Goal: Task Accomplishment & Management: Use online tool/utility

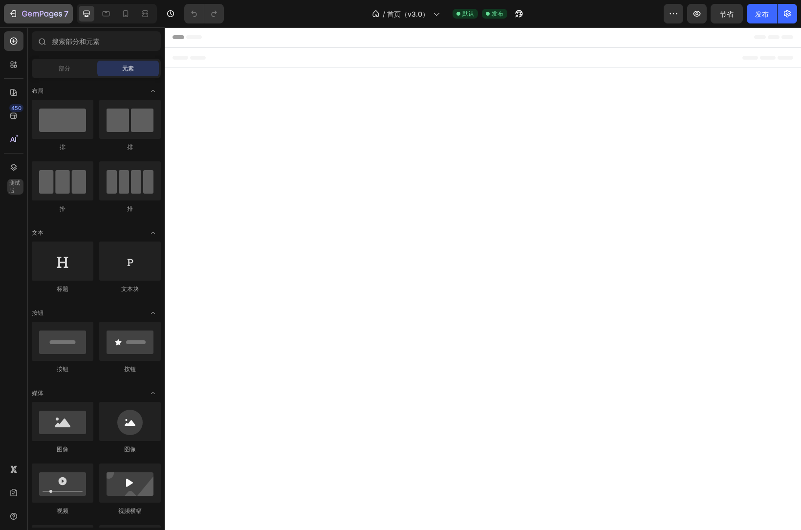
click at [35, 7] on button "7" at bounding box center [38, 14] width 69 height 20
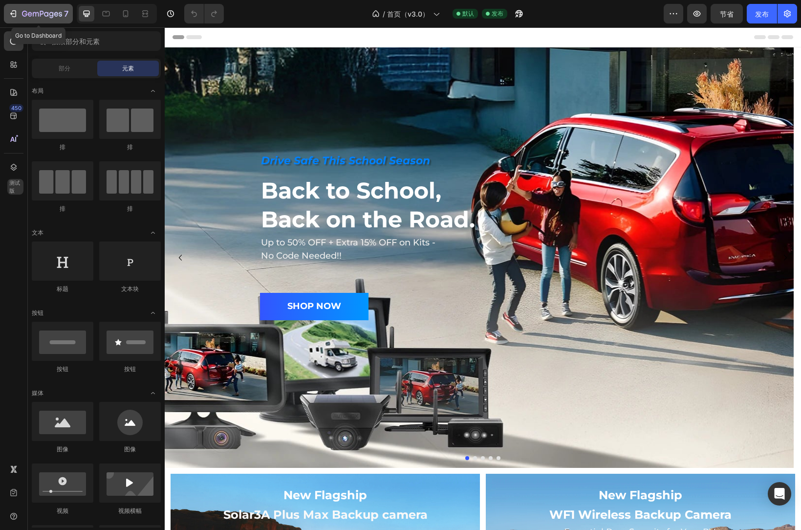
click at [25, 13] on icon "button" at bounding box center [42, 14] width 40 height 8
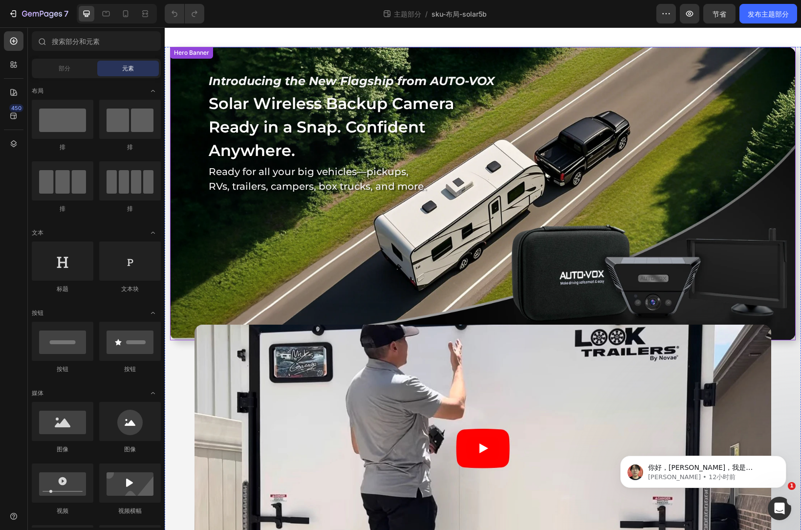
click at [661, 239] on div "Background Image" at bounding box center [483, 193] width 626 height 293
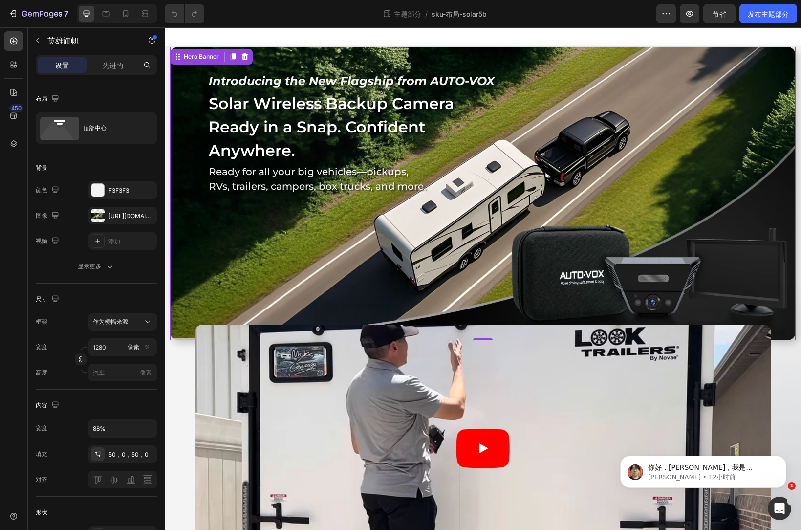
click at [431, 219] on div "Introducing the New Flagship from AUTO-VOX Heading Row Solar Wireless Backup Ca…" at bounding box center [483, 133] width 551 height 172
click at [510, 219] on div "Introducing the New Flagship from AUTO-VOX Heading Row Solar Wireless Backup Ca…" at bounding box center [483, 133] width 551 height 172
click at [521, 219] on div "Introducing the New Flagship from AUTO-VOX Heading Row Solar Wireless Backup Ca…" at bounding box center [483, 133] width 551 height 172
click at [543, 213] on div "Introducing the New Flagship from AUTO-VOX Heading Row Solar Wireless Backup Ca…" at bounding box center [483, 133] width 551 height 172
click at [111, 220] on div "[URL][DOMAIN_NAME]" at bounding box center [123, 216] width 28 height 9
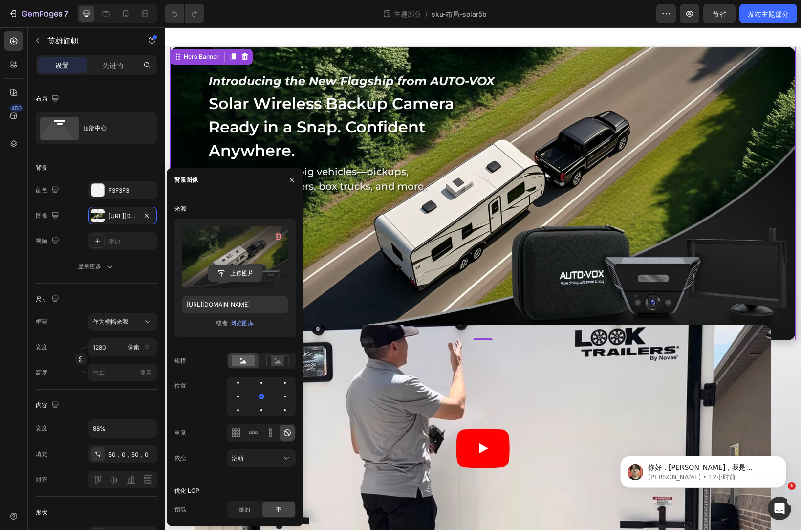
click at [239, 270] on input "file" at bounding box center [235, 273] width 53 height 17
type input "[URL][DOMAIN_NAME]"
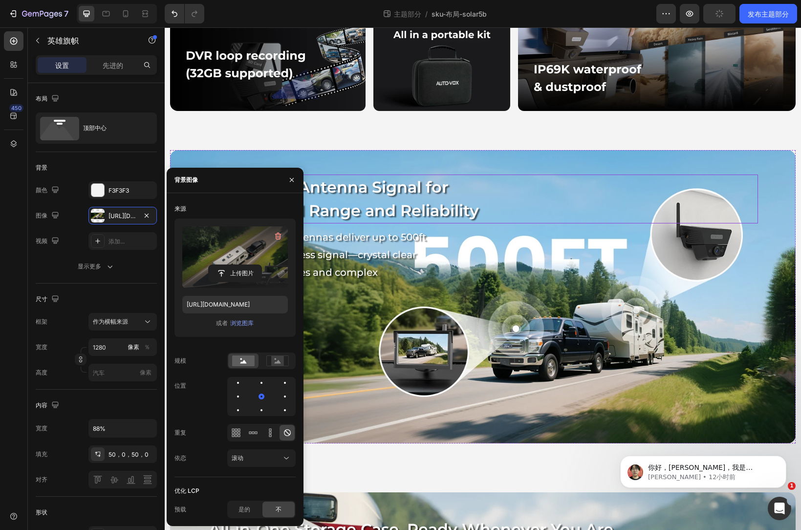
scroll to position [978, 0]
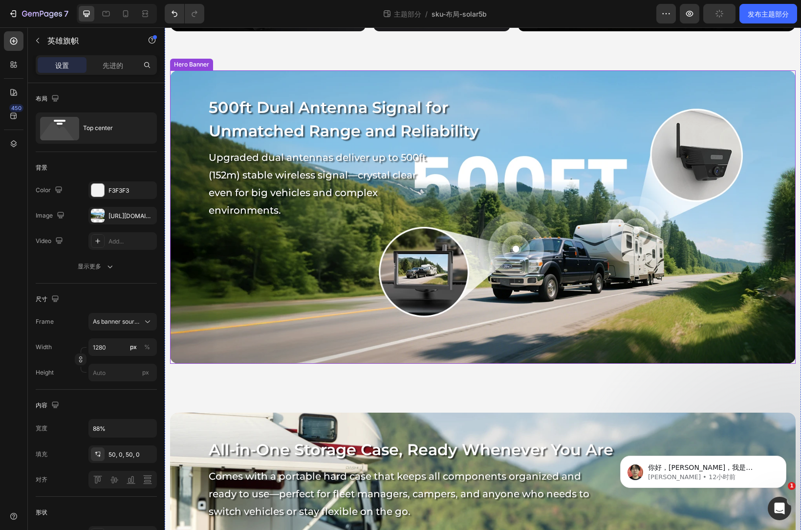
click at [546, 248] on div "500ft Dual Antenna Signal for Unmatched Range and Reliability Heading Upgraded …" at bounding box center [483, 159] width 551 height 178
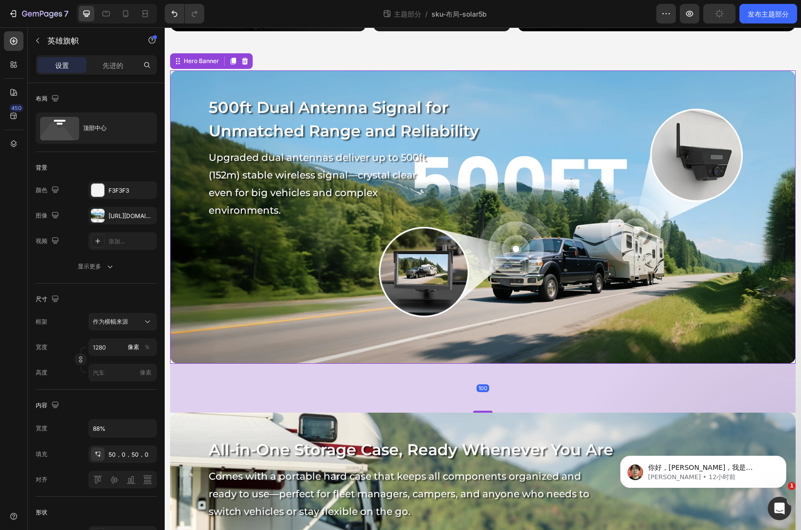
click at [471, 248] on div "500ft Dual Antenna Signal for Unmatched Range and Reliability Heading Upgraded …" at bounding box center [483, 159] width 551 height 178
click at [94, 217] on div at bounding box center [98, 216] width 14 height 14
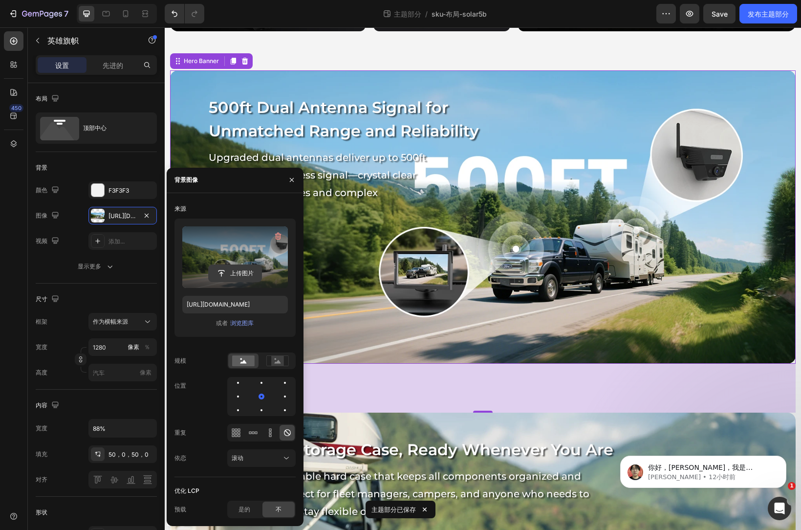
click at [236, 273] on input "file" at bounding box center [235, 273] width 53 height 17
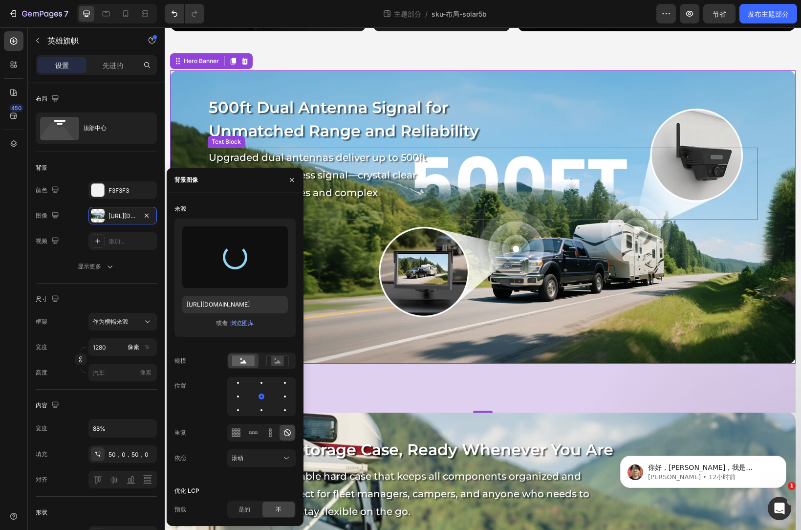
type input "[URL][DOMAIN_NAME]"
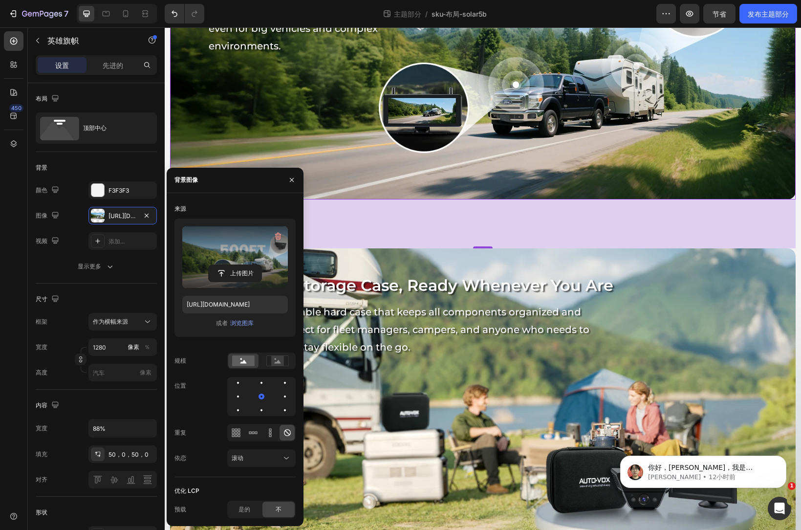
scroll to position [1222, 0]
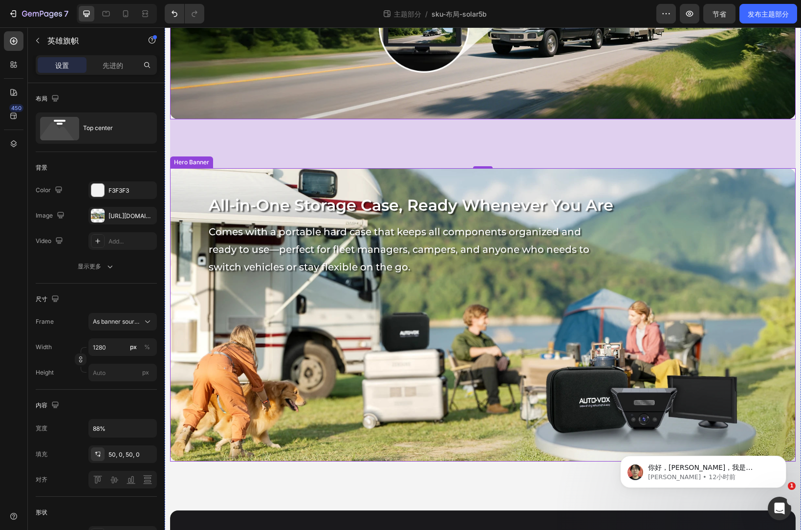
click at [632, 298] on div "All-in-One Storage Case, Ready Whenever You Are Heading Comes with a portable h…" at bounding box center [483, 234] width 551 height 133
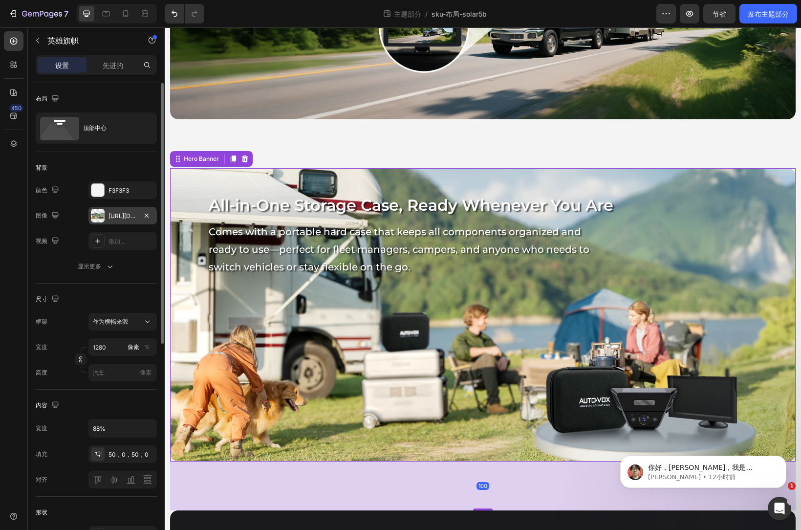
click at [102, 218] on div at bounding box center [98, 216] width 14 height 14
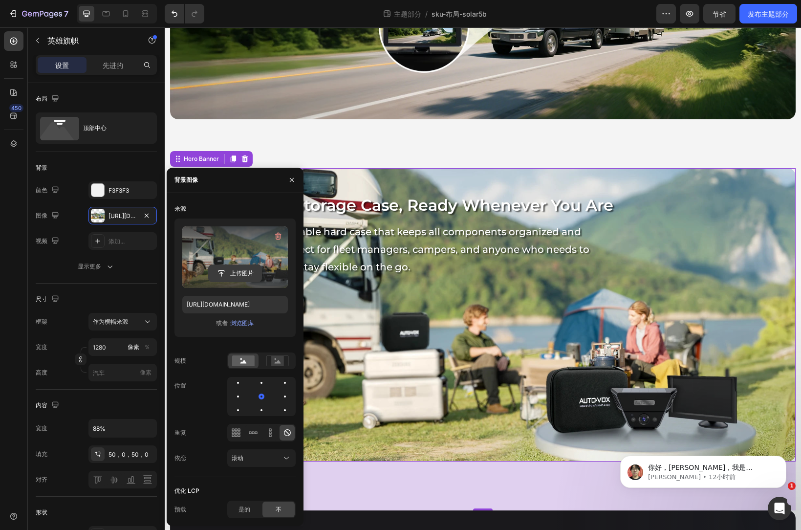
click at [239, 271] on input "file" at bounding box center [235, 273] width 53 height 17
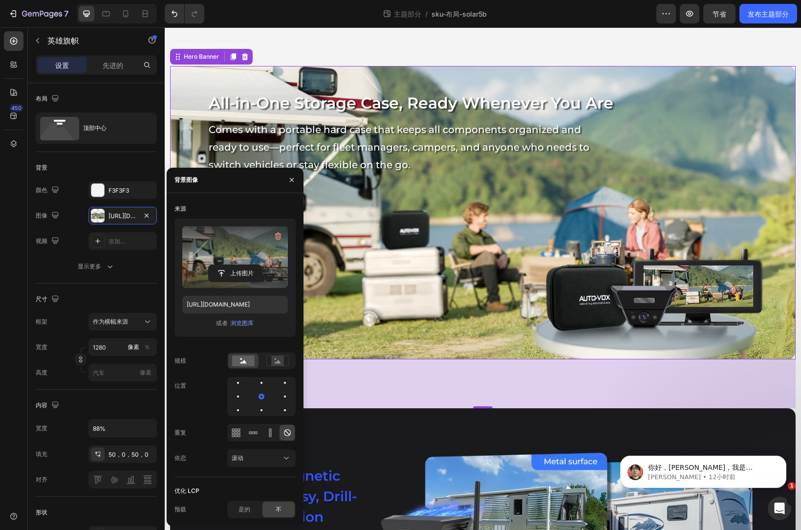
scroll to position [1320, 0]
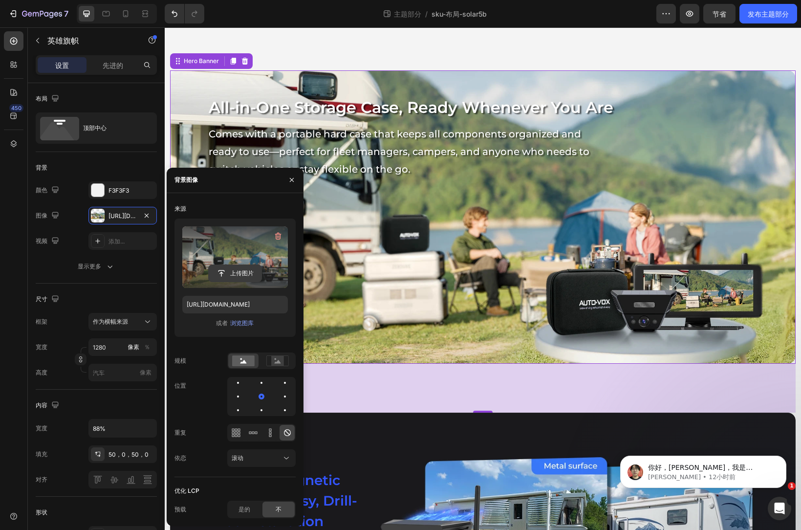
click at [247, 272] on input "file" at bounding box center [235, 273] width 53 height 17
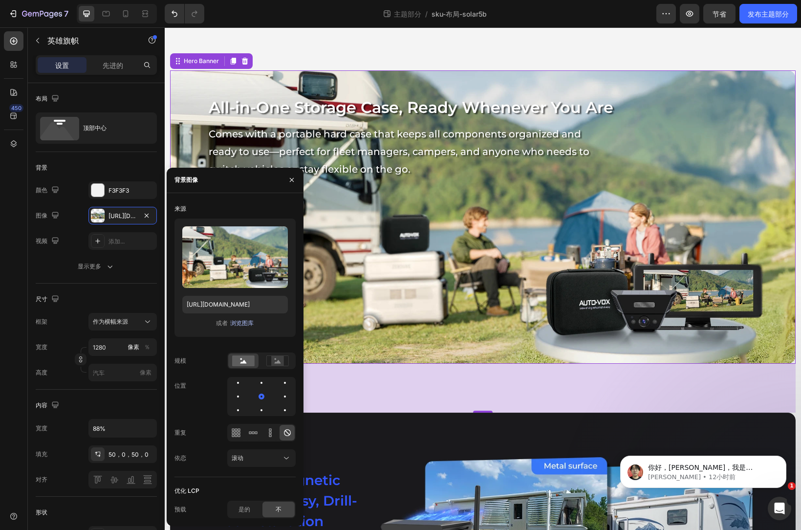
click at [241, 325] on font "浏览图库" at bounding box center [241, 322] width 23 height 7
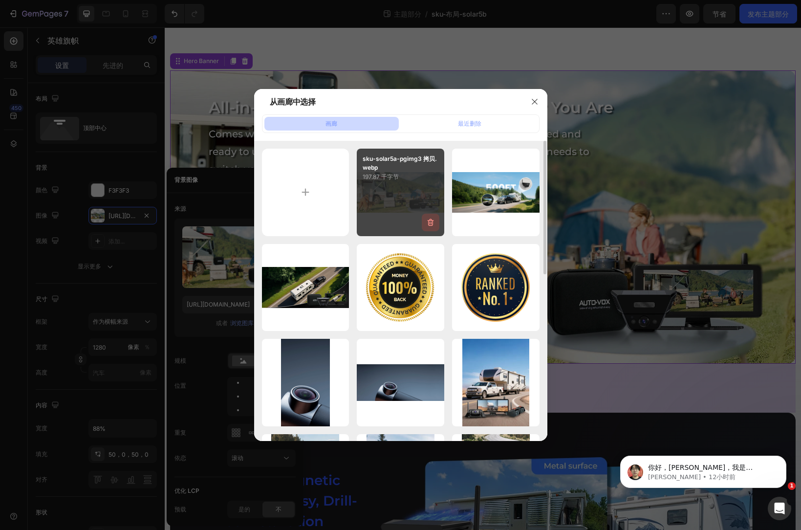
click at [431, 225] on icon "button" at bounding box center [431, 223] width 10 height 10
click at [433, 224] on font "删除" at bounding box center [428, 224] width 12 height 7
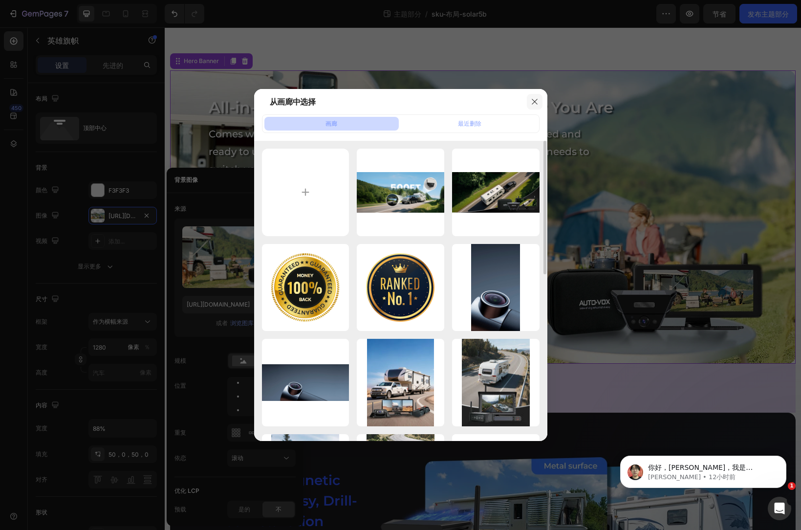
click at [533, 99] on icon "button" at bounding box center [535, 102] width 8 height 8
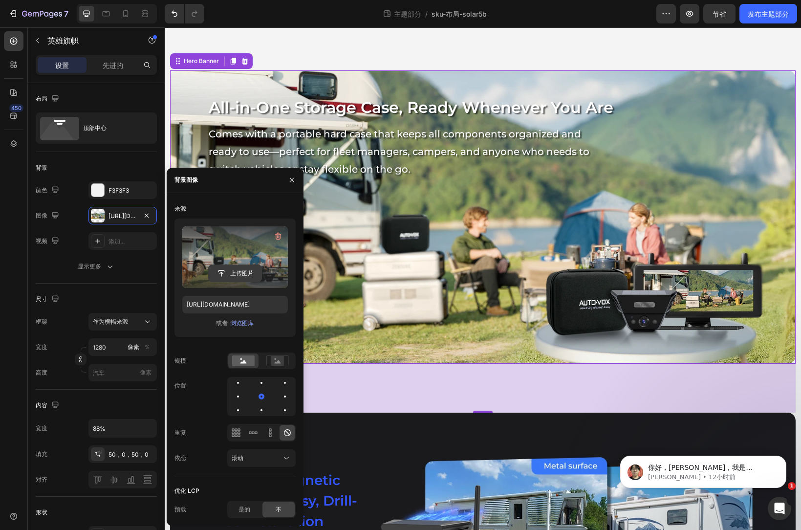
click at [244, 271] on input "file" at bounding box center [235, 273] width 53 height 17
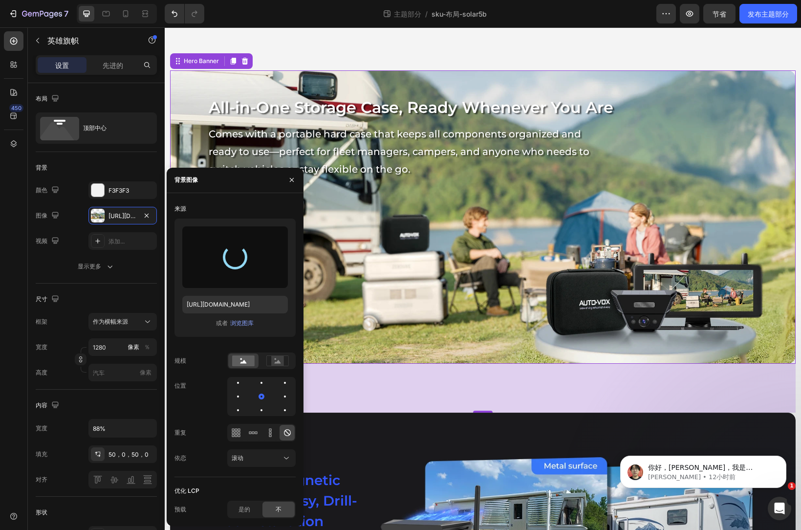
type input "[URL][DOMAIN_NAME]"
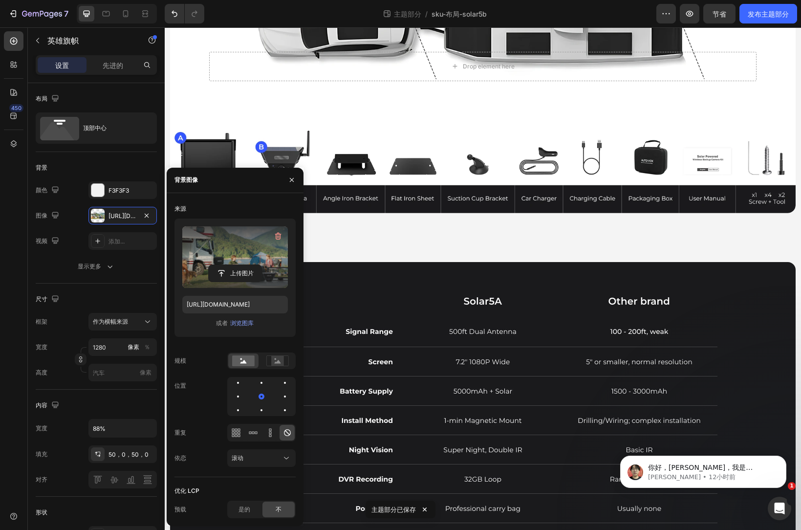
scroll to position [3178, 0]
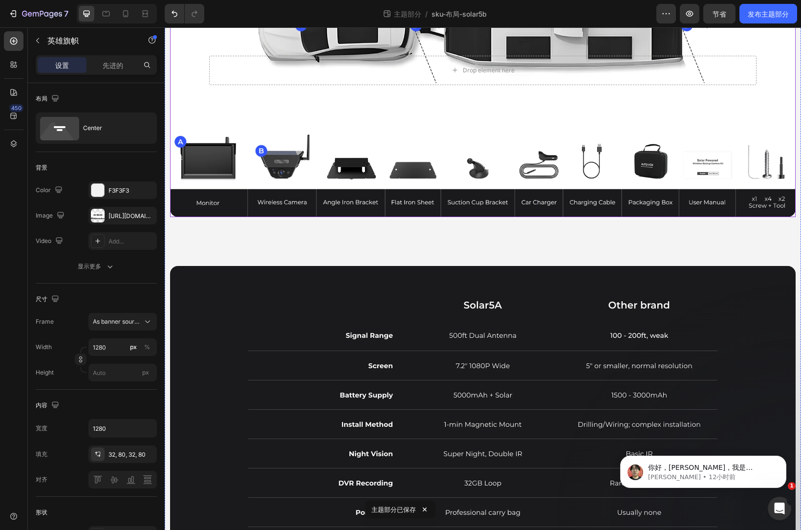
click at [598, 160] on div "Background Image" at bounding box center [483, 70] width 626 height 293
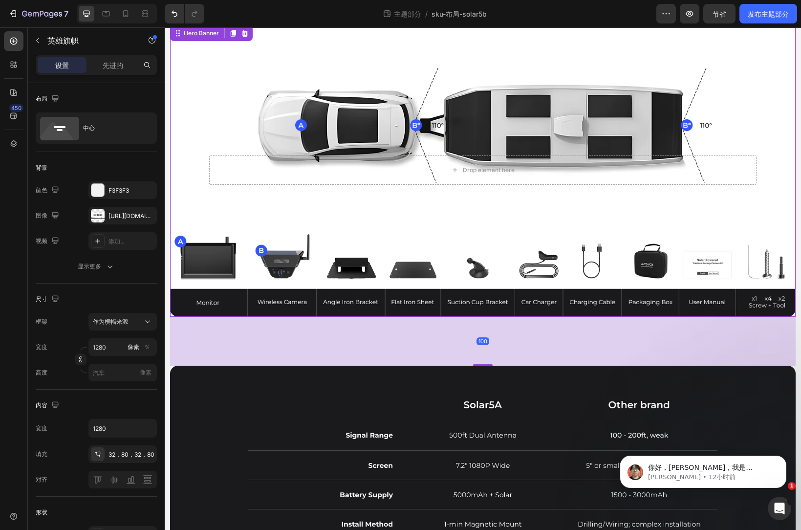
scroll to position [3031, 0]
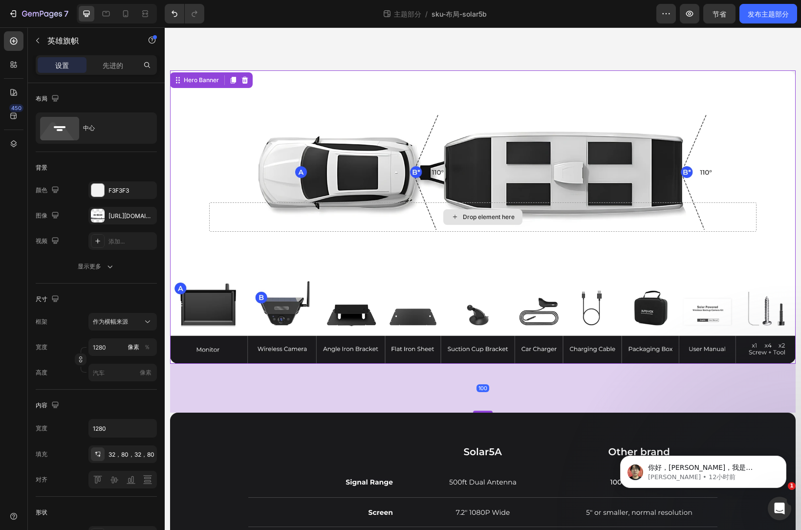
click at [451, 221] on icon at bounding box center [455, 217] width 8 height 8
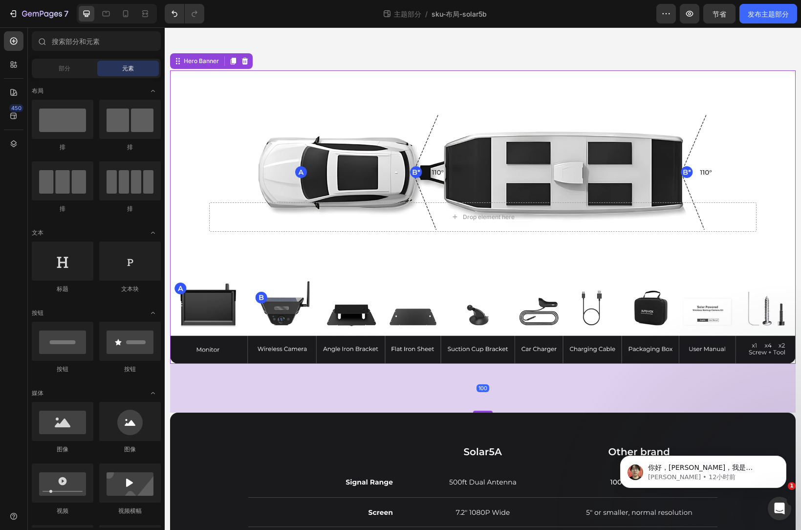
click at [194, 292] on div "Background Image" at bounding box center [483, 216] width 626 height 293
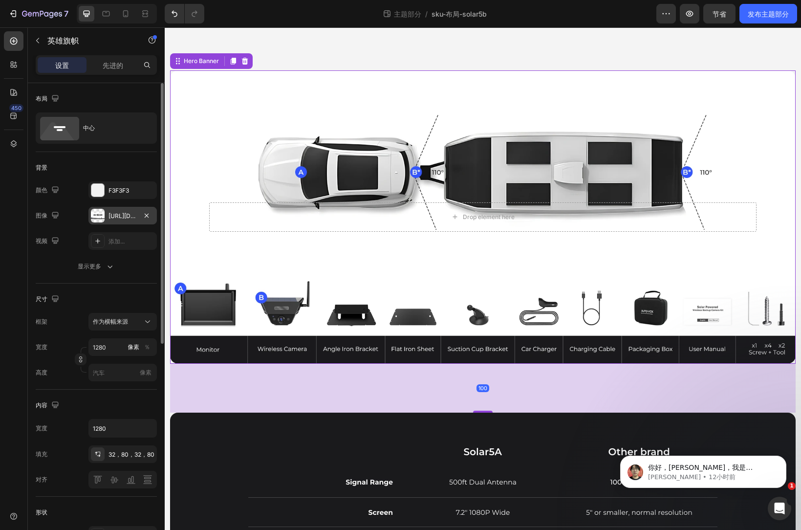
click at [102, 217] on div at bounding box center [98, 216] width 14 height 14
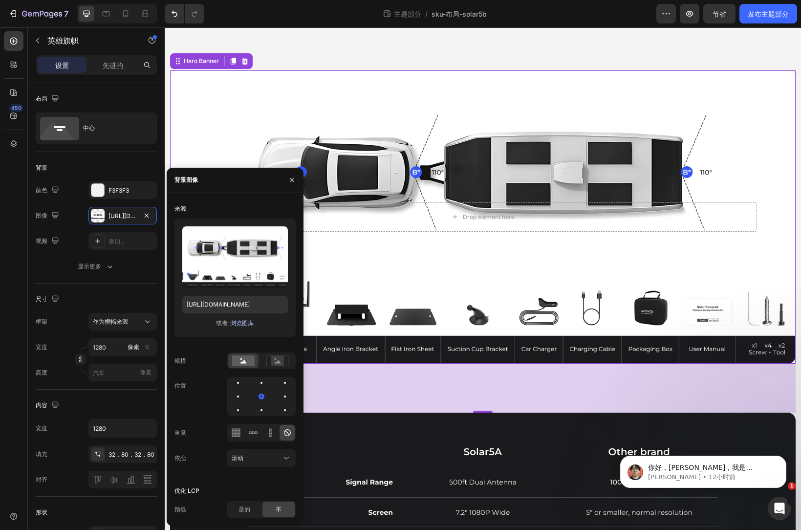
click at [245, 324] on font "浏览图库" at bounding box center [241, 322] width 23 height 7
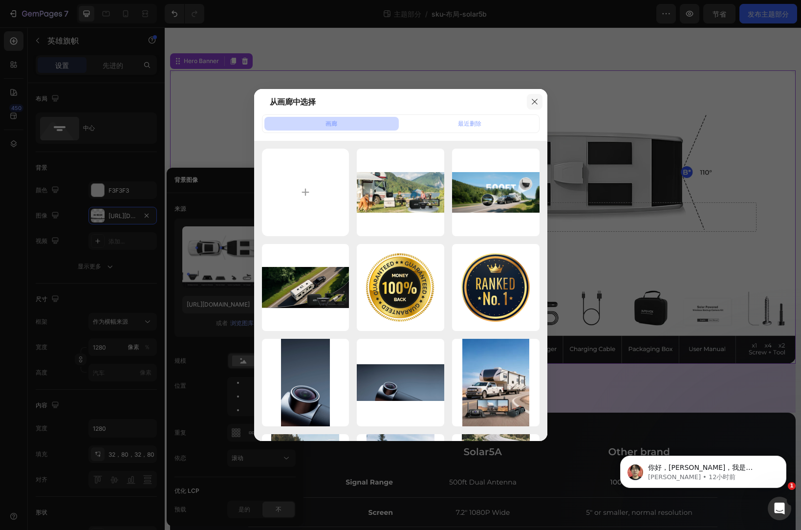
click at [537, 99] on icon "button" at bounding box center [534, 101] width 5 height 5
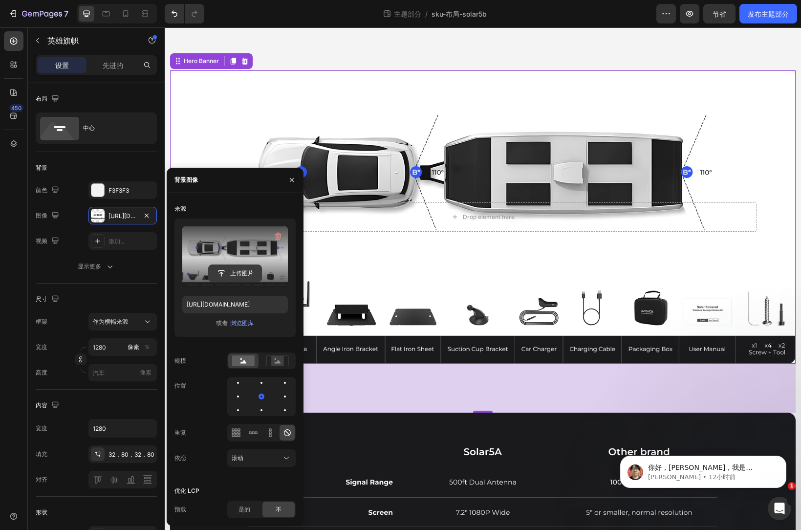
click at [234, 268] on input "file" at bounding box center [235, 273] width 53 height 17
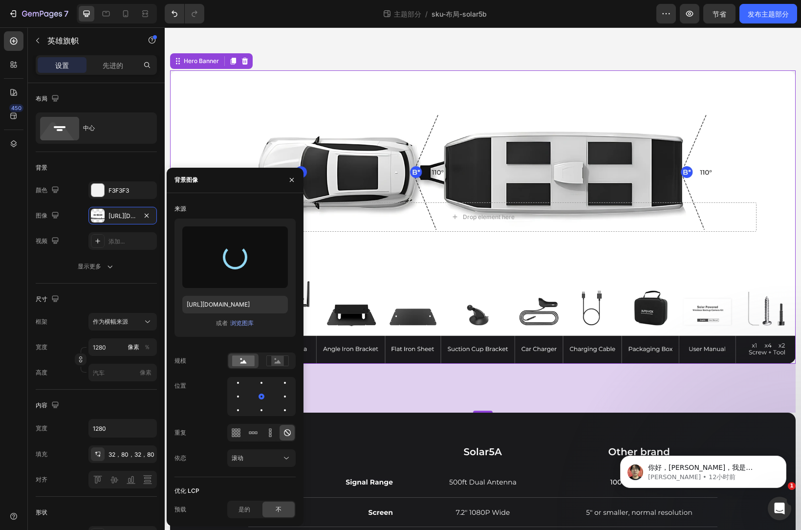
type input "[URL][DOMAIN_NAME]"
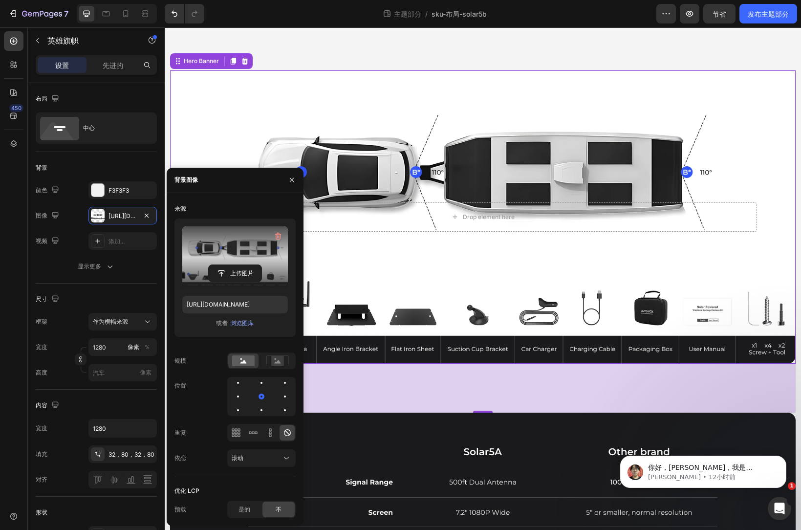
click at [518, 72] on div "Background Image" at bounding box center [483, 216] width 626 height 293
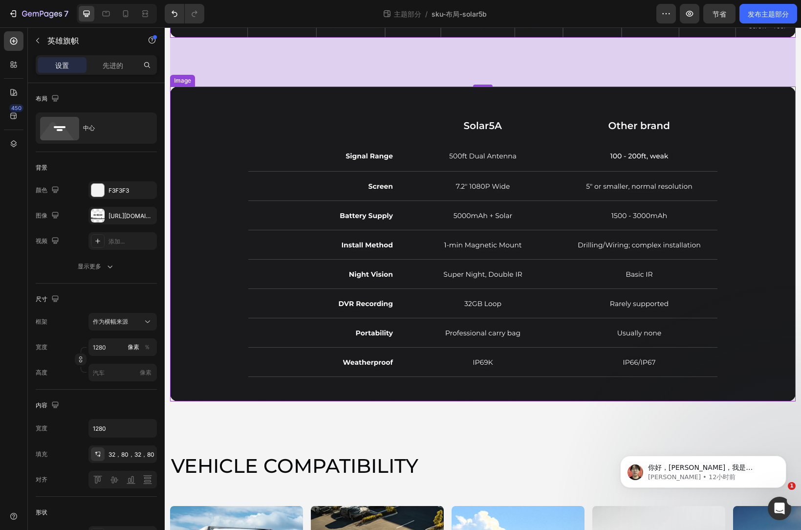
scroll to position [3374, 0]
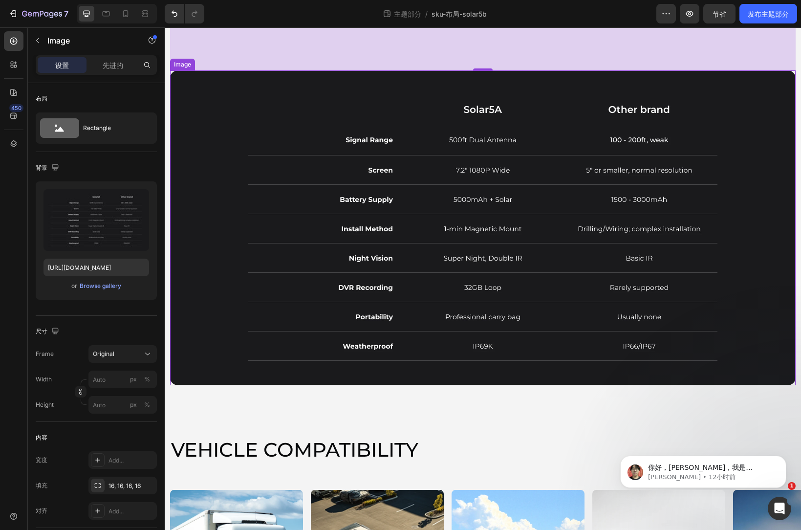
click at [484, 117] on img at bounding box center [483, 227] width 626 height 315
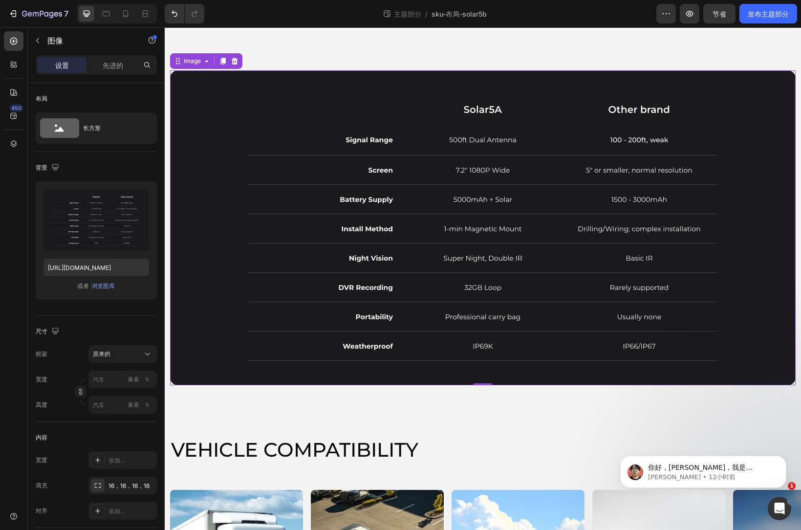
click at [510, 125] on img at bounding box center [483, 227] width 626 height 315
click at [480, 106] on img at bounding box center [483, 227] width 626 height 315
click at [485, 107] on img at bounding box center [483, 227] width 626 height 315
click at [566, 204] on img at bounding box center [483, 227] width 626 height 315
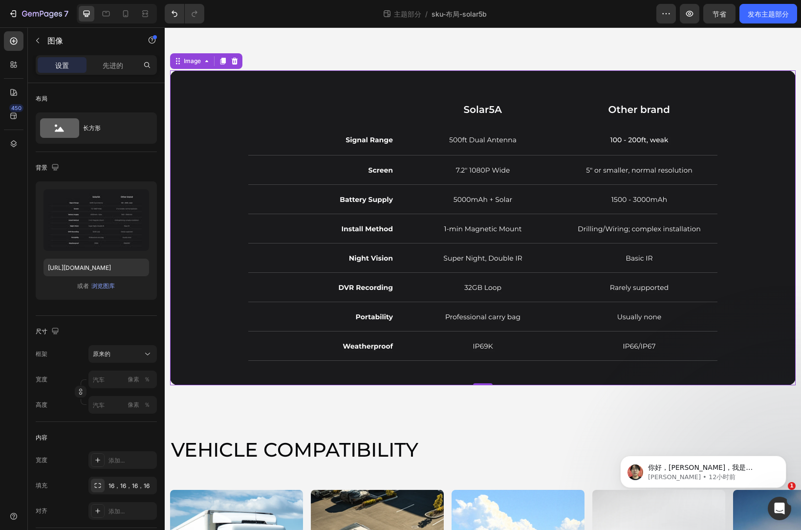
click at [362, 200] on img at bounding box center [483, 227] width 626 height 315
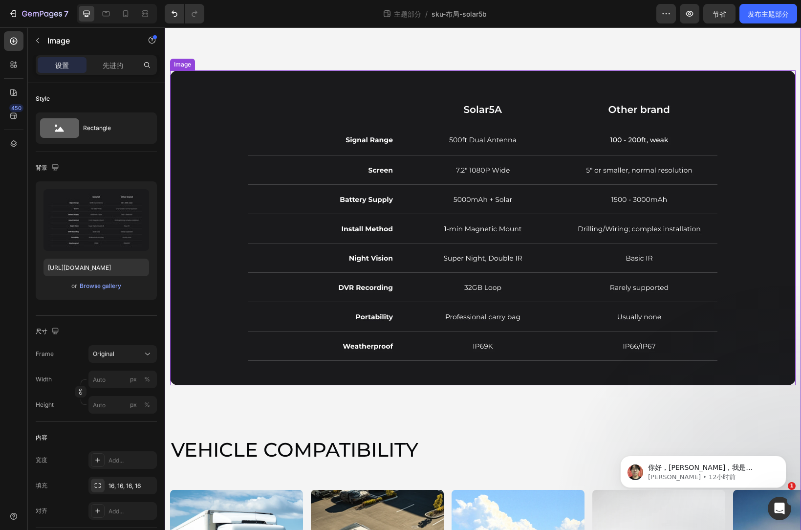
click at [356, 249] on img at bounding box center [483, 227] width 626 height 315
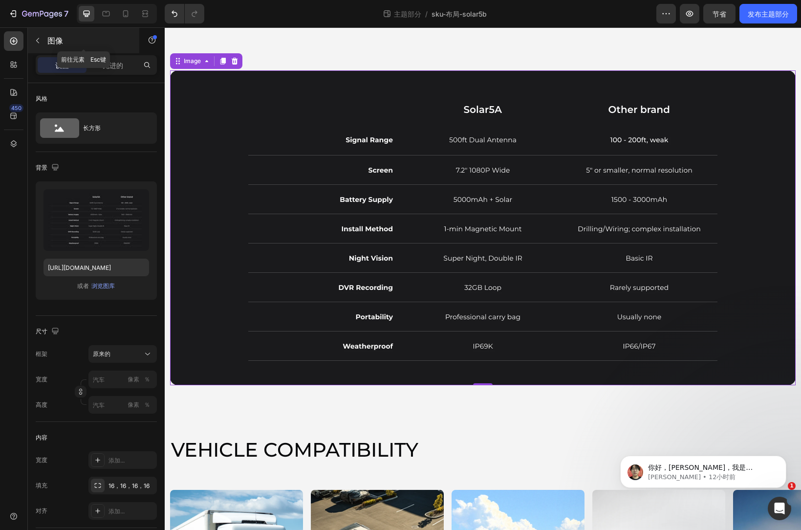
click at [44, 38] on button "button" at bounding box center [38, 41] width 16 height 16
click at [415, 174] on img at bounding box center [483, 227] width 626 height 315
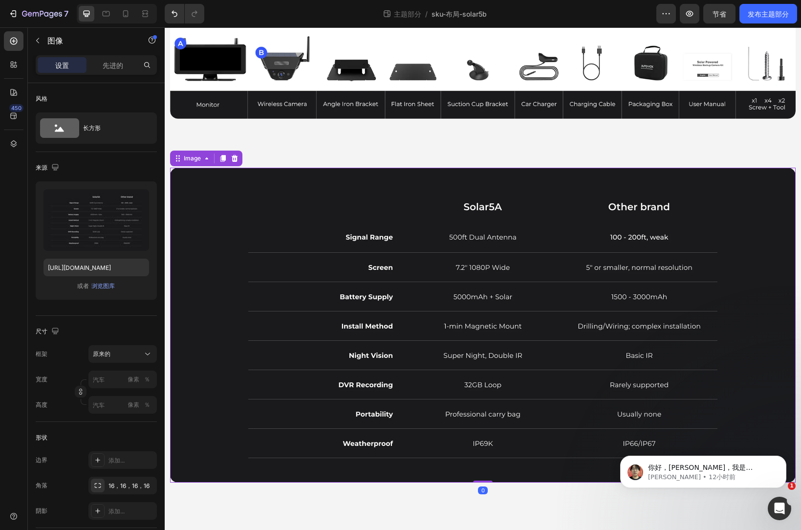
scroll to position [3276, 0]
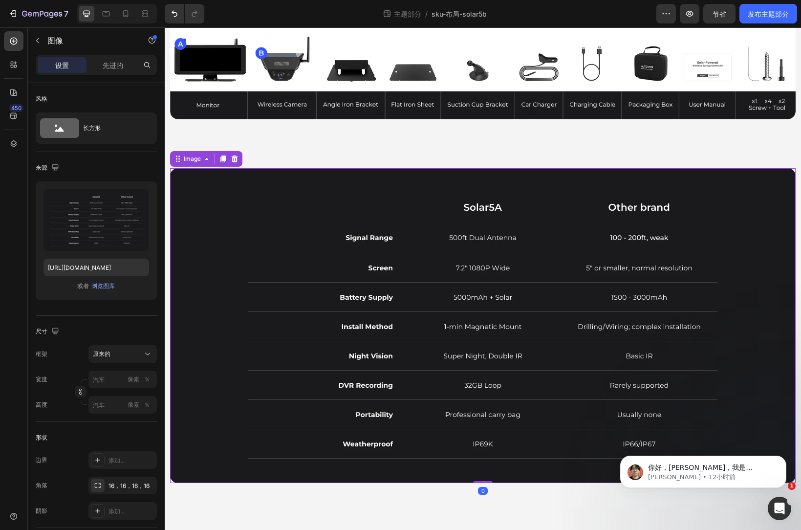
click at [345, 217] on img at bounding box center [483, 325] width 626 height 315
click at [197, 155] on div "Image" at bounding box center [192, 159] width 21 height 9
click at [196, 160] on div "Image" at bounding box center [192, 159] width 21 height 9
click at [100, 235] on input "file" at bounding box center [96, 236] width 53 height 17
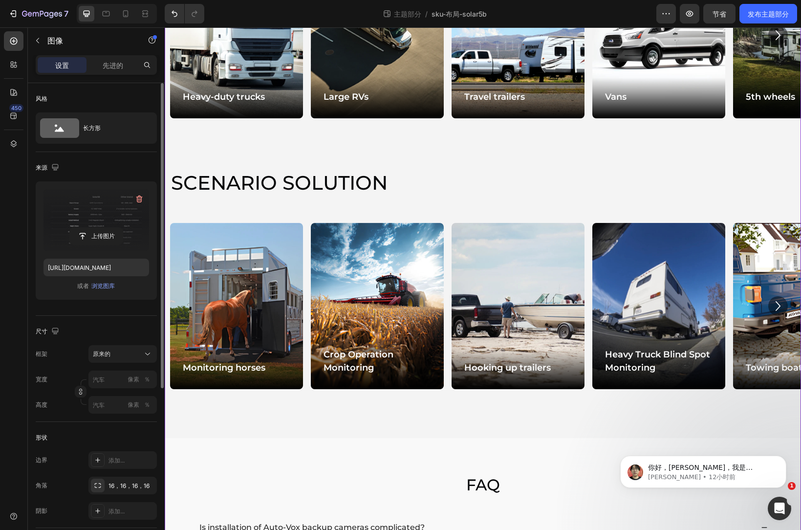
scroll to position [4159, 0]
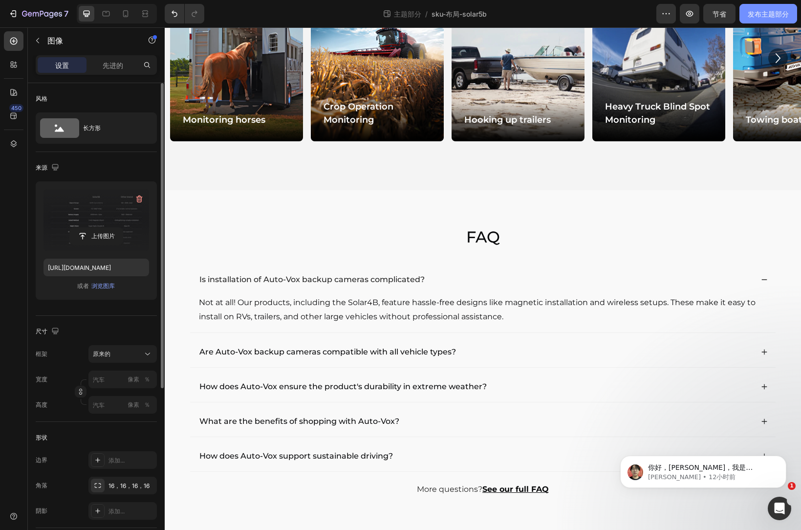
click at [770, 15] on font "发布主题部分" at bounding box center [768, 14] width 41 height 8
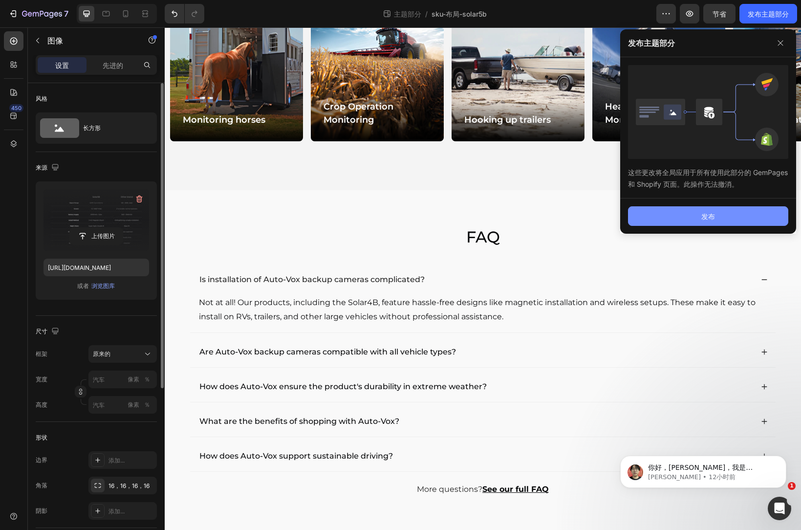
click at [710, 216] on font "发布" at bounding box center [709, 216] width 14 height 8
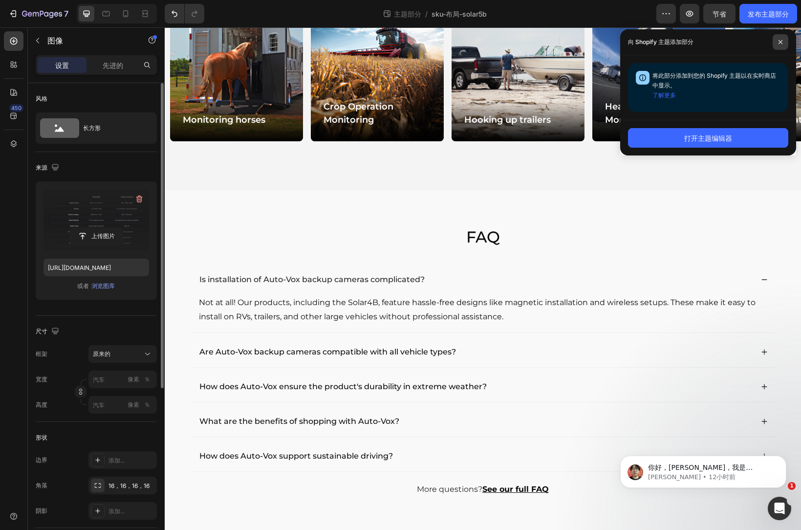
click at [782, 41] on icon at bounding box center [780, 42] width 5 height 5
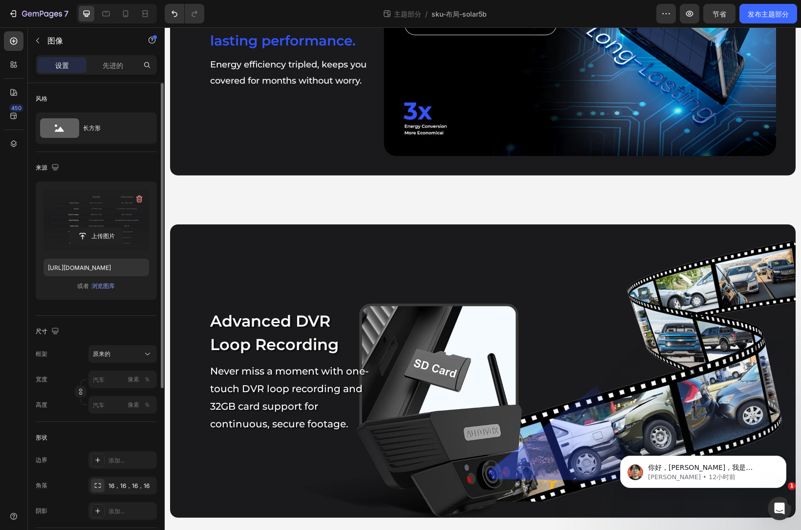
scroll to position [2448, 0]
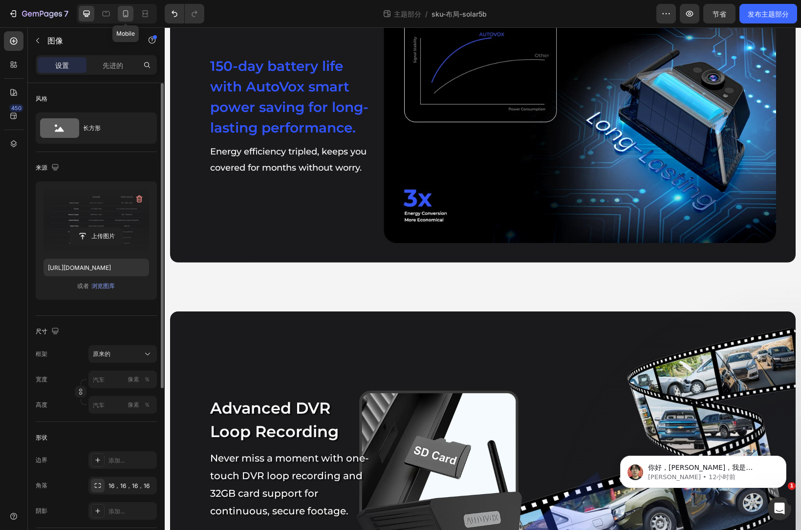
click at [120, 15] on div at bounding box center [126, 14] width 16 height 16
type input "[URL][DOMAIN_NAME][PHONE_NUMBER]"
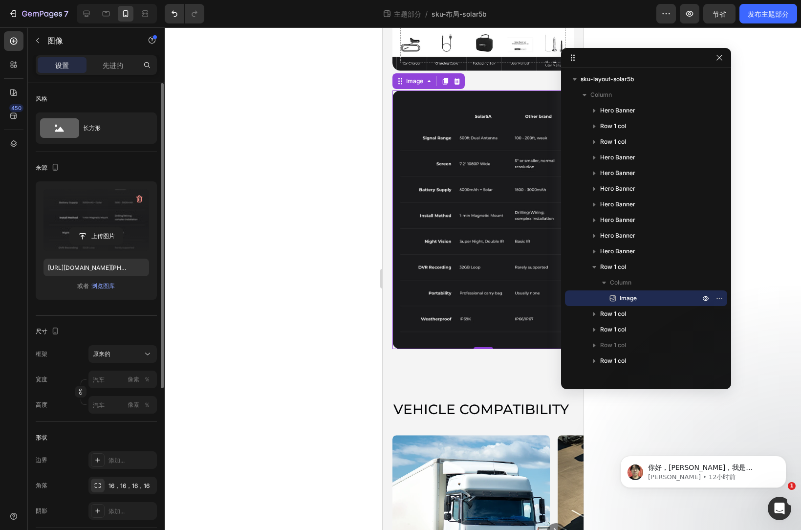
scroll to position [2365, 0]
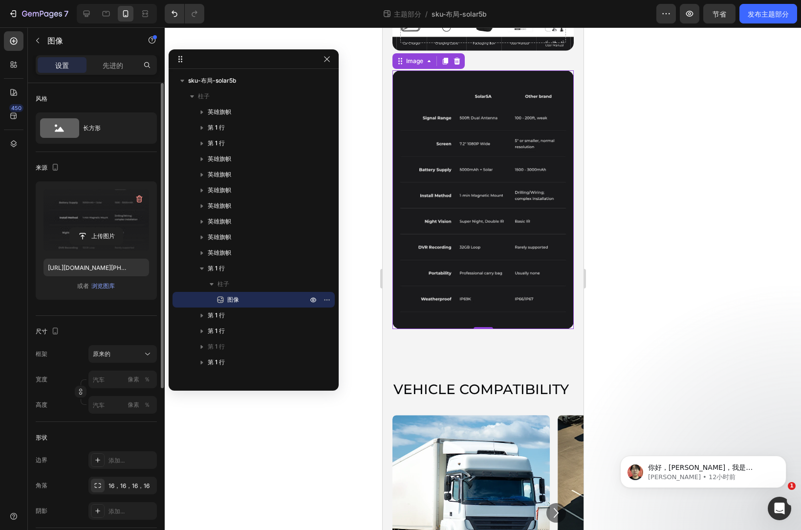
drag, startPoint x: 685, startPoint y: 56, endPoint x: 294, endPoint y: 63, distance: 390.2
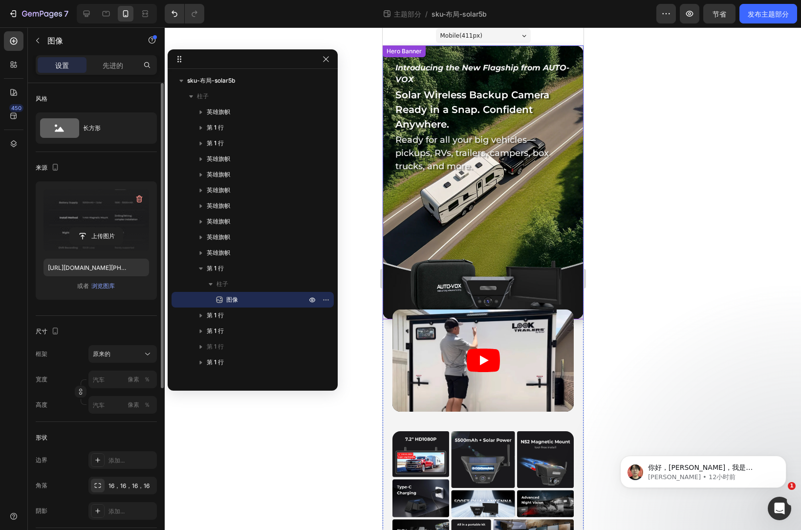
scroll to position [0, 0]
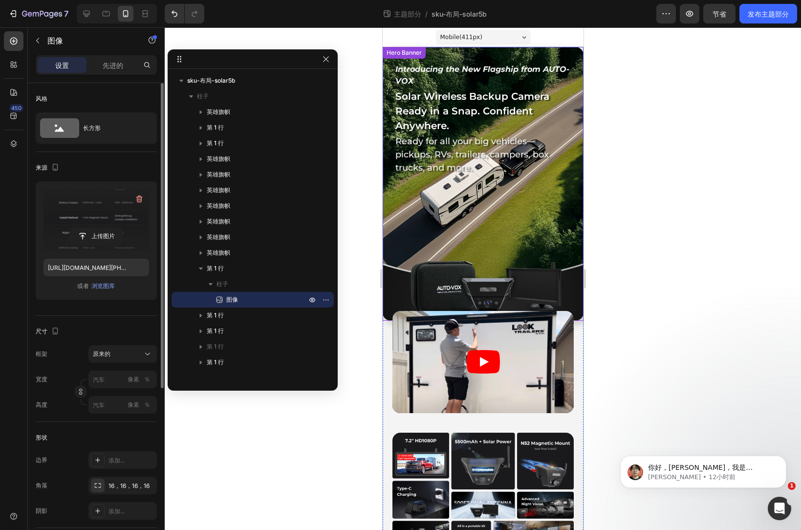
click at [516, 220] on div "Background Image" at bounding box center [482, 184] width 201 height 274
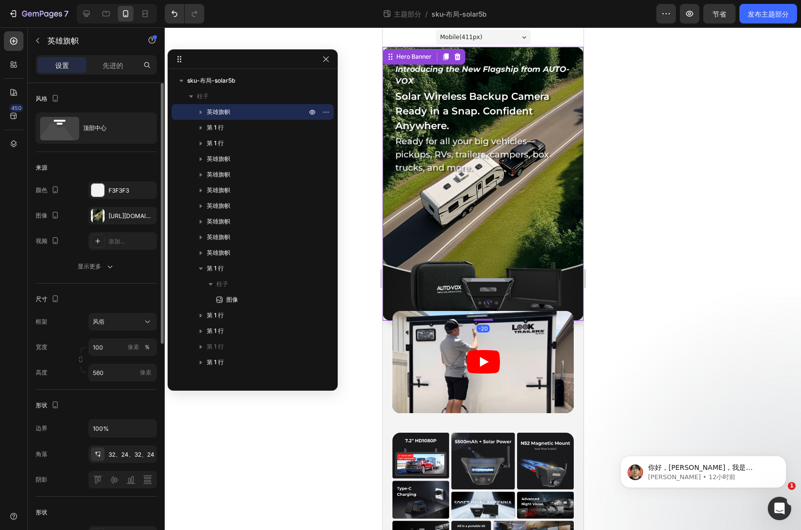
click at [509, 219] on div "Background Image" at bounding box center [482, 184] width 201 height 274
click at [97, 212] on div at bounding box center [98, 216] width 14 height 14
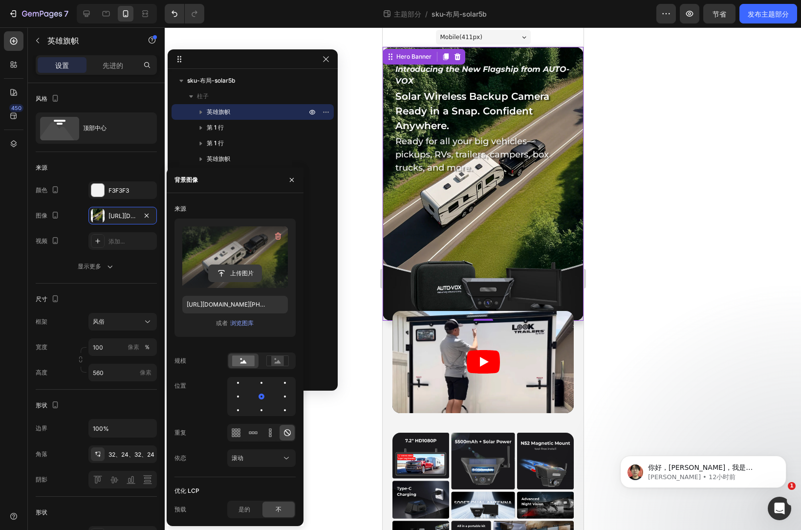
click at [241, 271] on input "file" at bounding box center [235, 273] width 53 height 17
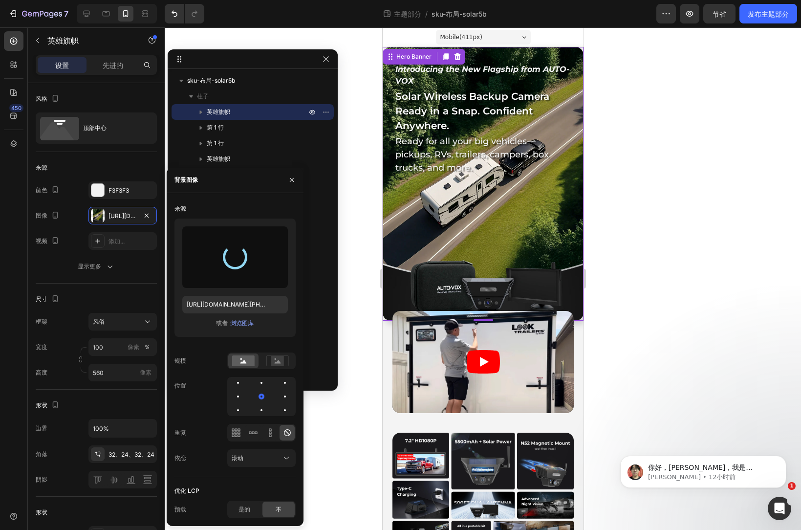
type input "[URL][DOMAIN_NAME]"
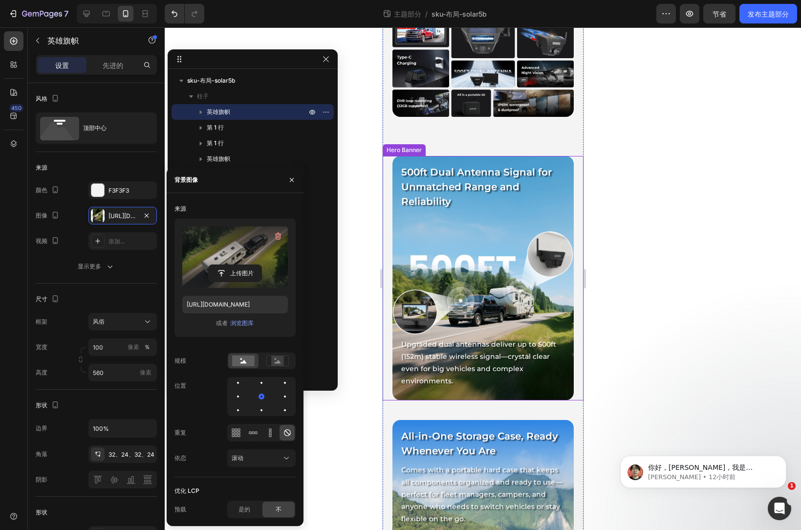
scroll to position [440, 0]
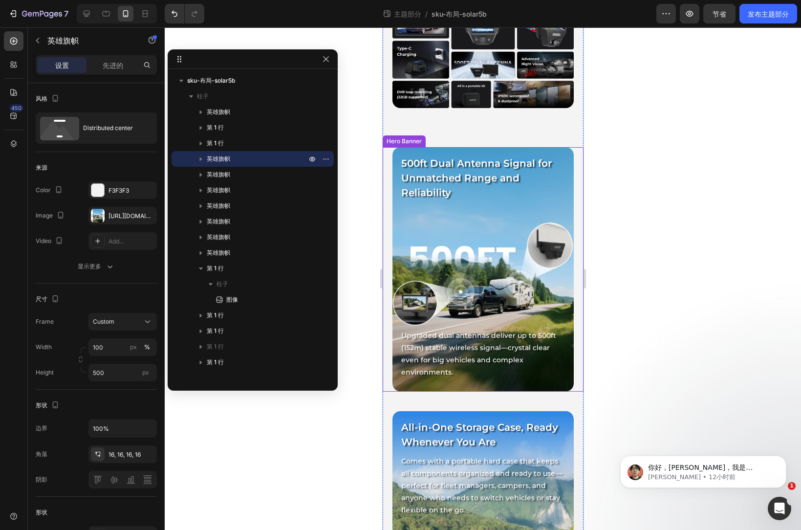
click at [508, 269] on div "500ft Dual Antenna Signal for Unmatched Range and Reliability Heading Upgraded …" at bounding box center [483, 269] width 166 height 229
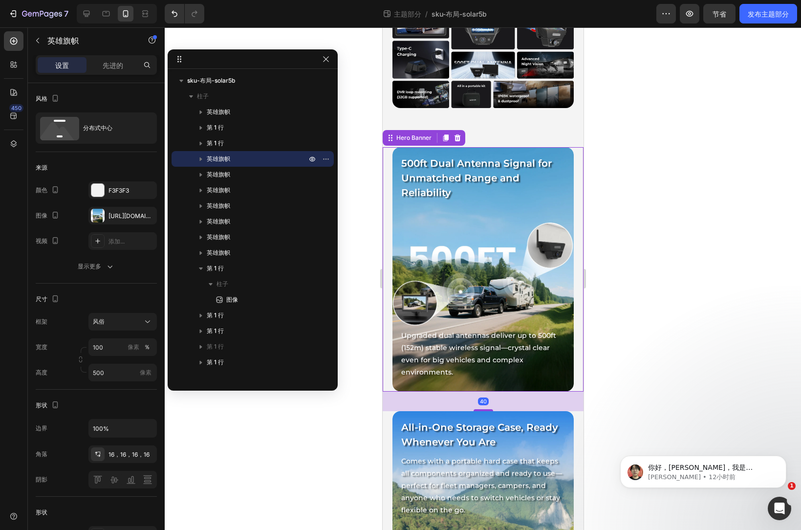
click at [500, 251] on div "500ft Dual Antenna Signal for Unmatched Range and Reliability Heading Upgraded …" at bounding box center [483, 269] width 166 height 229
click at [109, 212] on font "[URL][DOMAIN_NAME][PHONE_NUMBER]" at bounding box center [166, 215] width 115 height 7
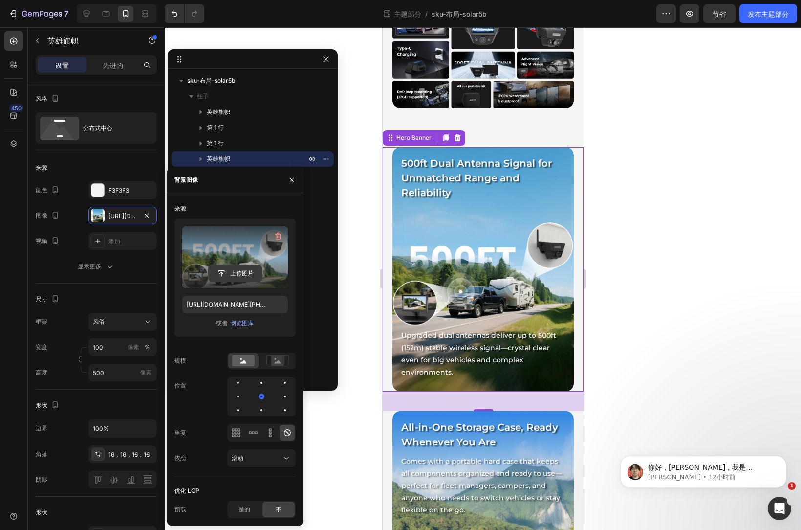
click at [236, 275] on input "file" at bounding box center [235, 273] width 53 height 17
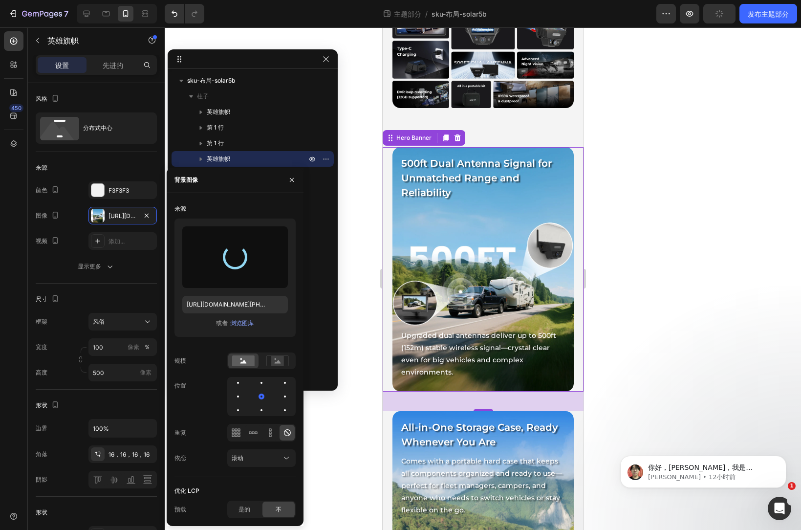
type input "[URL][DOMAIN_NAME]"
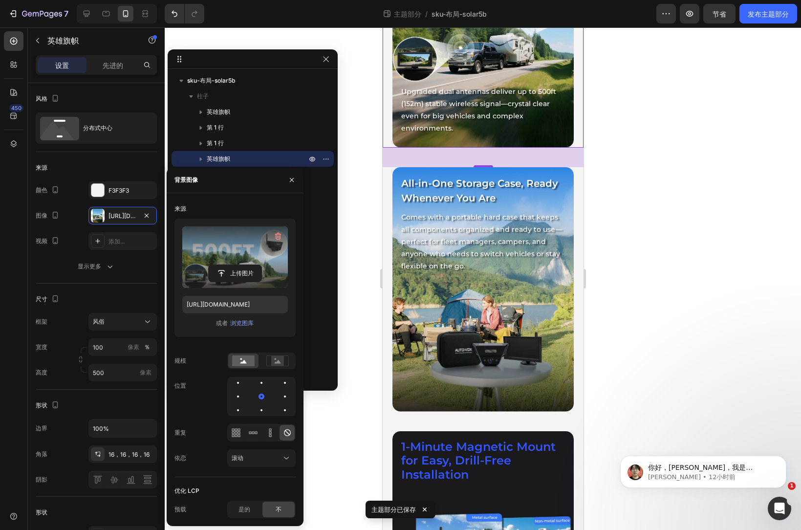
scroll to position [685, 0]
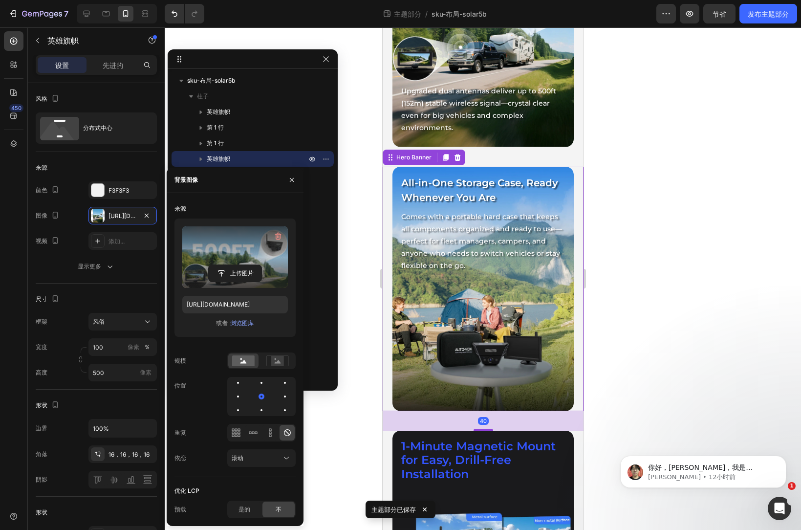
click at [506, 332] on div "Background Image" at bounding box center [482, 289] width 181 height 244
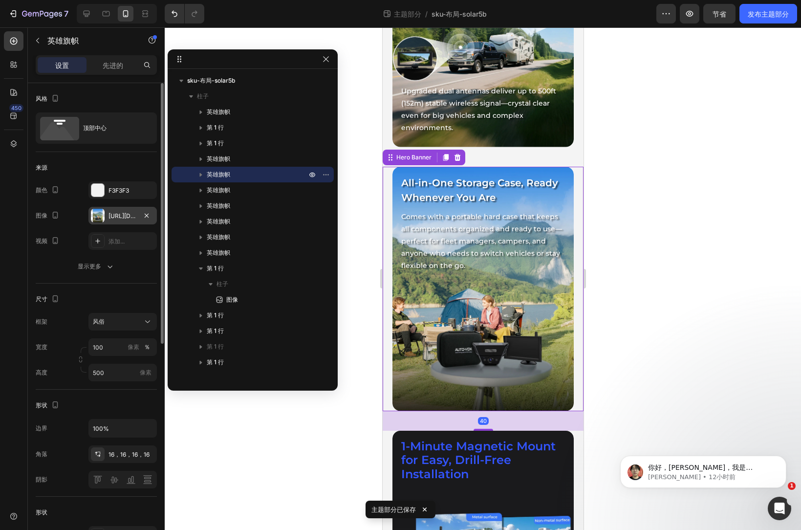
click at [105, 216] on div "[URL][DOMAIN_NAME][PHONE_NUMBER]" at bounding box center [122, 216] width 68 height 18
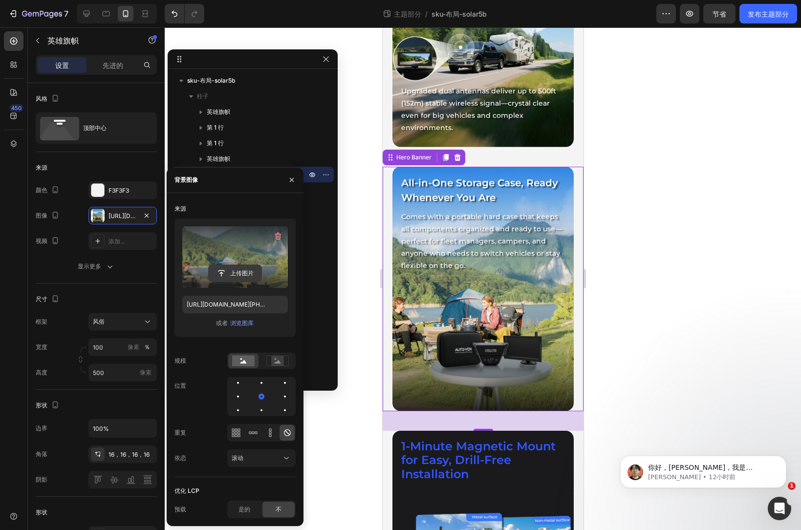
click at [238, 269] on input "file" at bounding box center [235, 273] width 53 height 17
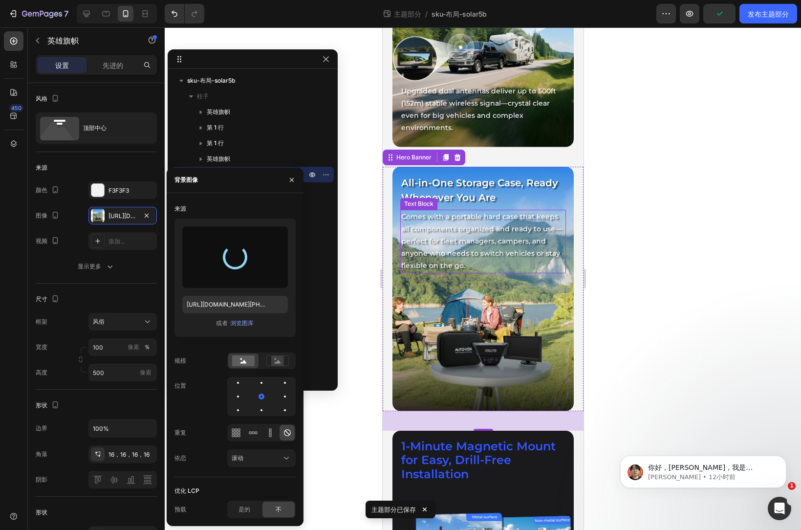
type input "[URL][DOMAIN_NAME]"
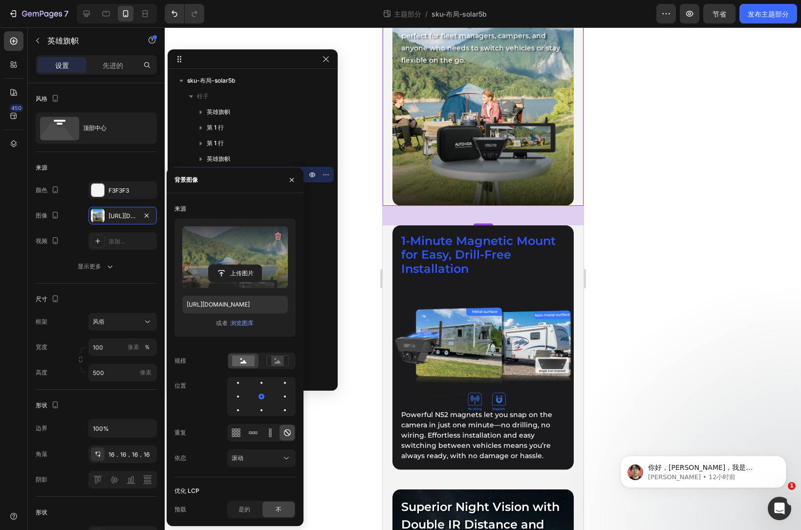
scroll to position [929, 0]
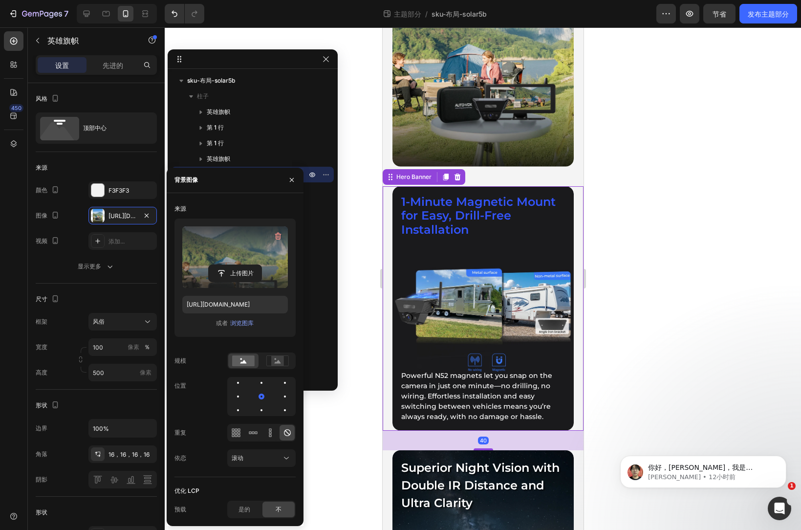
click at [544, 248] on div "1-Minute Magnetic Mount for Easy, Drill-Free Installation Heading Powerful N52 …" at bounding box center [483, 308] width 166 height 229
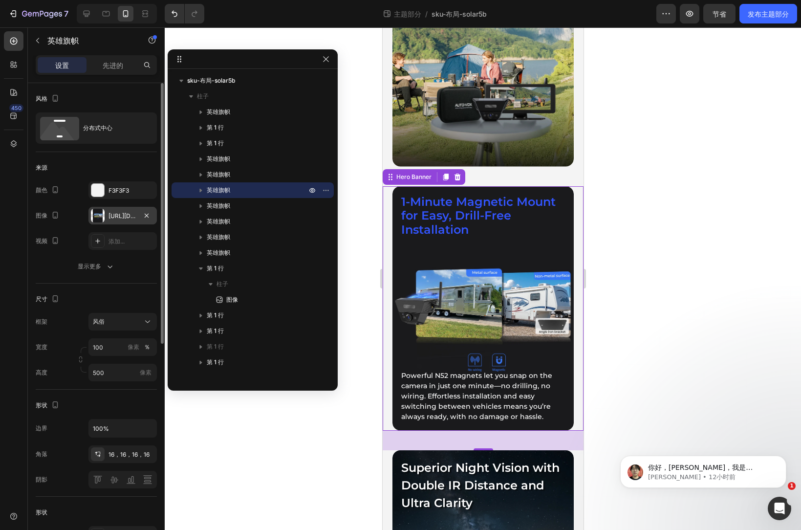
click at [98, 215] on div at bounding box center [98, 216] width 14 height 14
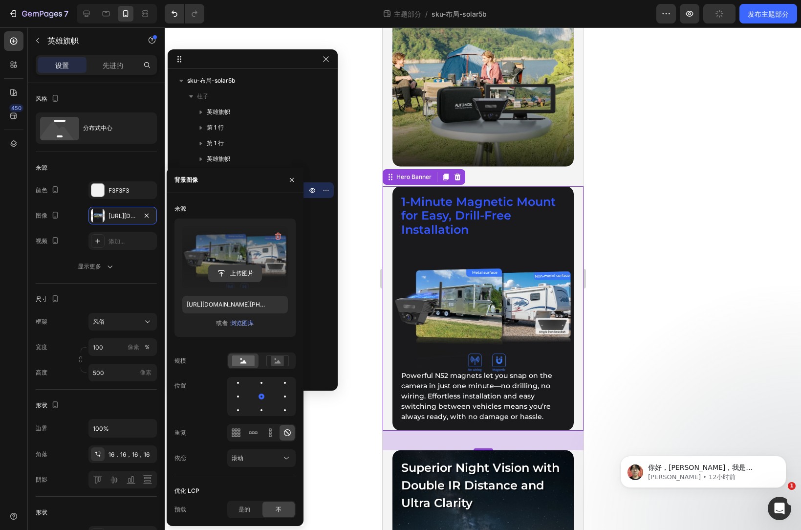
click at [233, 276] on input "file" at bounding box center [235, 273] width 53 height 17
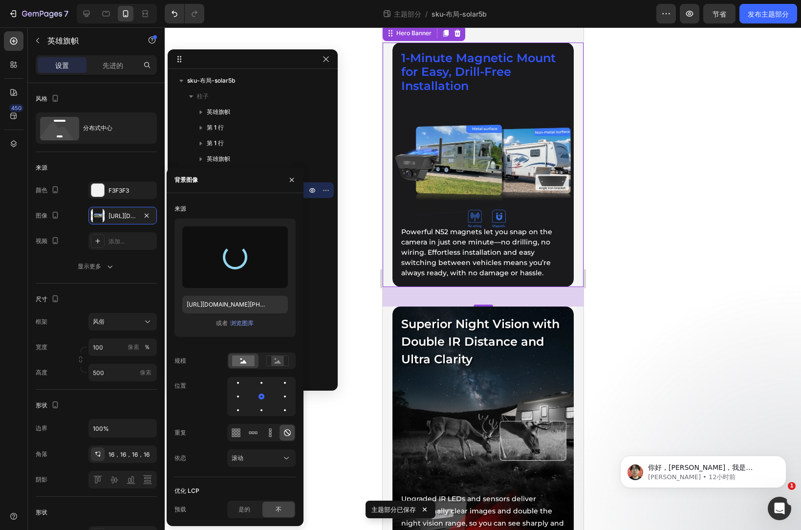
scroll to position [1076, 0]
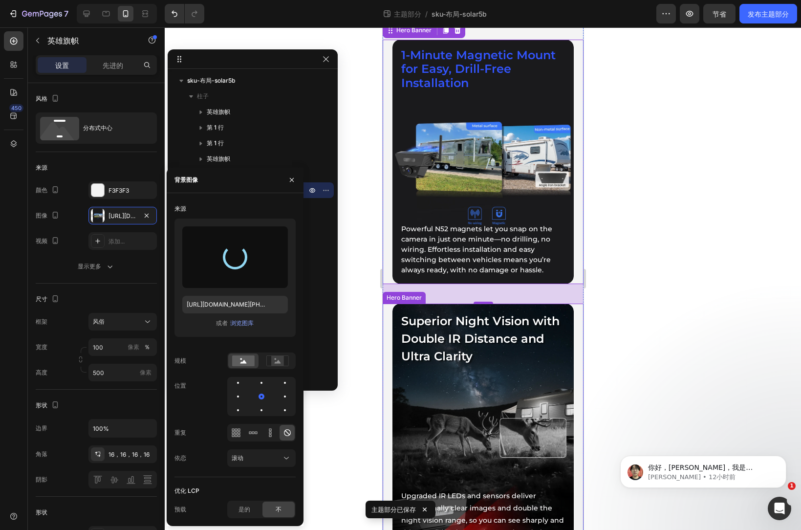
click at [514, 379] on div "Superior Night Vision with Double IR Distance and Ultra Clarity Heading Upgrade…" at bounding box center [483, 425] width 166 height 229
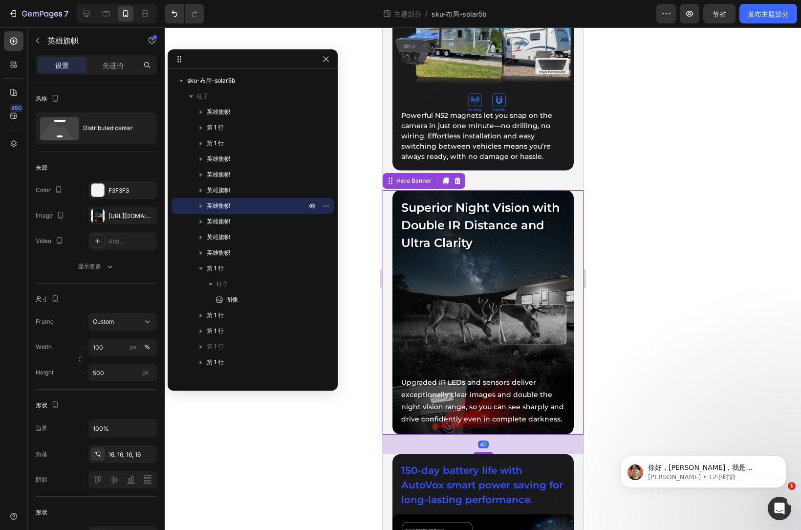
scroll to position [1222, 0]
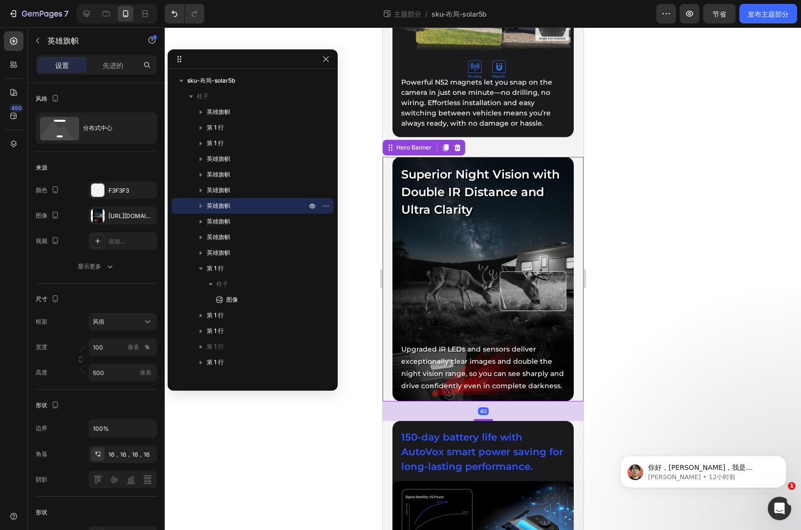
click at [513, 269] on div "Superior Night Vision with Double IR Distance and Ultra Clarity Heading Upgrade…" at bounding box center [483, 279] width 166 height 229
click at [503, 264] on div "Superior Night Vision with Double IR Distance and Ultra Clarity Heading Upgrade…" at bounding box center [483, 279] width 166 height 229
click at [103, 217] on div at bounding box center [98, 216] width 14 height 14
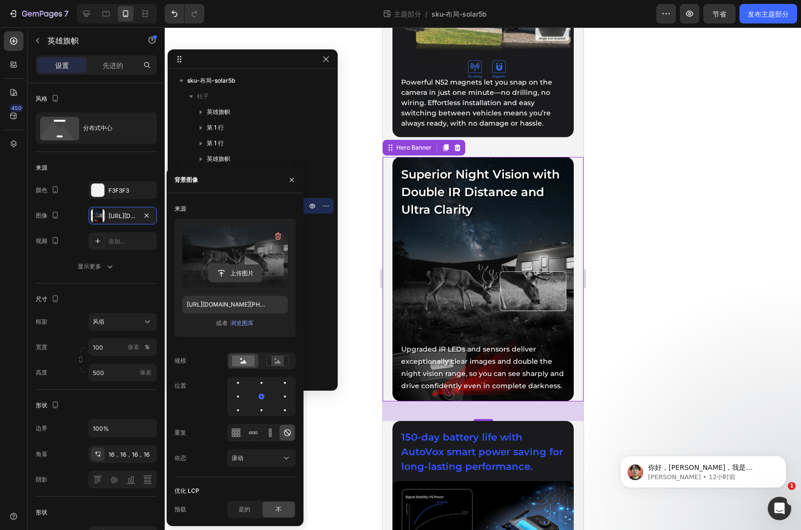
click at [243, 270] on input "file" at bounding box center [235, 273] width 53 height 17
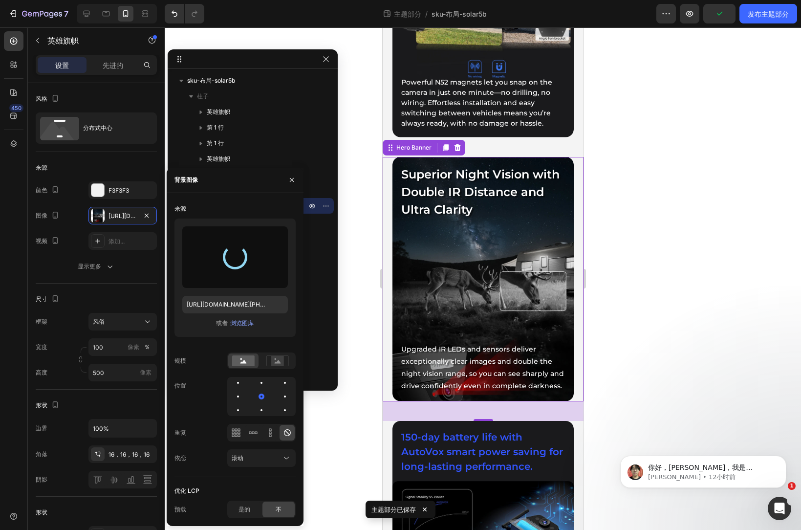
type input "[URL][DOMAIN_NAME]"
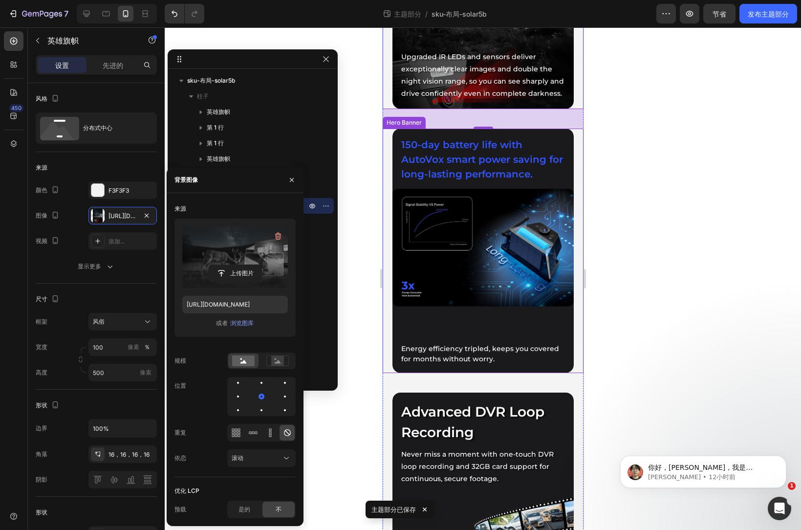
scroll to position [1516, 0]
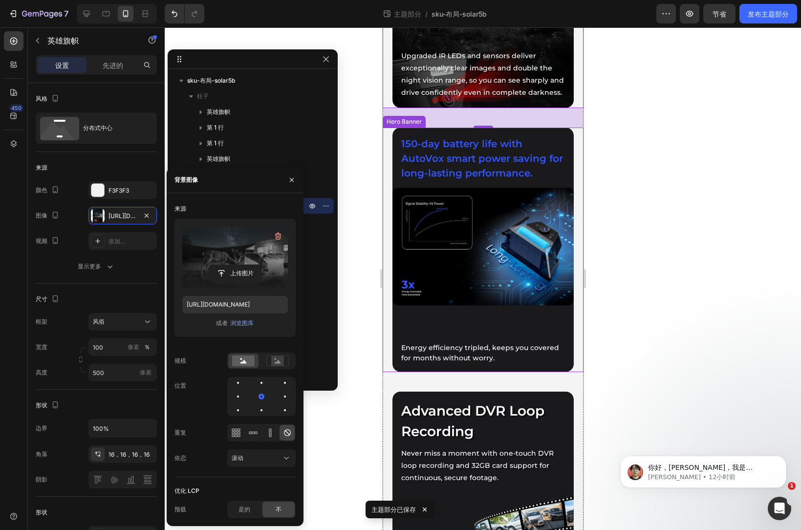
click at [503, 260] on div "150-day battery life with AutoVox smart power saving for long-lasting performan…" at bounding box center [483, 249] width 166 height 229
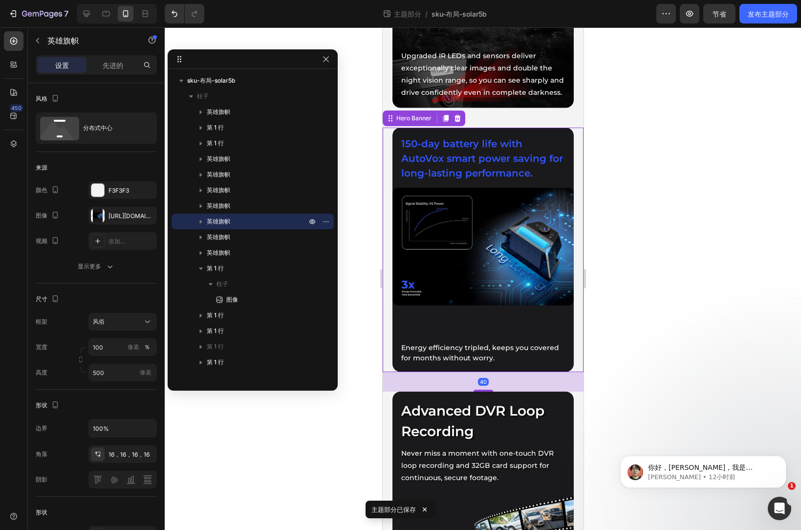
click at [494, 247] on div "150-day battery life with AutoVox smart power saving for long-lasting performan…" at bounding box center [483, 249] width 166 height 229
click at [106, 215] on div "[URL][DOMAIN_NAME][PHONE_NUMBER]" at bounding box center [122, 216] width 68 height 18
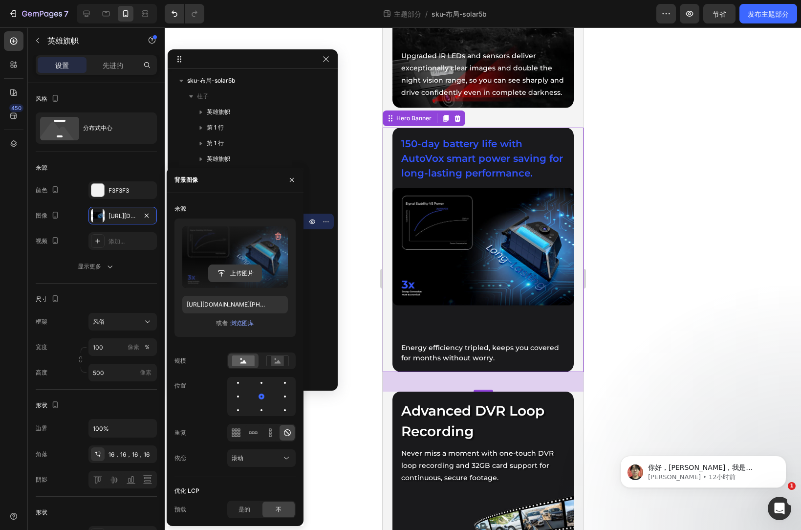
click at [240, 270] on input "file" at bounding box center [235, 273] width 53 height 17
type input "[URL][DOMAIN_NAME]"
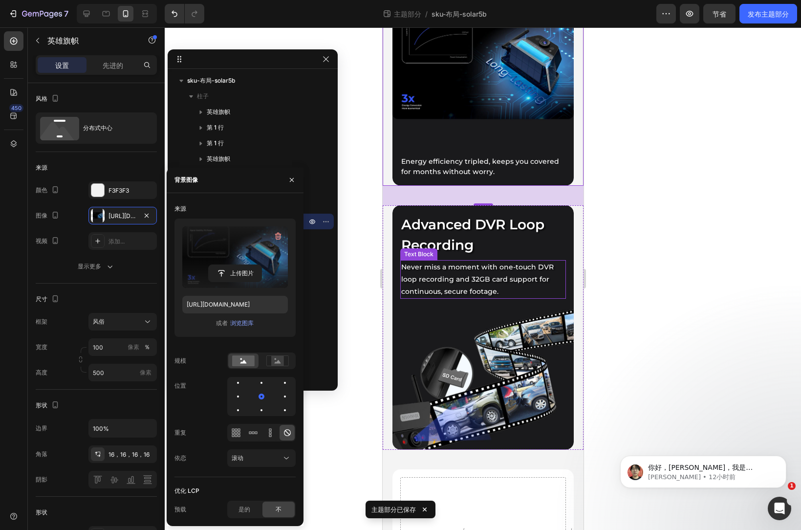
scroll to position [1760, 0]
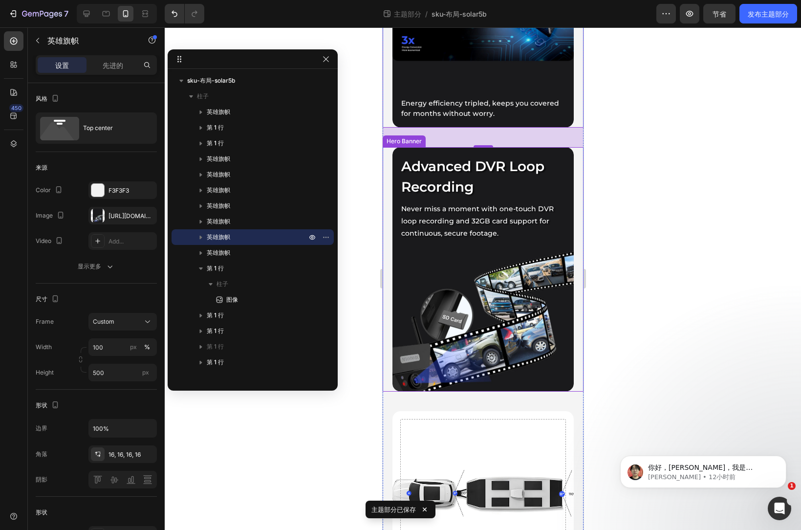
click at [481, 282] on div "Background Image" at bounding box center [482, 269] width 181 height 244
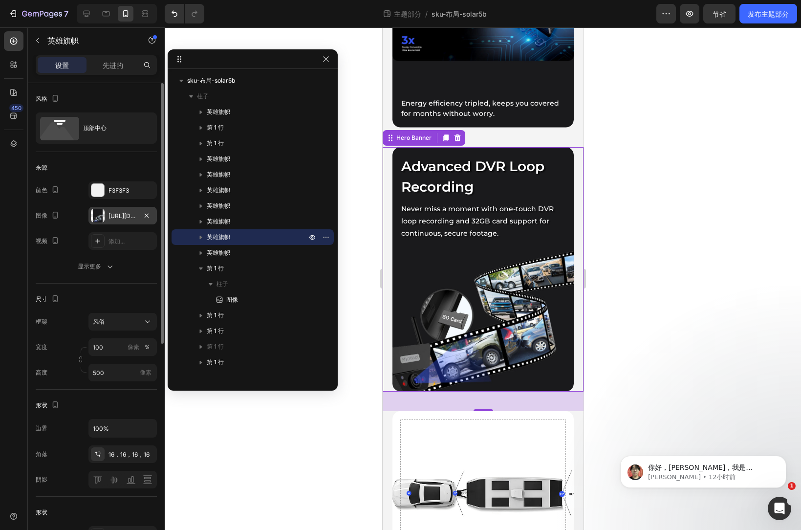
click at [111, 217] on font "[URL][DOMAIN_NAME][PHONE_NUMBER]" at bounding box center [166, 215] width 115 height 7
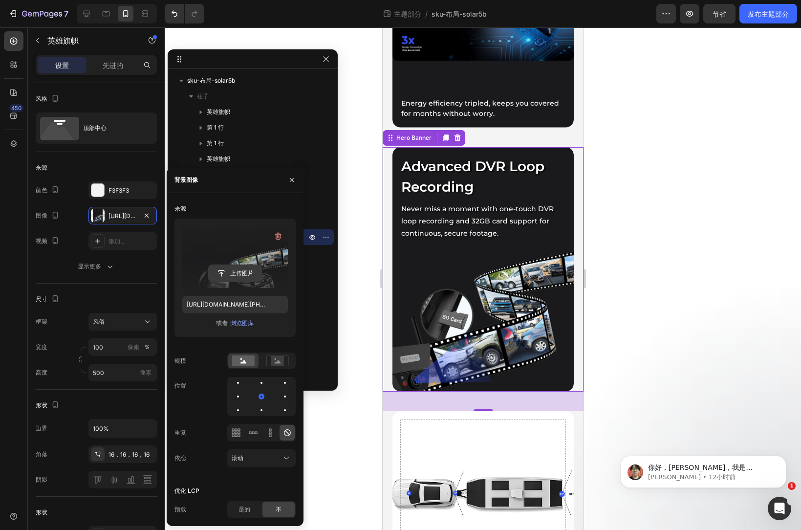
click at [244, 274] on input "file" at bounding box center [235, 273] width 53 height 17
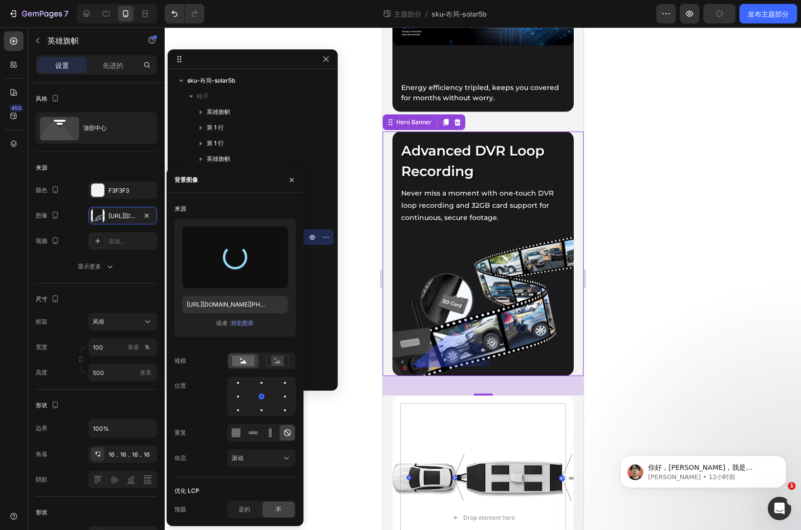
scroll to position [1809, 0]
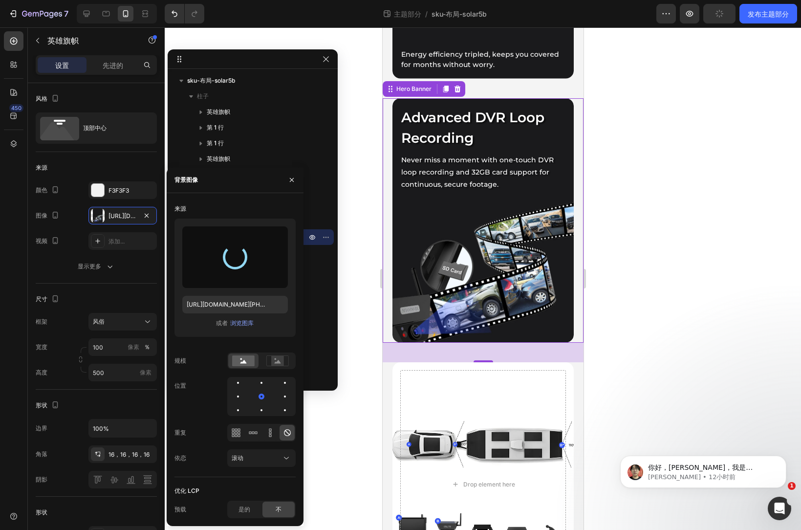
type input "[URL][DOMAIN_NAME]"
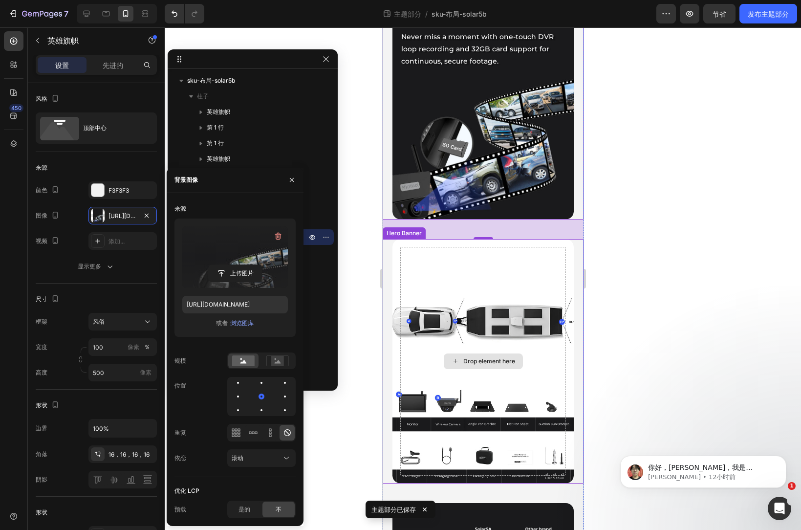
scroll to position [1956, 0]
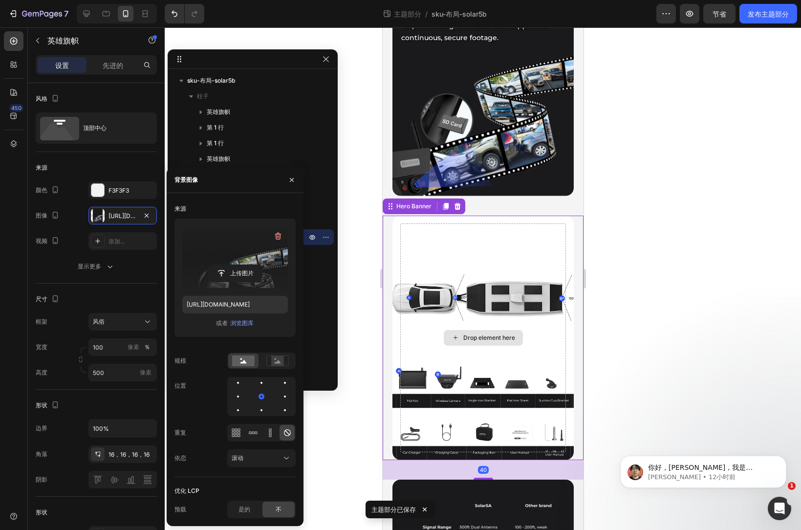
click at [501, 281] on div "Drop element here" at bounding box center [483, 337] width 166 height 229
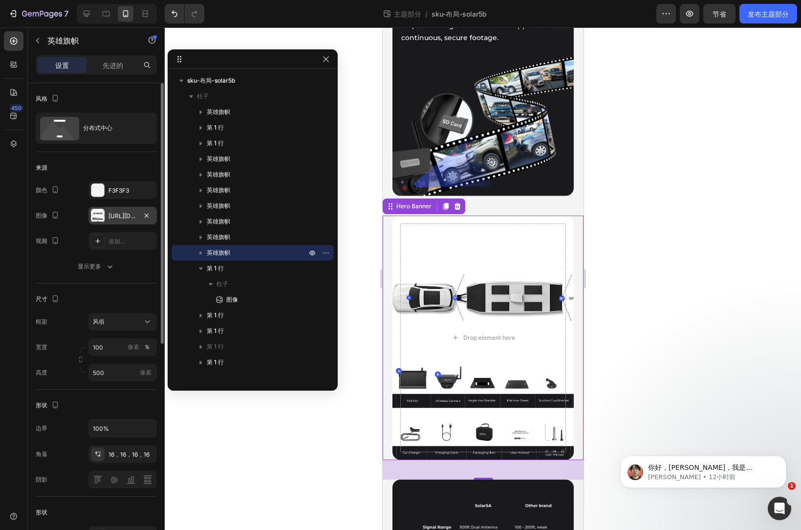
click at [123, 218] on font "[URL][DOMAIN_NAME][PHONE_NUMBER]" at bounding box center [166, 215] width 115 height 7
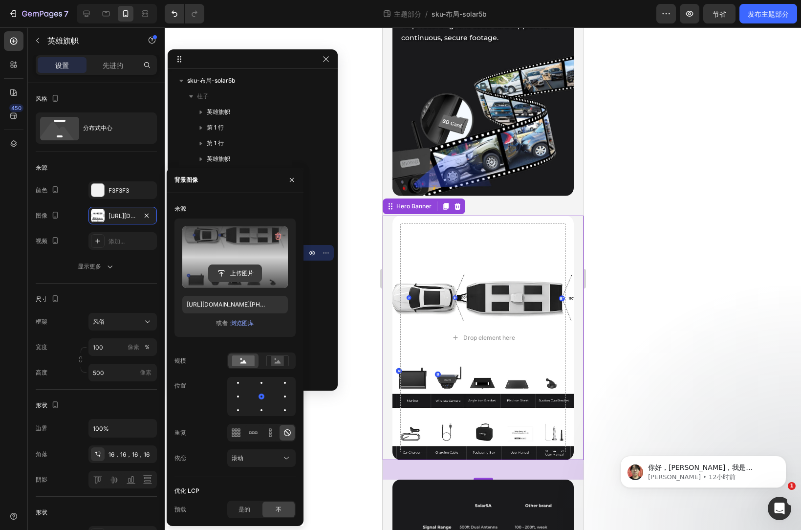
click at [238, 278] on input "file" at bounding box center [235, 273] width 53 height 17
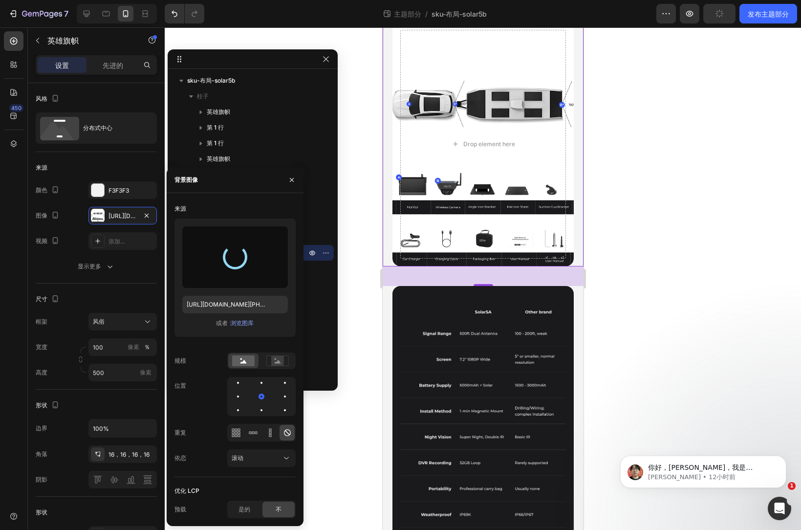
scroll to position [2151, 0]
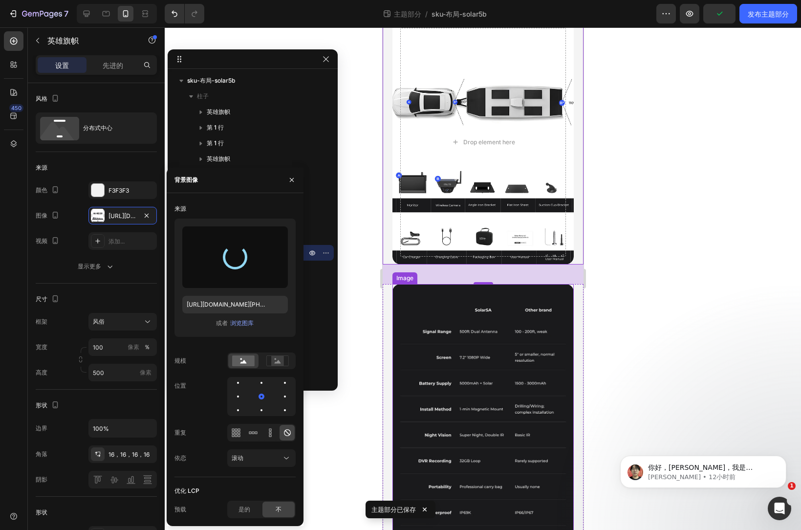
type input "[URL][DOMAIN_NAME]"
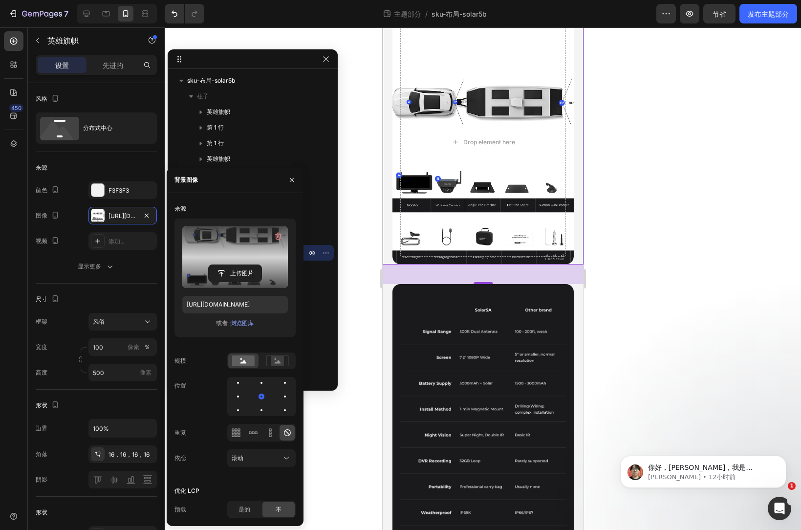
click at [724, 266] on div at bounding box center [483, 278] width 637 height 503
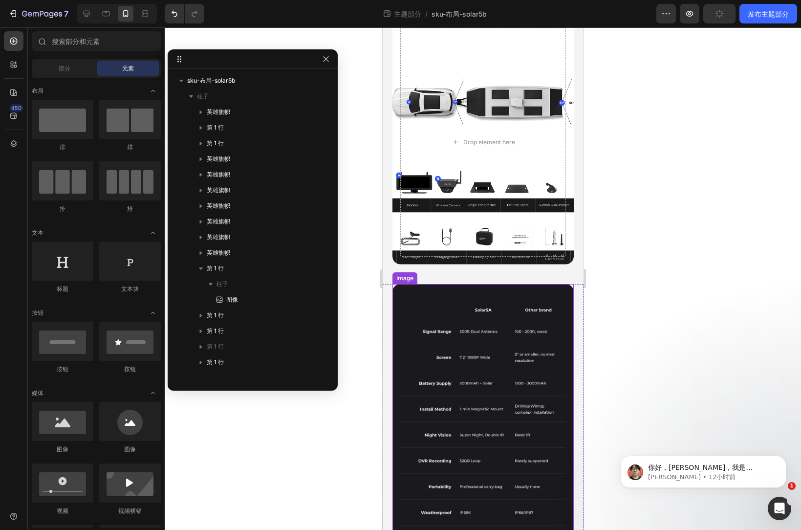
click at [486, 381] on img at bounding box center [482, 413] width 181 height 259
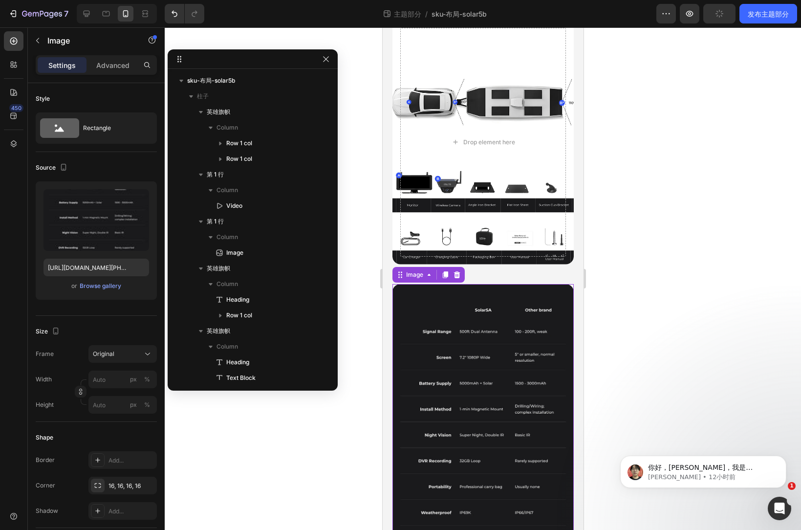
scroll to position [524, 0]
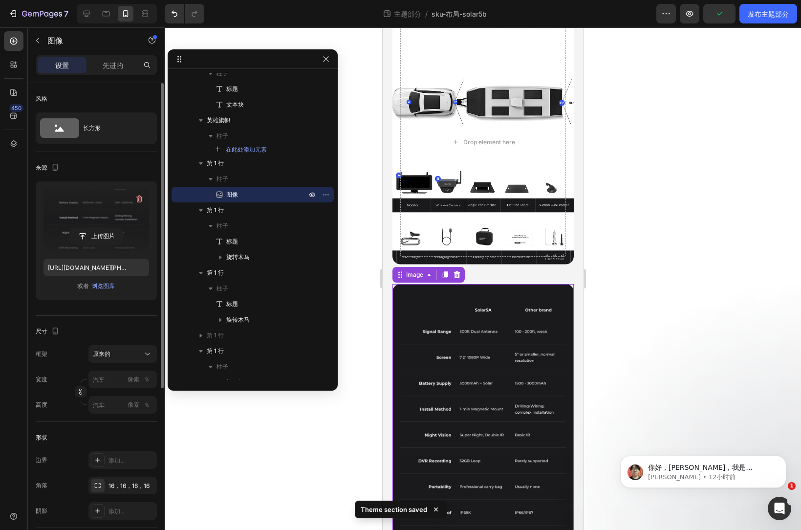
click at [105, 209] on label at bounding box center [97, 220] width 106 height 62
click at [105, 228] on input "file" at bounding box center [96, 236] width 53 height 17
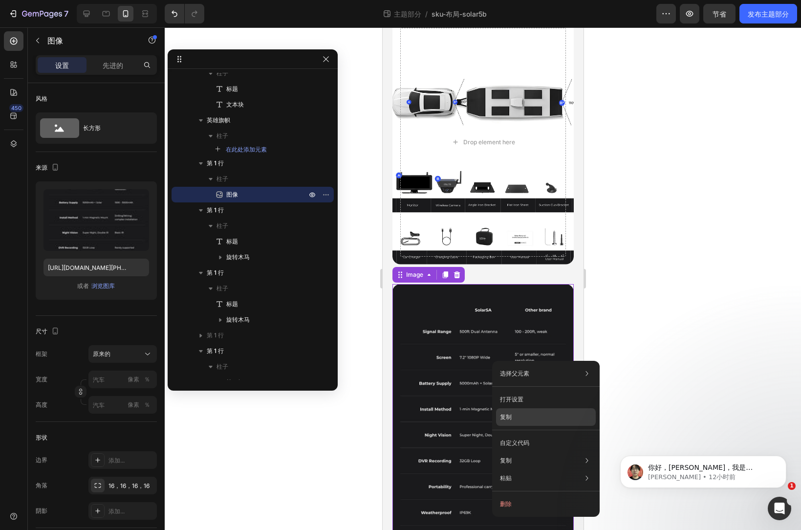
click at [528, 434] on div "复制" at bounding box center [546, 443] width 100 height 18
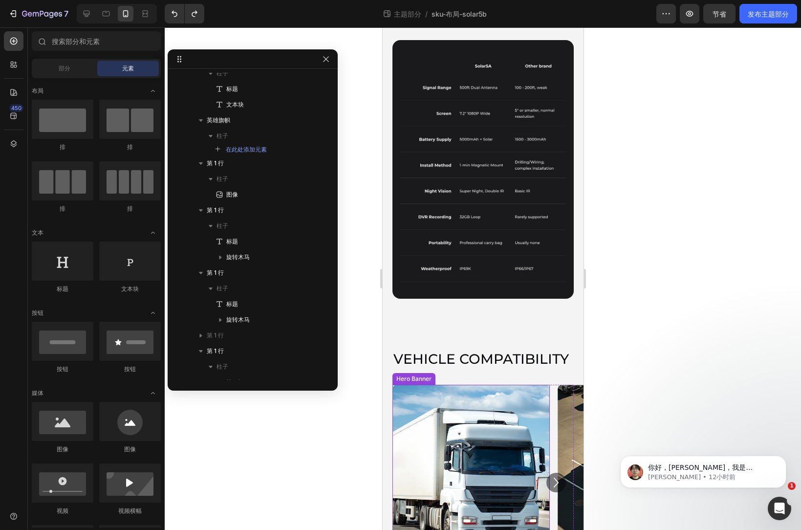
scroll to position [2369, 0]
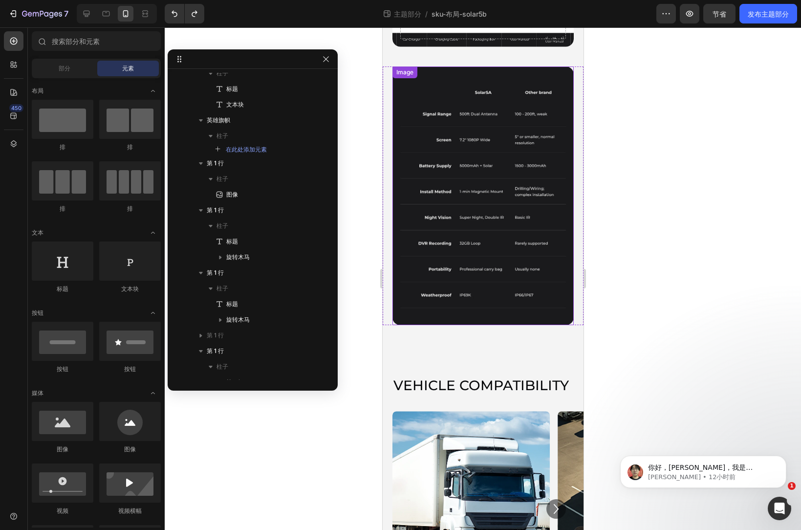
click at [504, 210] on img at bounding box center [482, 195] width 181 height 259
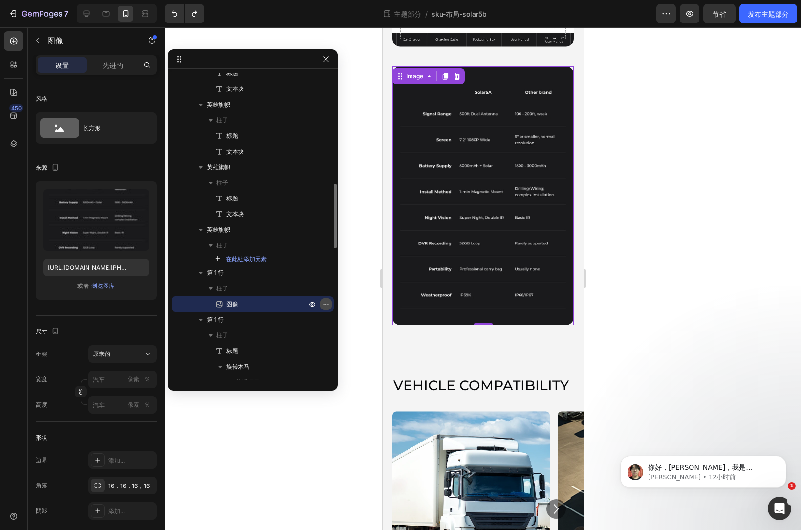
click at [326, 306] on icon "button" at bounding box center [326, 304] width 8 height 8
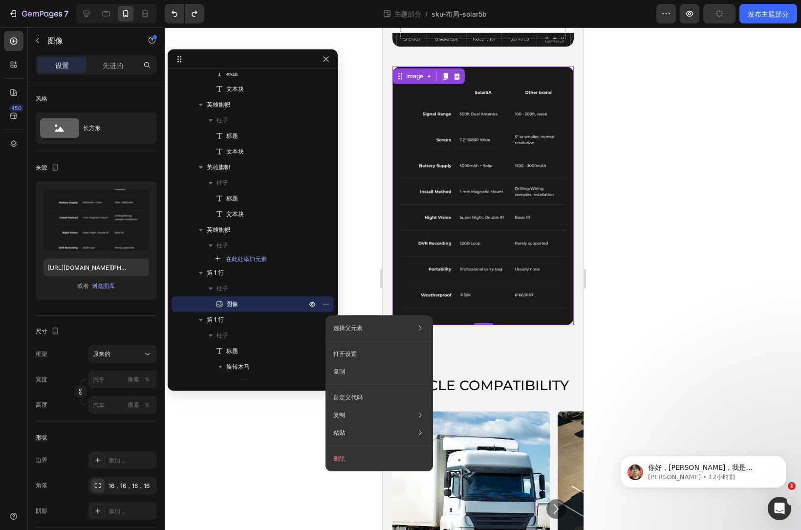
click at [708, 303] on div at bounding box center [483, 278] width 637 height 503
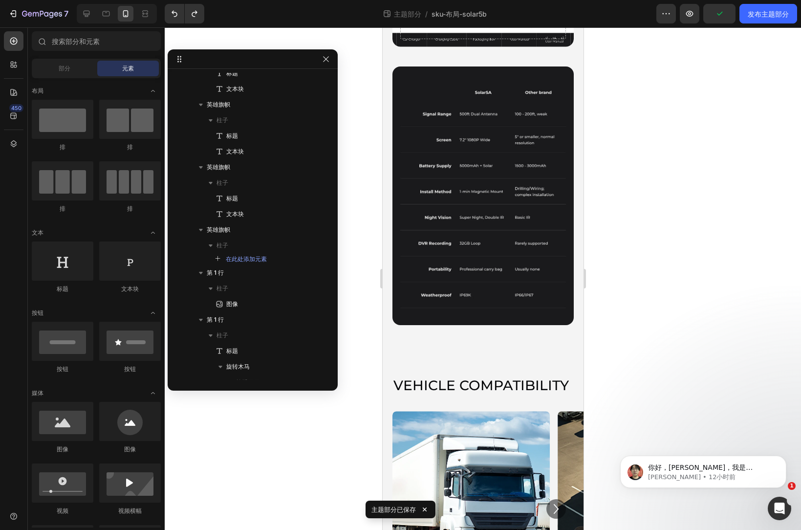
click at [672, 265] on div at bounding box center [483, 278] width 637 height 503
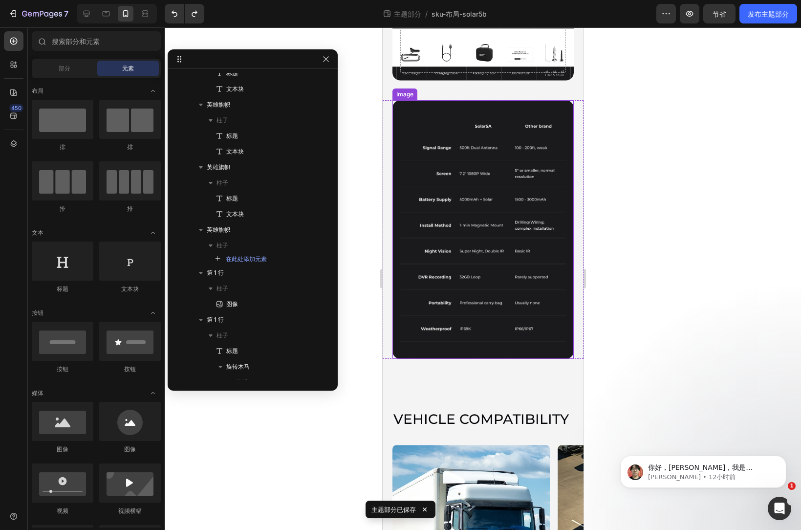
scroll to position [2320, 0]
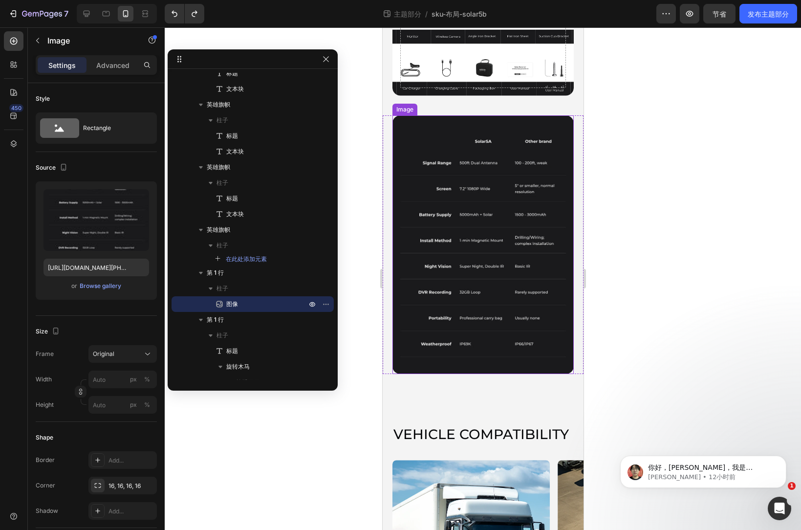
click at [473, 208] on img at bounding box center [482, 244] width 181 height 259
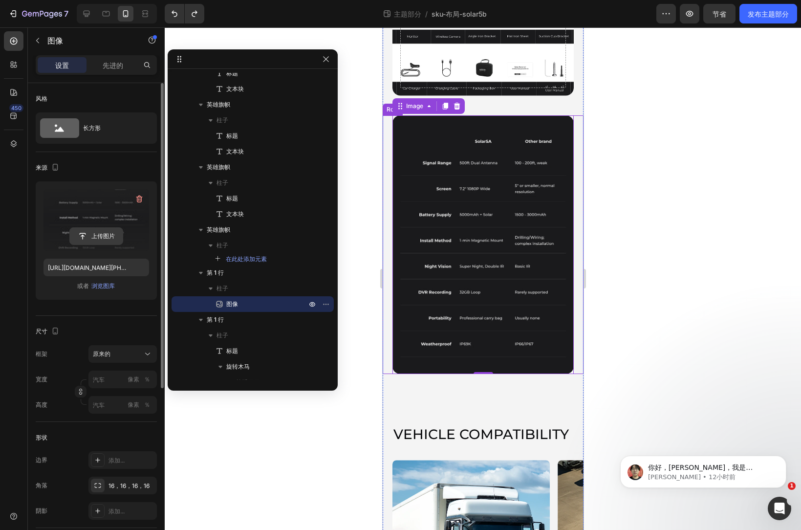
click at [105, 239] on input "file" at bounding box center [96, 236] width 53 height 17
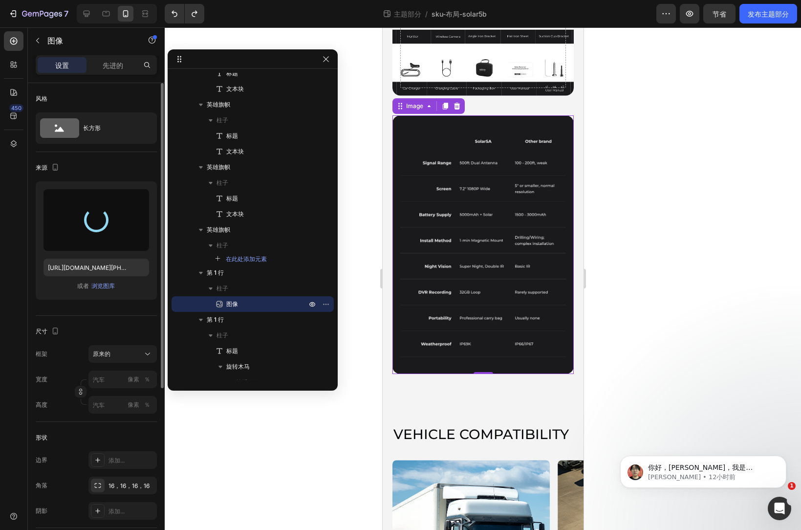
type input "[URL][DOMAIN_NAME]"
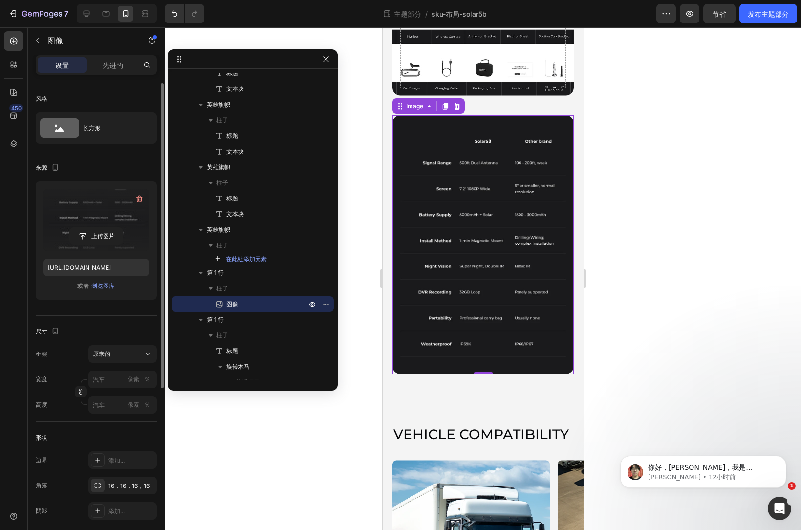
click at [638, 238] on div at bounding box center [483, 278] width 637 height 503
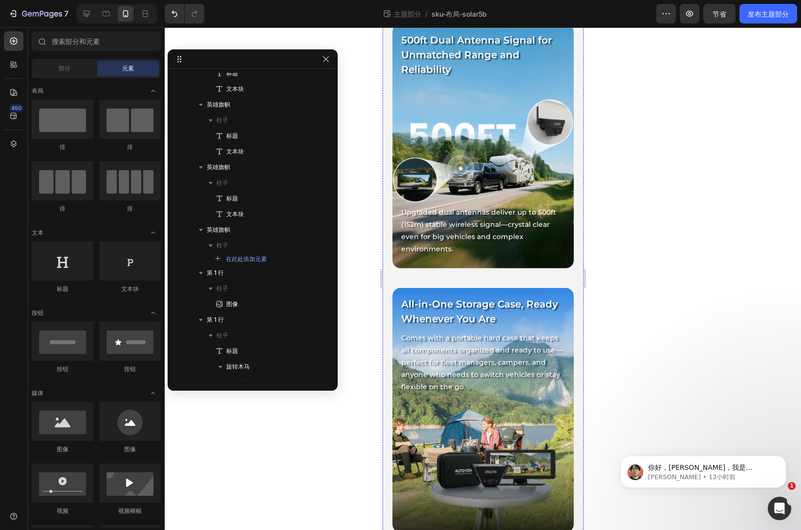
scroll to position [560, 0]
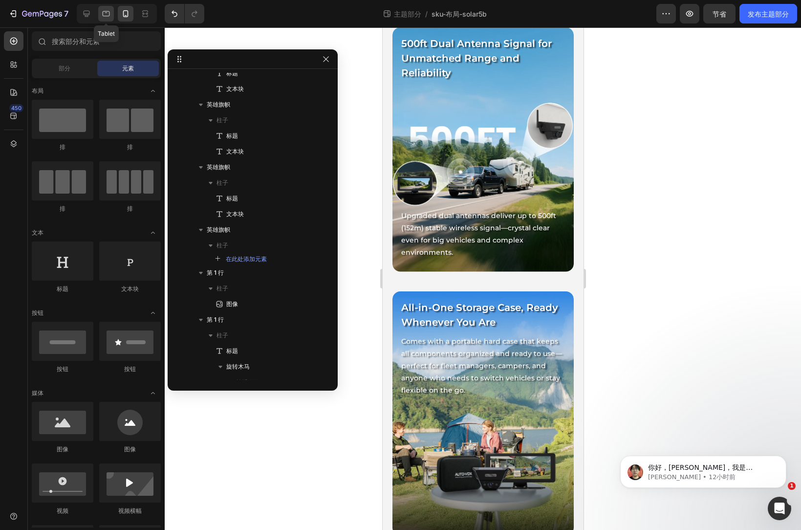
click at [107, 16] on icon at bounding box center [106, 13] width 7 height 5
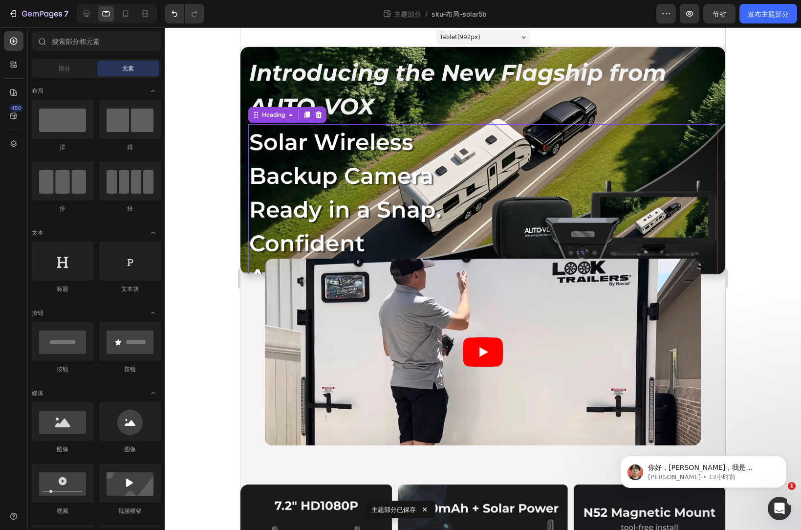
click at [329, 198] on h2 "Solar Wireless Backup Camera Ready in a Snap. Confident Anywhere." at bounding box center [365, 209] width 235 height 171
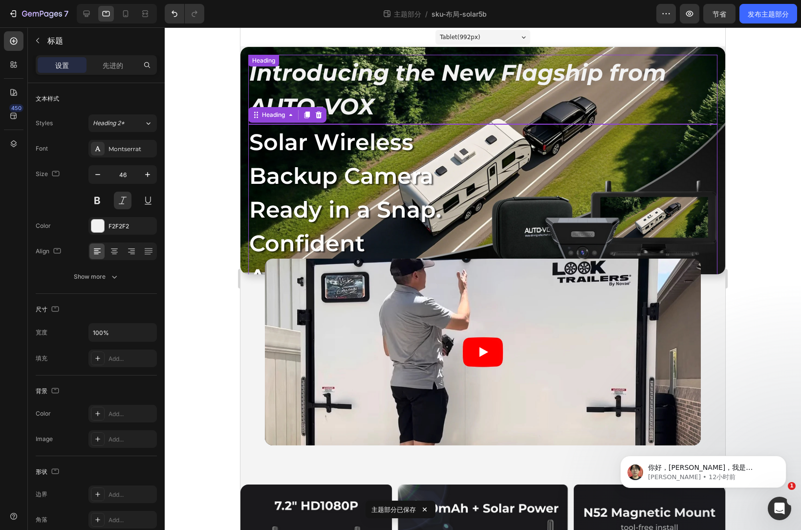
click at [353, 87] on h2 "Introducing the New Flagship from AUTO-VOX" at bounding box center [482, 89] width 469 height 69
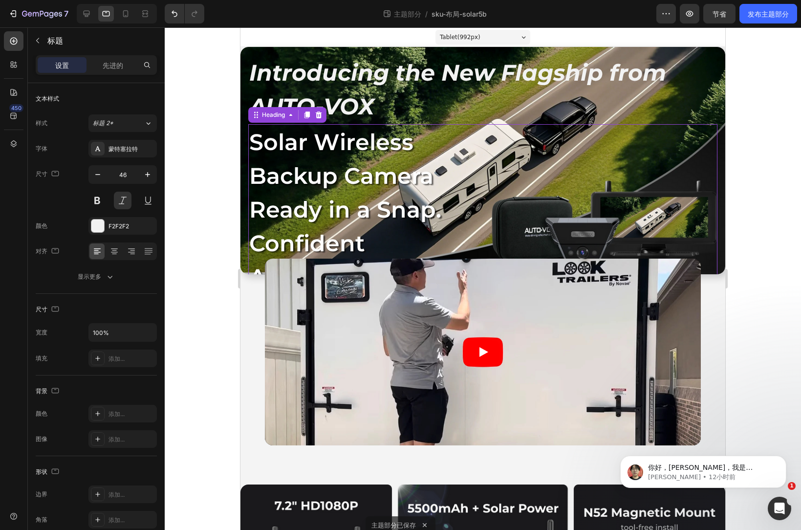
click at [361, 181] on h2 "Solar Wireless Backup Camera Ready in a Snap. Confident Anywhere." at bounding box center [365, 209] width 235 height 171
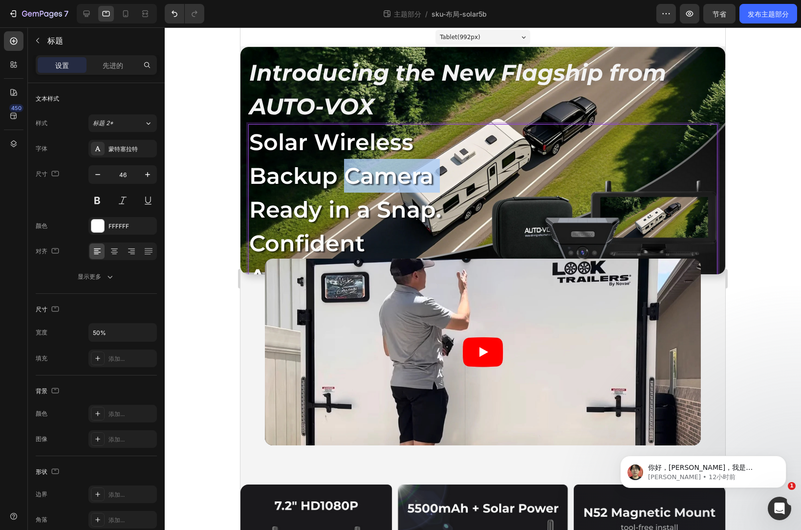
click at [361, 181] on p "Solar Wireless Backup Camera Ready in a Snap. Confident Anywhere." at bounding box center [365, 209] width 233 height 169
click at [370, 80] on h2 "Introducing the New Flagship from AUTO-VOX" at bounding box center [482, 89] width 469 height 69
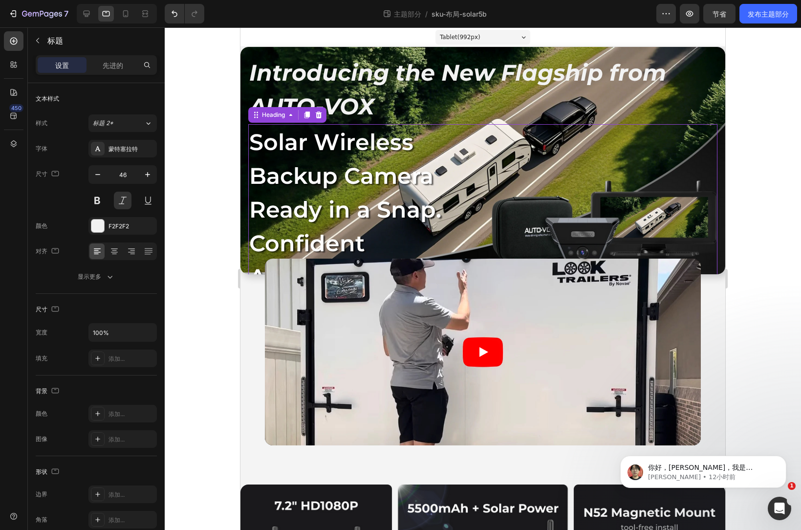
click at [332, 191] on p "Solar Wireless Backup Camera Ready in a Snap. Confident Anywhere." at bounding box center [365, 209] width 233 height 169
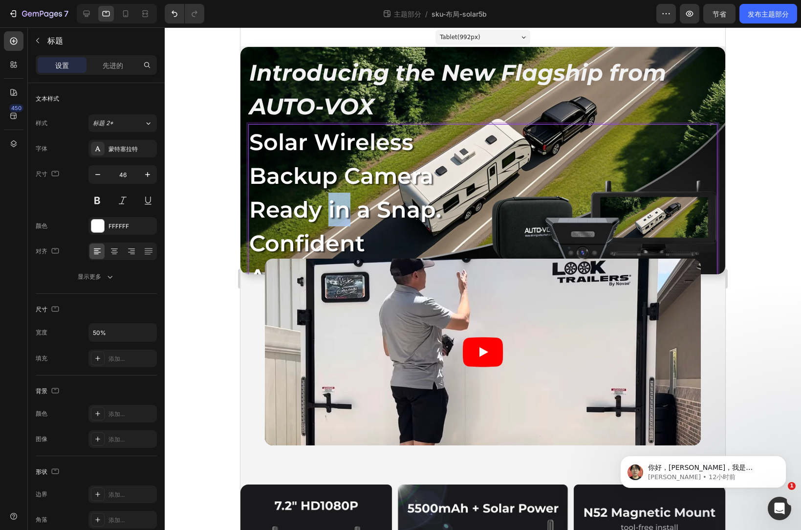
click at [327, 195] on p "Solar Wireless Backup Camera Ready in a Snap. Confident Anywhere." at bounding box center [365, 209] width 233 height 169
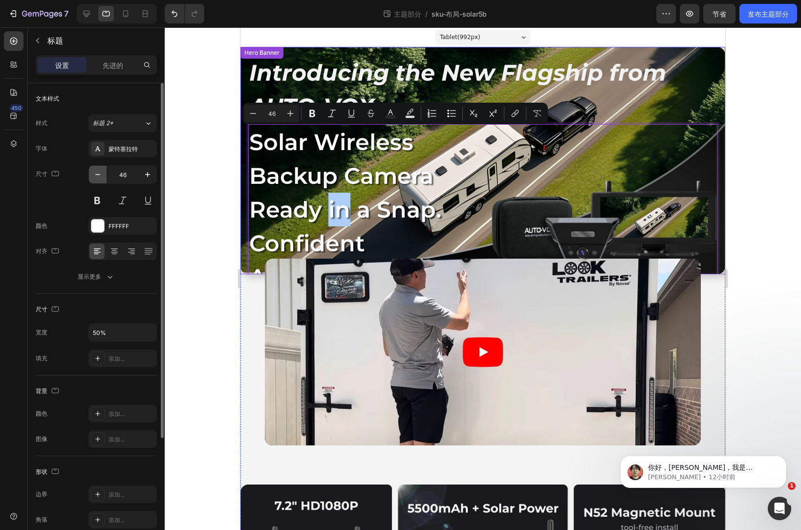
click at [93, 174] on icon "button" at bounding box center [98, 175] width 10 height 10
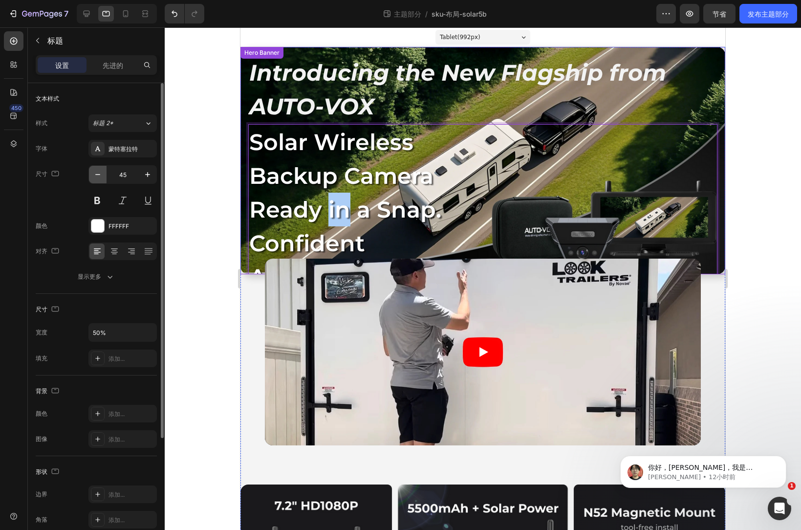
click at [93, 174] on icon "button" at bounding box center [98, 175] width 10 height 10
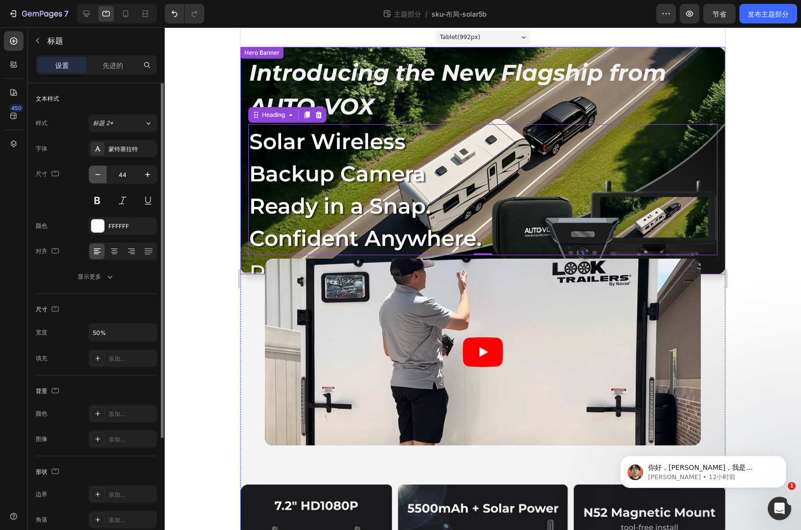
click at [93, 174] on icon "button" at bounding box center [98, 175] width 10 height 10
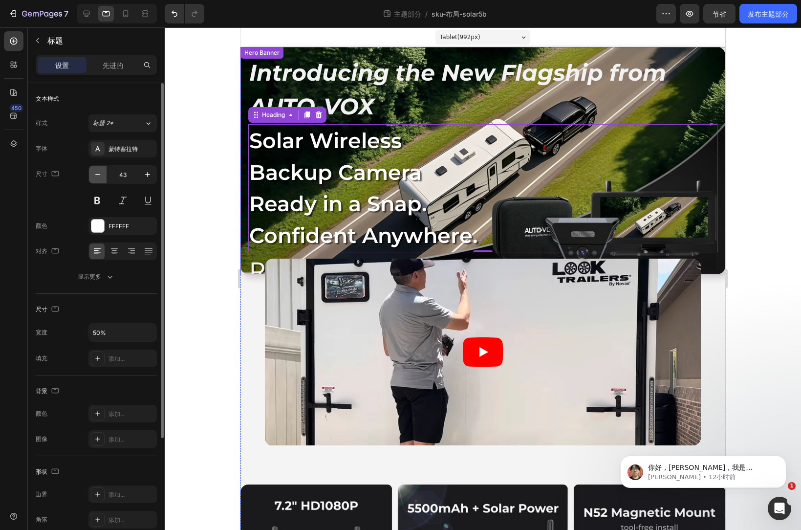
click at [93, 174] on icon "button" at bounding box center [98, 175] width 10 height 10
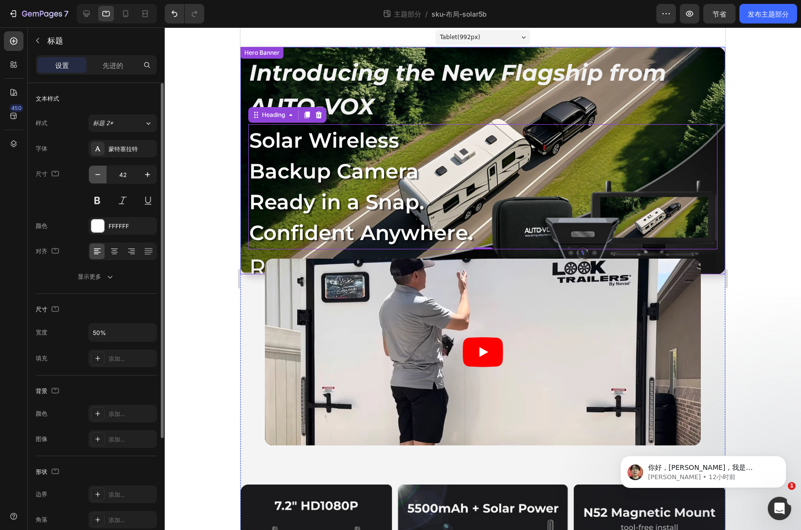
click at [93, 174] on icon "button" at bounding box center [98, 175] width 10 height 10
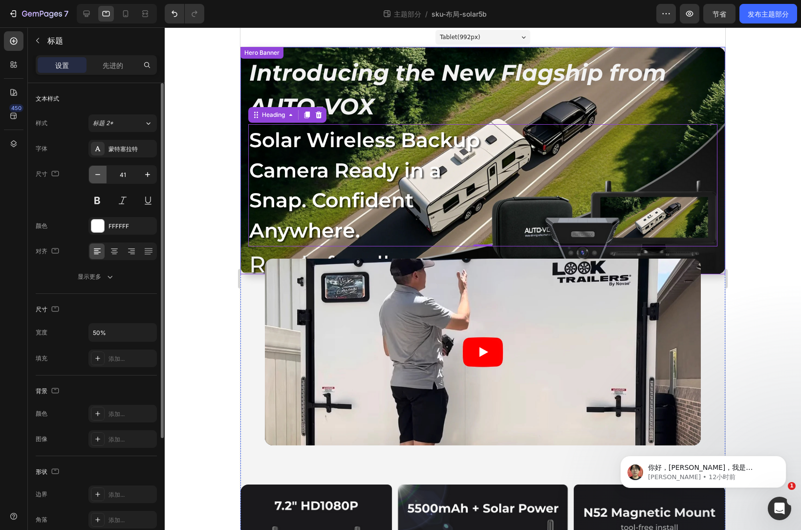
click at [93, 174] on icon "button" at bounding box center [98, 175] width 10 height 10
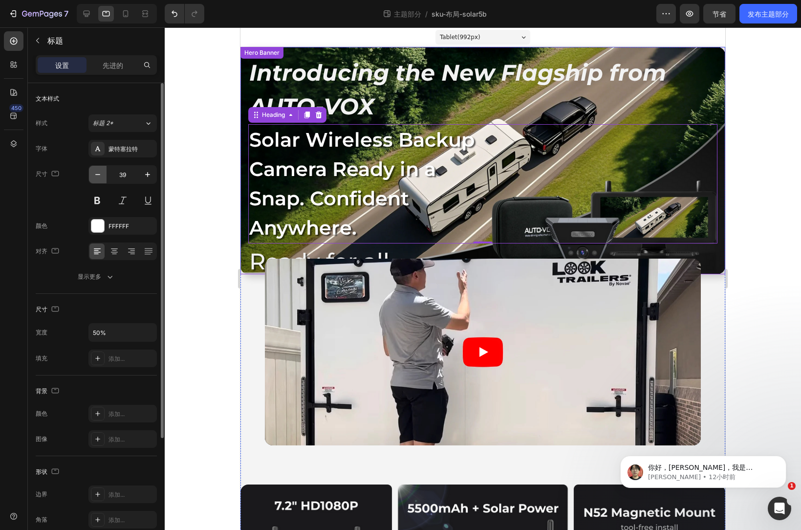
click at [93, 174] on icon "button" at bounding box center [98, 175] width 10 height 10
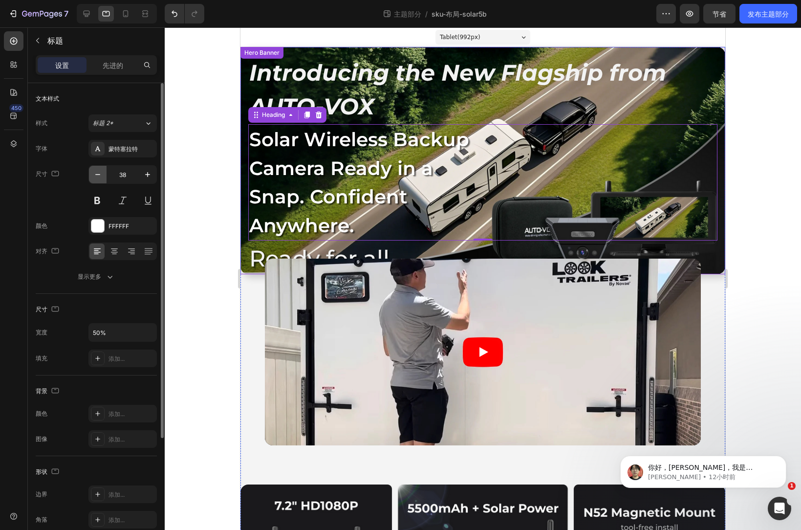
click at [93, 174] on icon "button" at bounding box center [98, 175] width 10 height 10
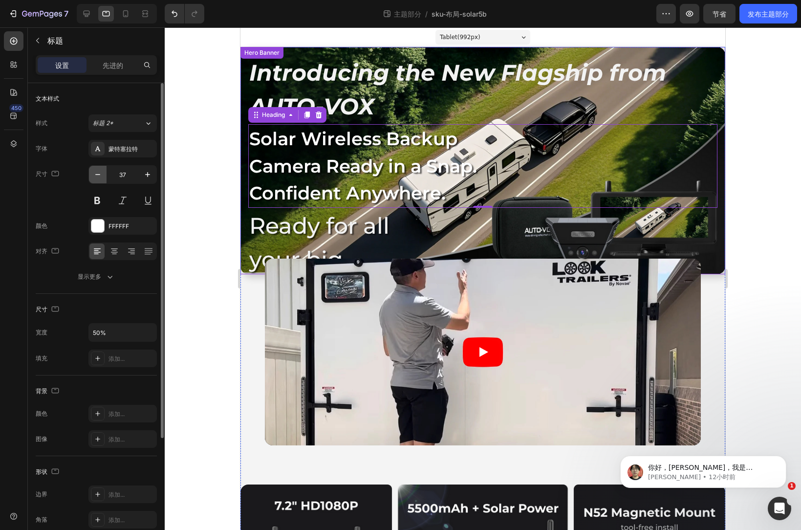
click at [93, 174] on icon "button" at bounding box center [98, 175] width 10 height 10
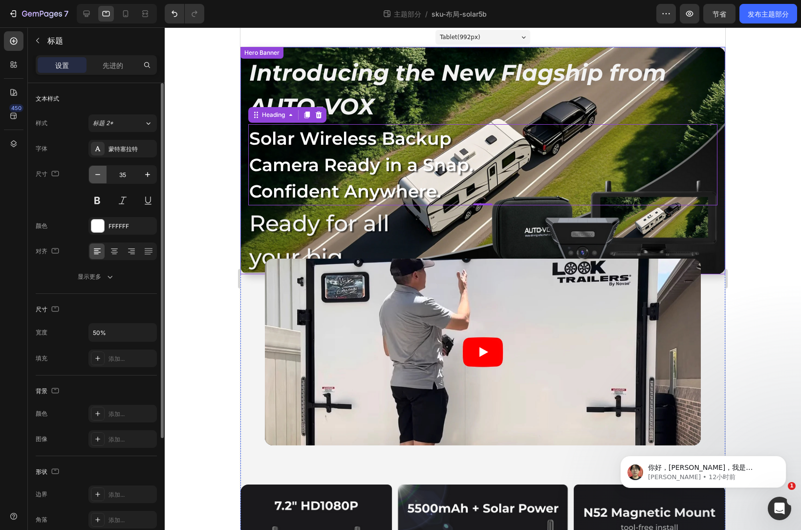
click at [94, 174] on icon "button" at bounding box center [98, 175] width 10 height 10
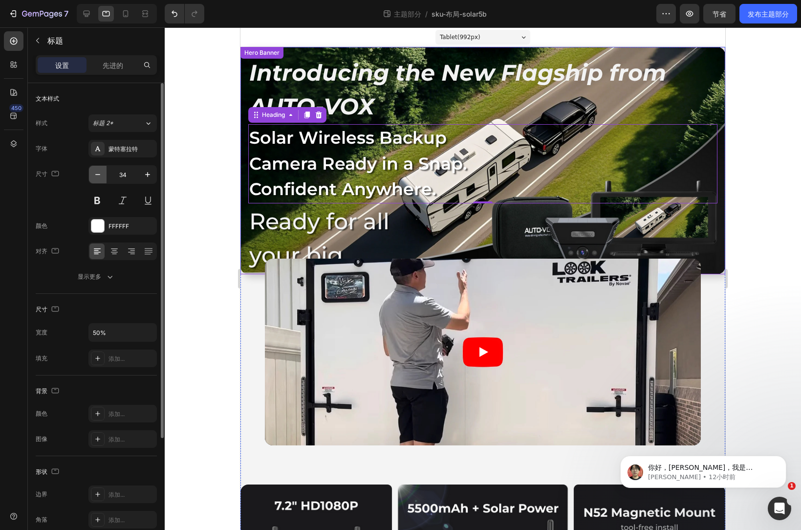
click at [94, 174] on icon "button" at bounding box center [98, 175] width 10 height 10
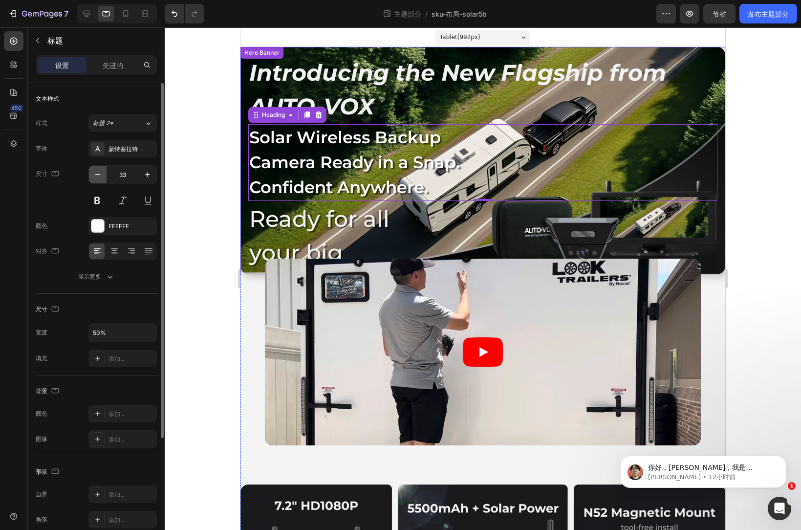
click at [94, 174] on icon "button" at bounding box center [98, 175] width 10 height 10
type input "32"
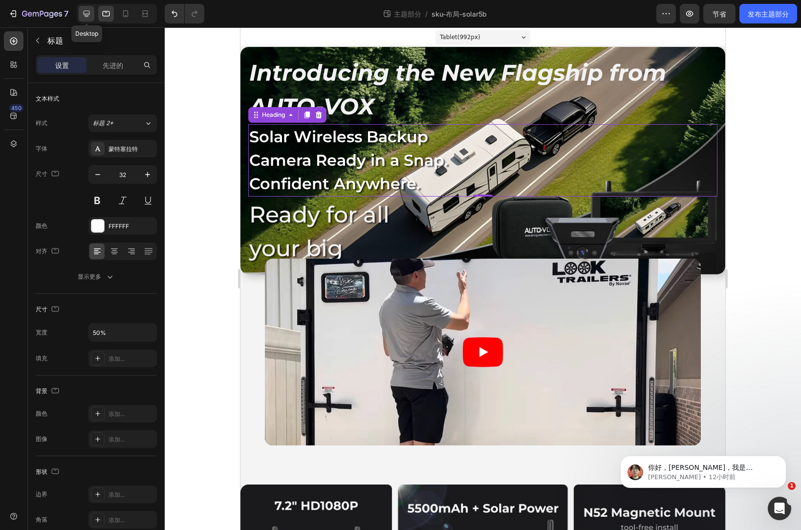
click at [86, 13] on icon at bounding box center [87, 14] width 10 height 10
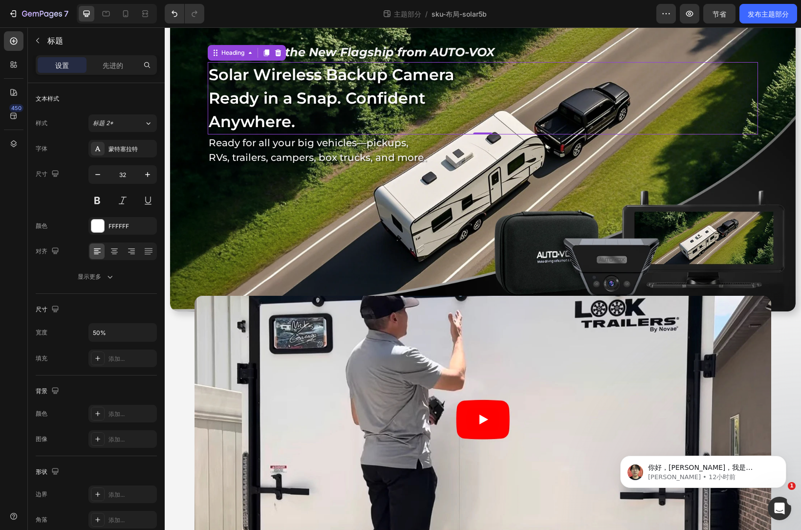
scroll to position [29, 0]
click at [105, 16] on icon at bounding box center [106, 13] width 7 height 5
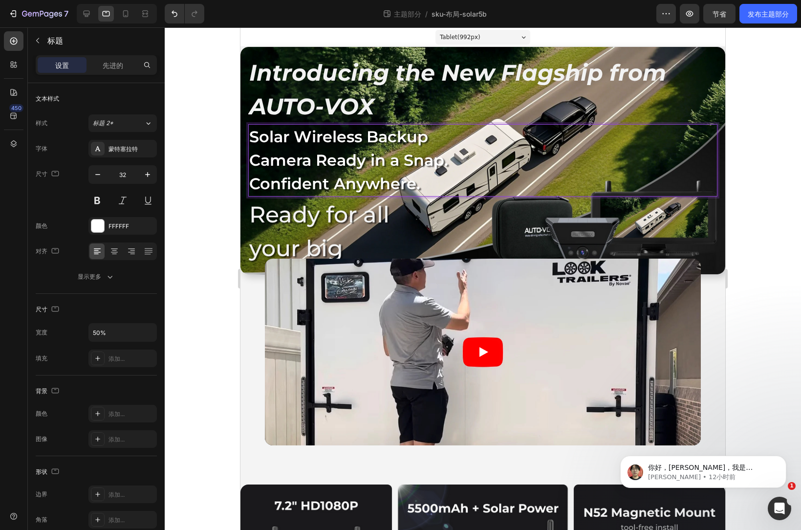
click at [332, 164] on p "Solar Wireless Backup Camera Ready in a Snap. Confident Anywhere." at bounding box center [365, 160] width 233 height 70
click at [276, 220] on h2 "Ready for all your big vehicles—pickups, RVs, trailers, campers, box trucks, an…" at bounding box center [342, 333] width 188 height 272
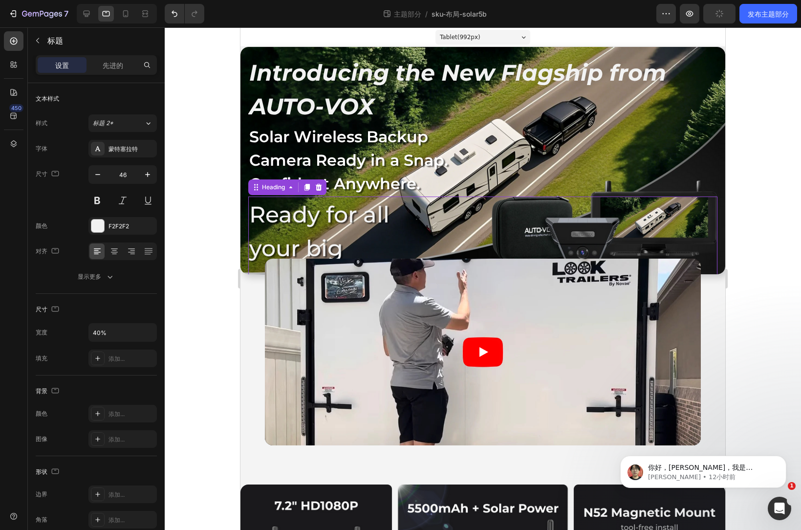
click at [301, 223] on h2 "Ready for all your big vehicles—pickups, RVs, trailers, campers, box trucks, an…" at bounding box center [342, 333] width 188 height 272
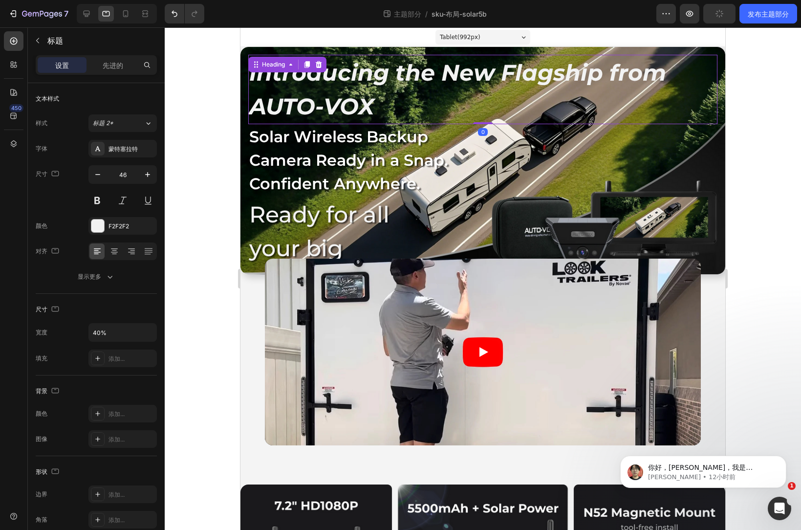
click at [330, 85] on h2 "Introducing the New Flagship from AUTO-VOX" at bounding box center [482, 89] width 469 height 69
click at [86, 13] on icon at bounding box center [87, 14] width 10 height 10
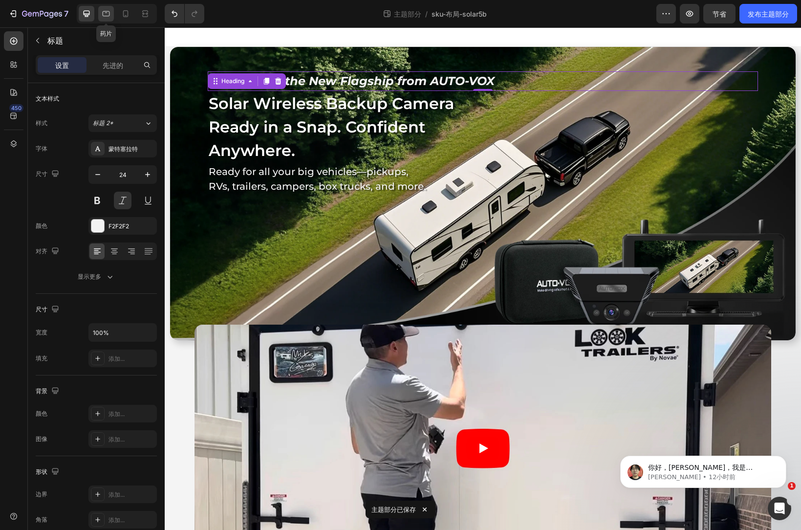
click at [104, 13] on icon at bounding box center [106, 14] width 10 height 10
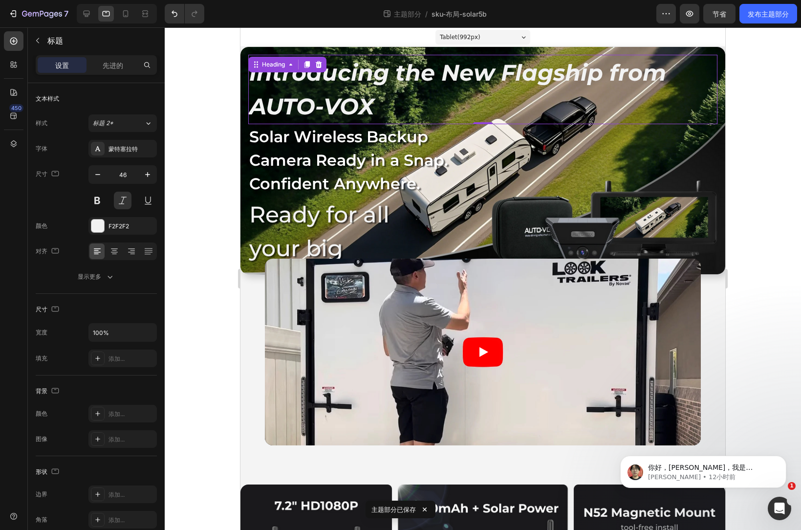
click at [356, 80] on h2 "Introducing the New Flagship from AUTO-VOX" at bounding box center [482, 89] width 469 height 69
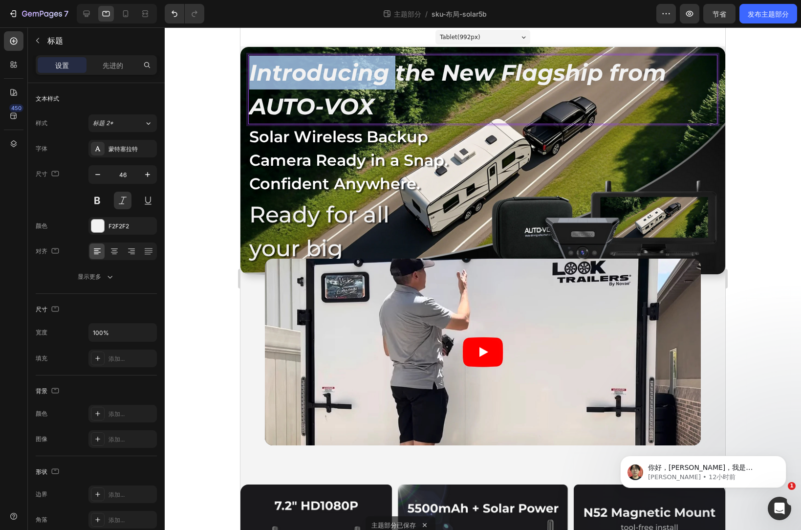
click at [356, 80] on p "Introducing the New Flagship from AUTO-VOX" at bounding box center [482, 89] width 467 height 67
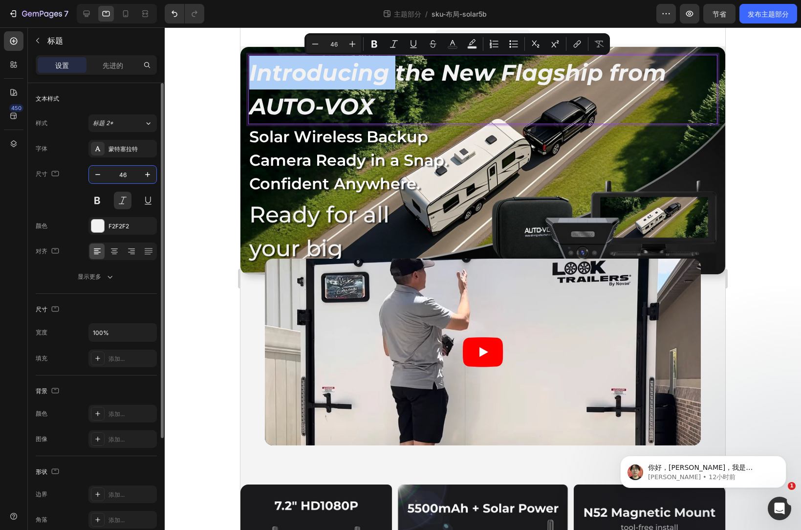
click at [131, 178] on input "46" at bounding box center [123, 175] width 32 height 18
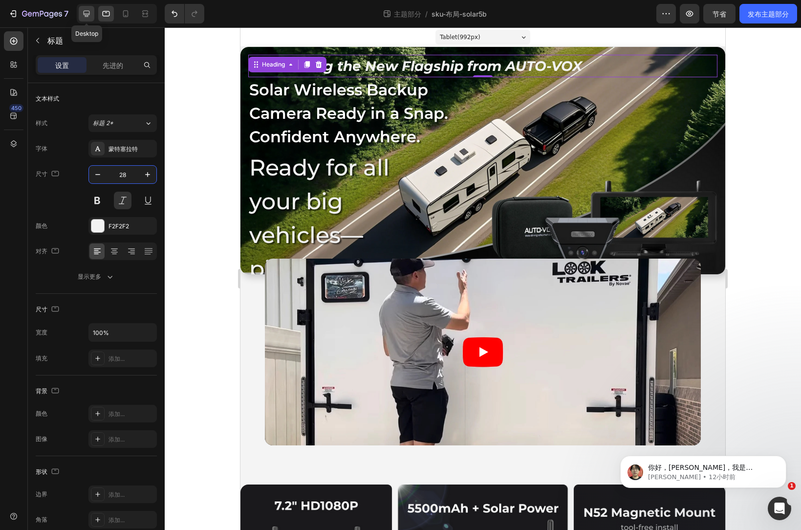
click at [88, 11] on icon at bounding box center [87, 14] width 6 height 6
type input "24"
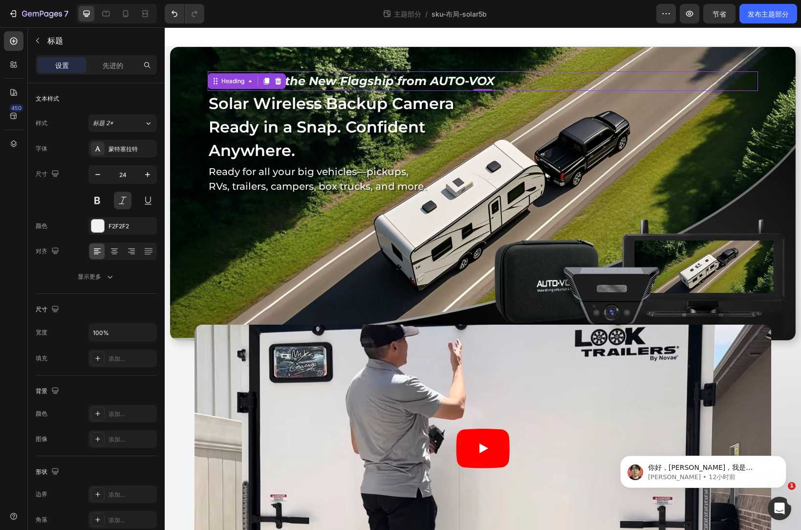
scroll to position [10, 0]
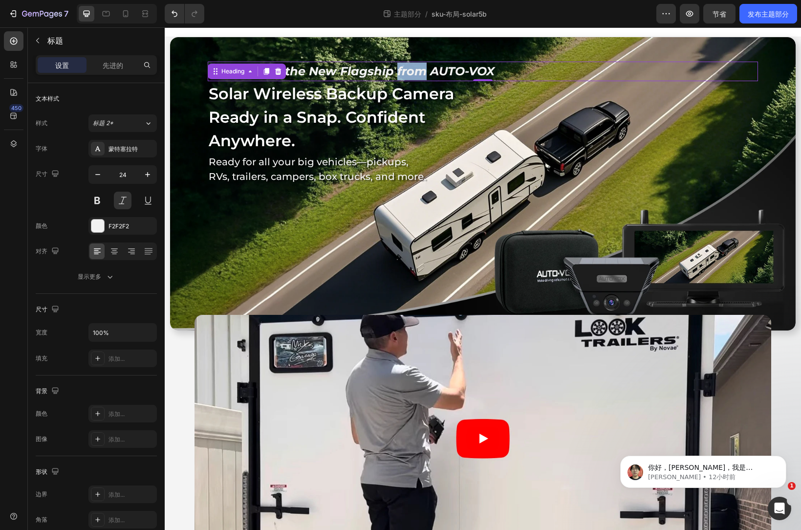
click at [410, 70] on p "Introducing the New Flagship from AUTO-VOX" at bounding box center [483, 72] width 549 height 18
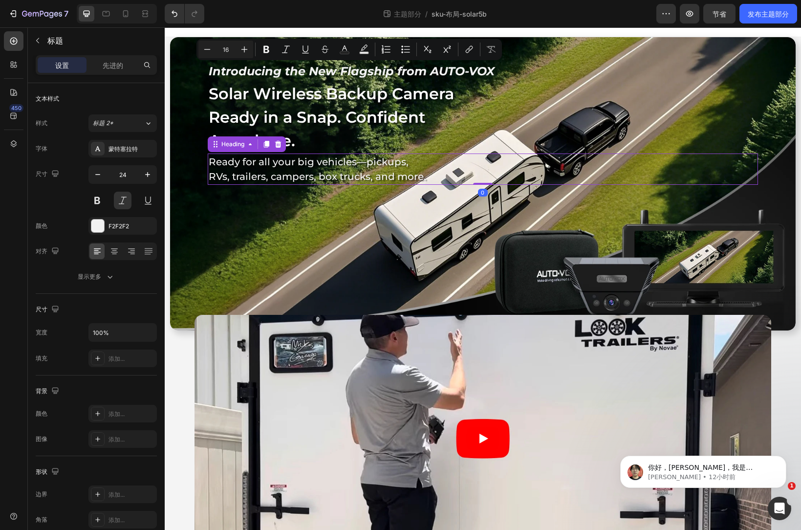
click at [287, 165] on p "Ready for all your big vehicles—pickups, RVs, trailers, campers, box trucks, an…" at bounding box center [318, 169] width 219 height 29
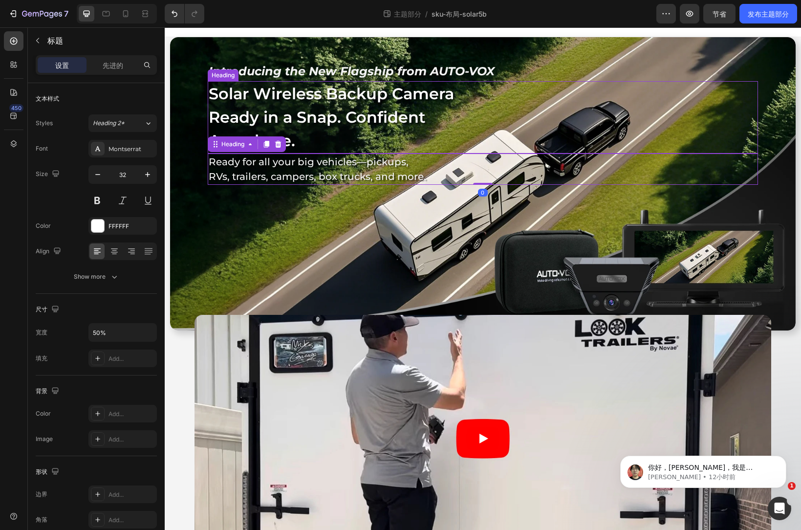
click at [306, 120] on p "Solar Wireless Backup Camera Ready in a Snap. Confident Anywhere." at bounding box center [345, 117] width 273 height 70
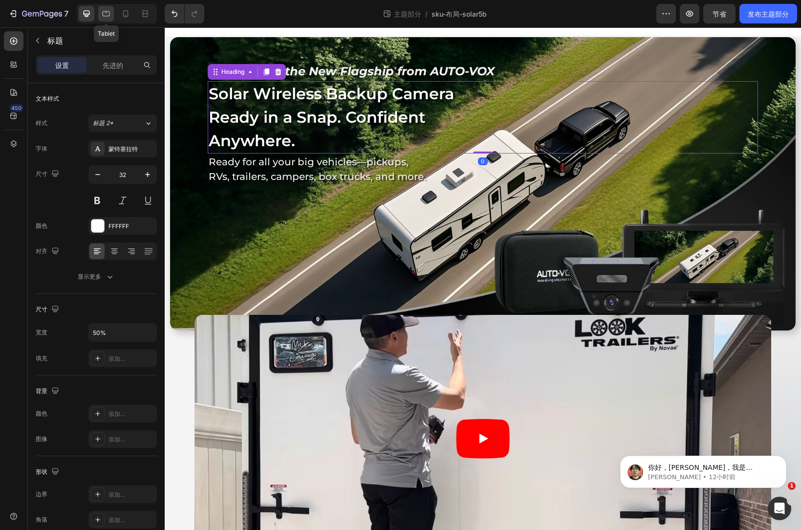
click at [104, 20] on div at bounding box center [106, 14] width 16 height 16
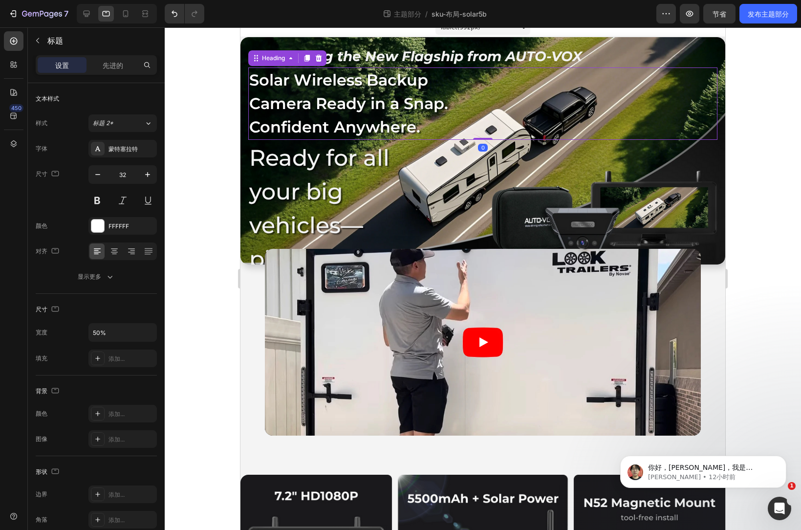
scroll to position [16, 0]
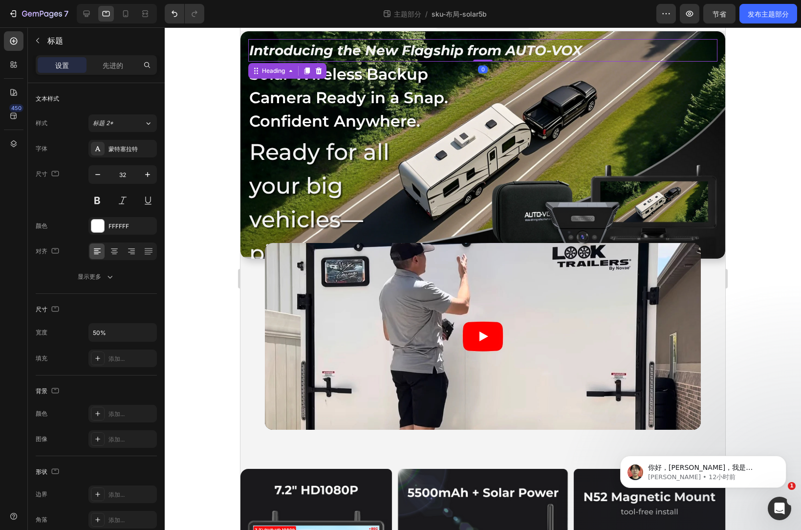
click at [374, 50] on p "Introducing the New Flagship from AUTO-VOX" at bounding box center [482, 50] width 467 height 21
click at [126, 172] on input "28" at bounding box center [123, 175] width 32 height 18
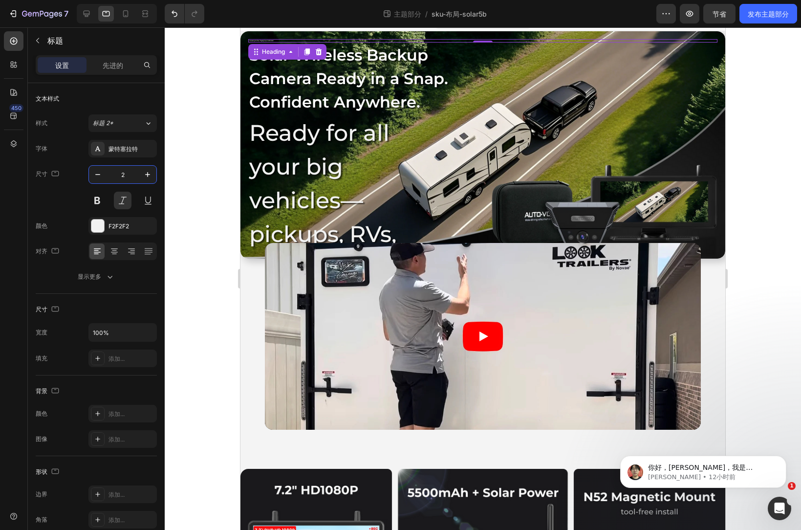
type input "24"
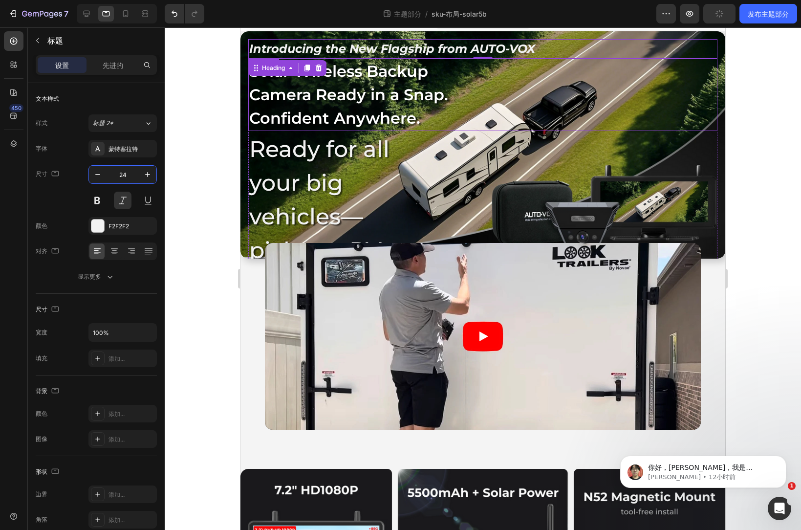
click at [327, 116] on p "Solar Wireless Backup Camera Ready in a Snap. Confident Anywhere." at bounding box center [365, 95] width 233 height 70
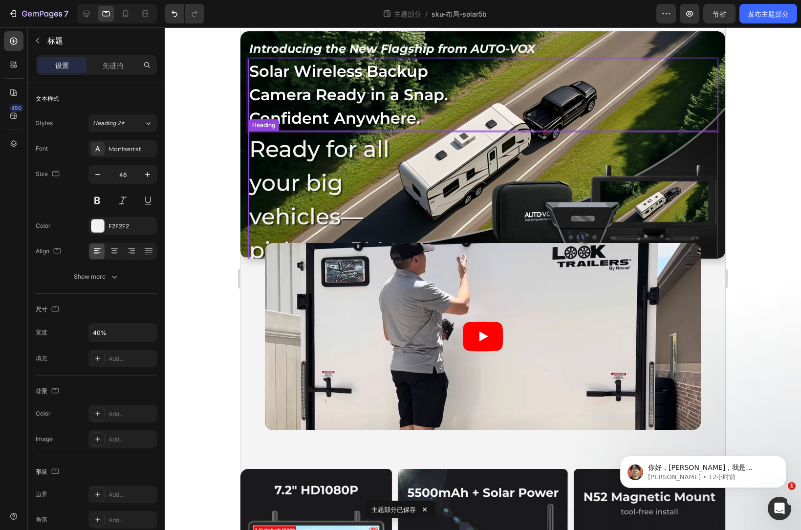
click at [309, 153] on p "Ready for all your big vehicles—pickups, RVs, trailers, campers, box trucks, an…" at bounding box center [342, 267] width 186 height 270
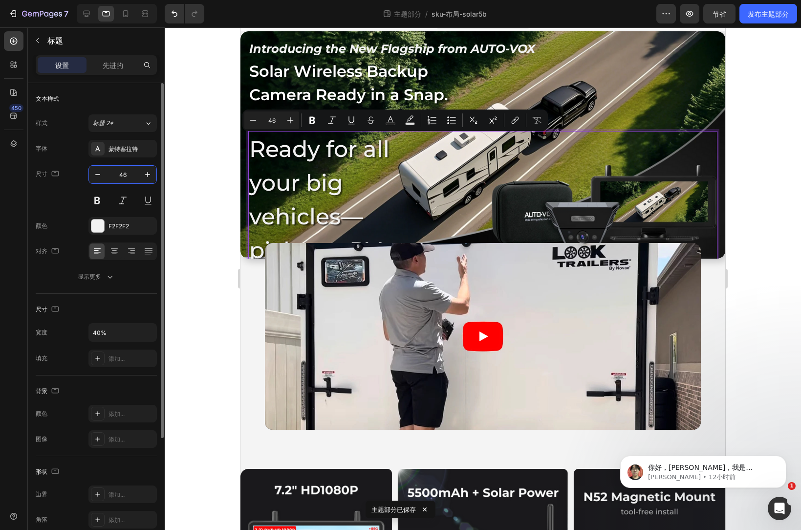
click at [129, 174] on input "46" at bounding box center [123, 175] width 32 height 18
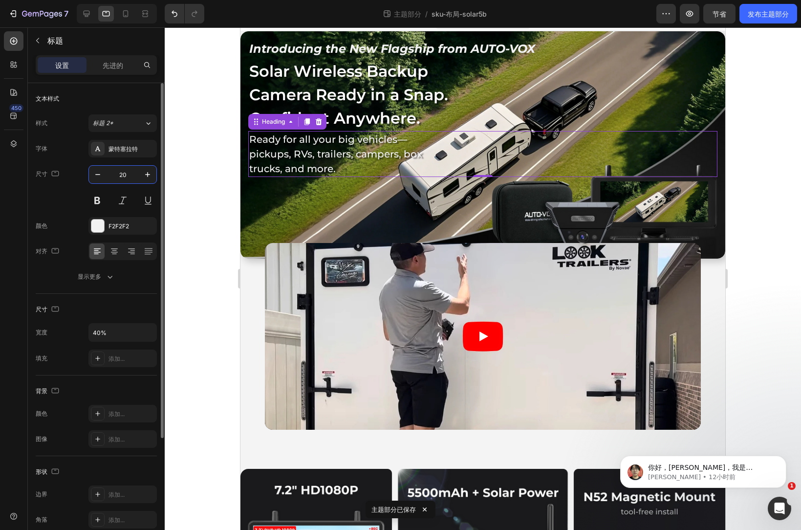
type input "20"
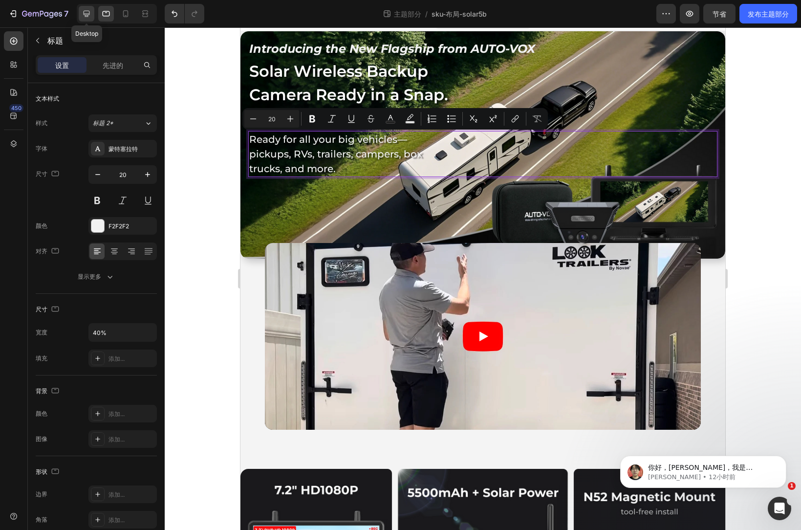
click at [88, 17] on icon at bounding box center [87, 14] width 6 height 6
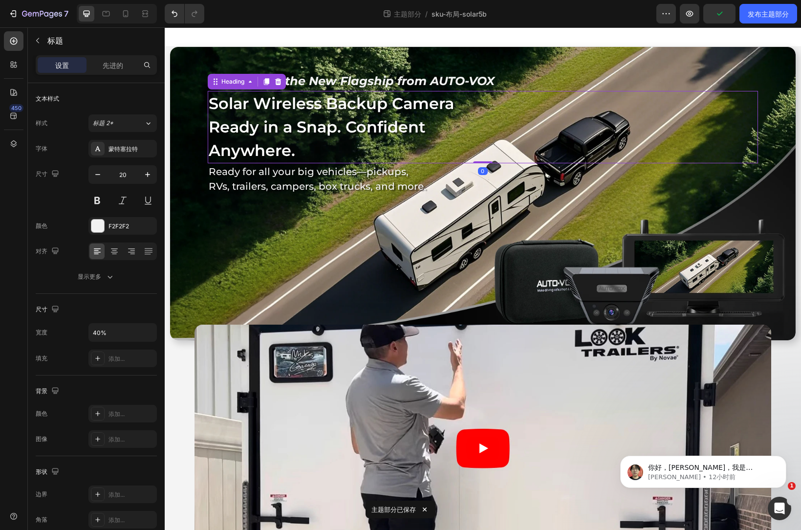
click at [306, 128] on p "Solar Wireless Backup Camera Ready in a Snap. Confident Anywhere." at bounding box center [345, 127] width 273 height 70
click at [277, 184] on p "Ready for all your big vehicles—pickups, RVs, trailers, campers, box trucks, an…" at bounding box center [318, 178] width 219 height 29
click at [324, 113] on p "Solar Wireless Backup Camera Ready in a Snap. Confident Anywhere." at bounding box center [345, 127] width 273 height 70
click at [336, 76] on p "Introducing the New Flagship from AUTO-VOX" at bounding box center [483, 81] width 549 height 18
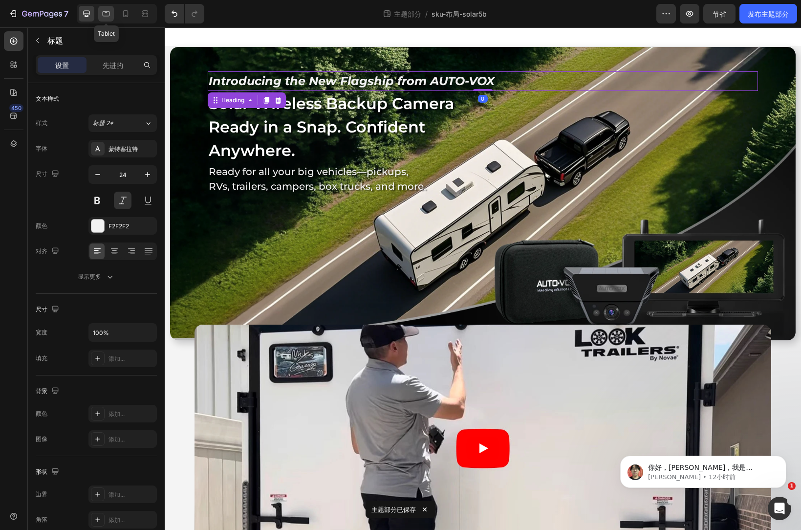
click at [107, 14] on icon at bounding box center [106, 14] width 10 height 10
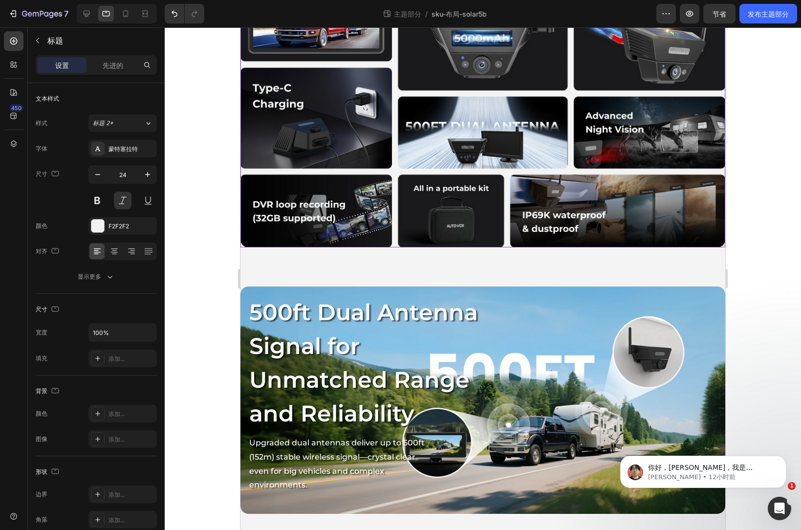
scroll to position [587, 0]
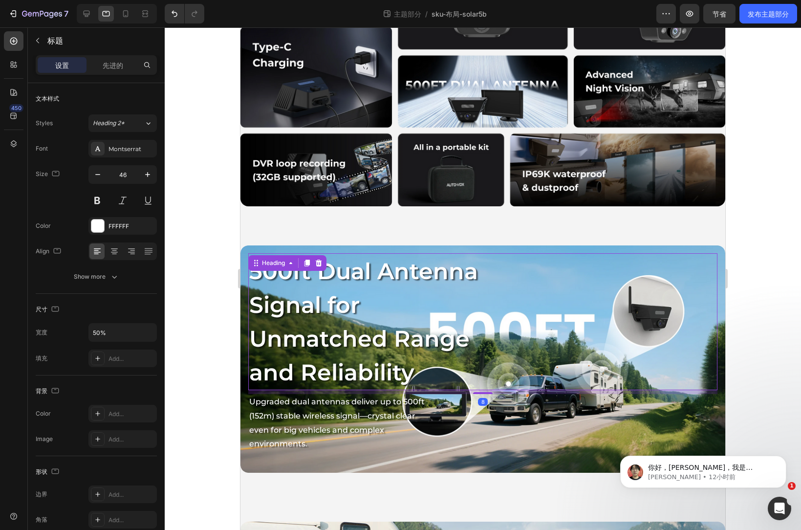
click at [338, 343] on h2 "500ft Dual Antenna Signal for Unmatched Range and Reliability" at bounding box center [365, 321] width 235 height 137
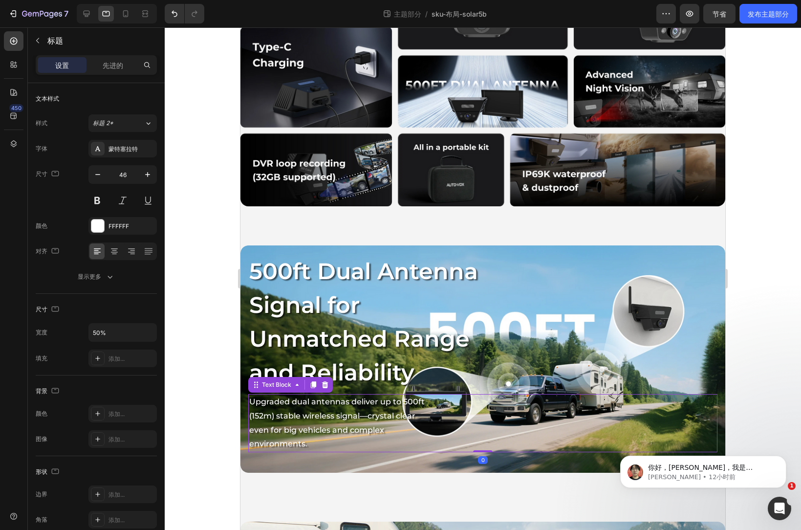
click at [318, 404] on p "Upgraded dual antennas deliver up to 500ft (152m) stable wireless signal—crysta…" at bounding box center [342, 423] width 186 height 56
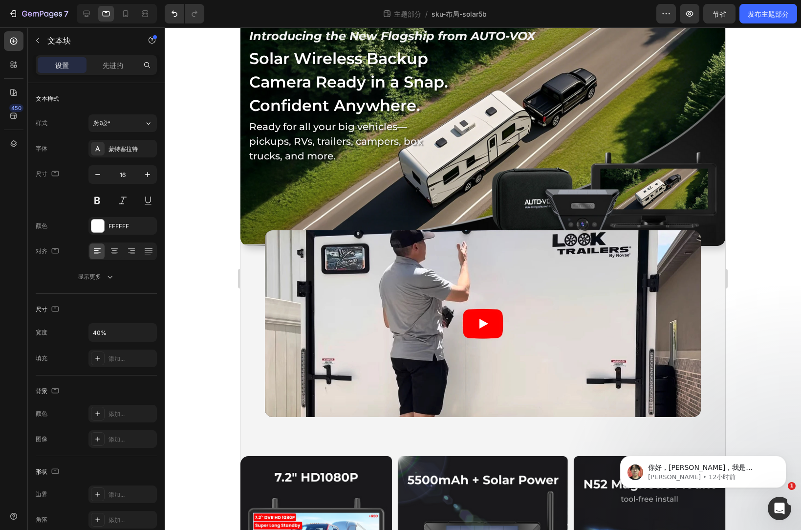
scroll to position [0, 0]
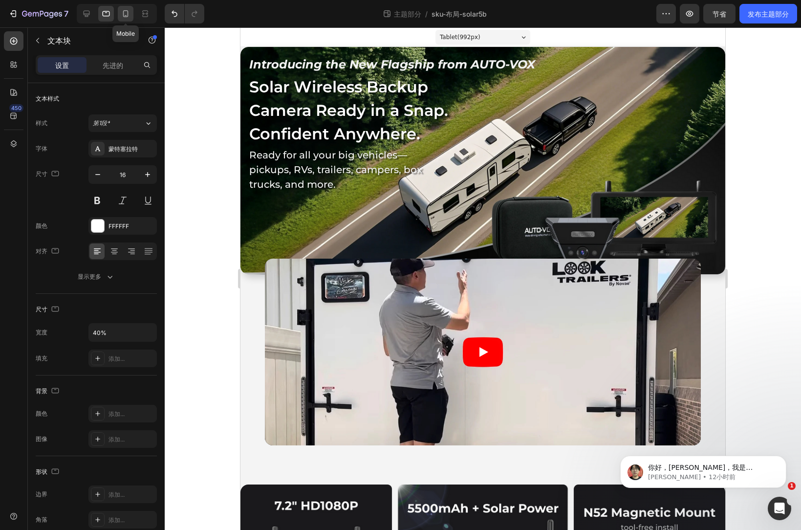
click at [130, 13] on icon at bounding box center [126, 14] width 10 height 10
type input "14"
type input "100%"
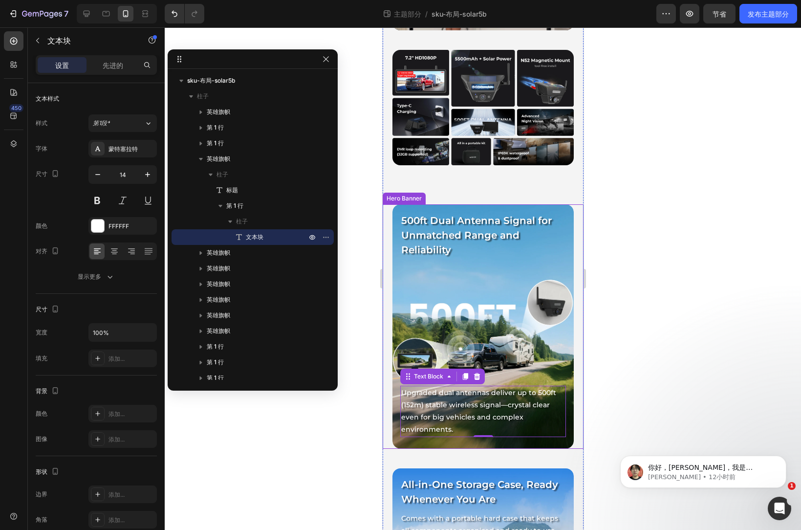
scroll to position [209, 0]
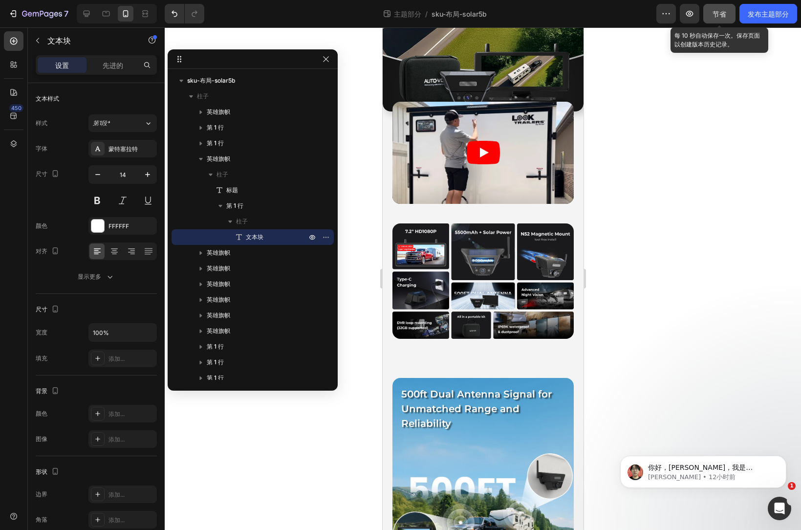
click at [723, 15] on font "节省" at bounding box center [720, 14] width 14 height 8
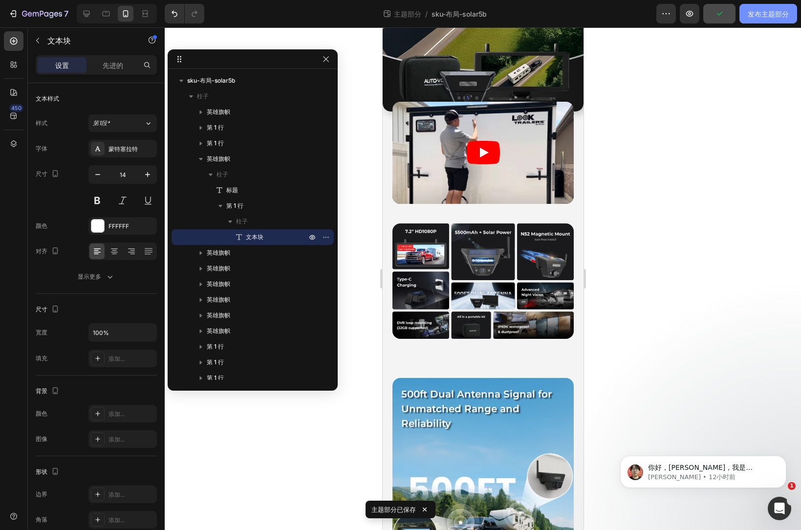
click at [763, 15] on font "发布主题部分" at bounding box center [768, 14] width 41 height 8
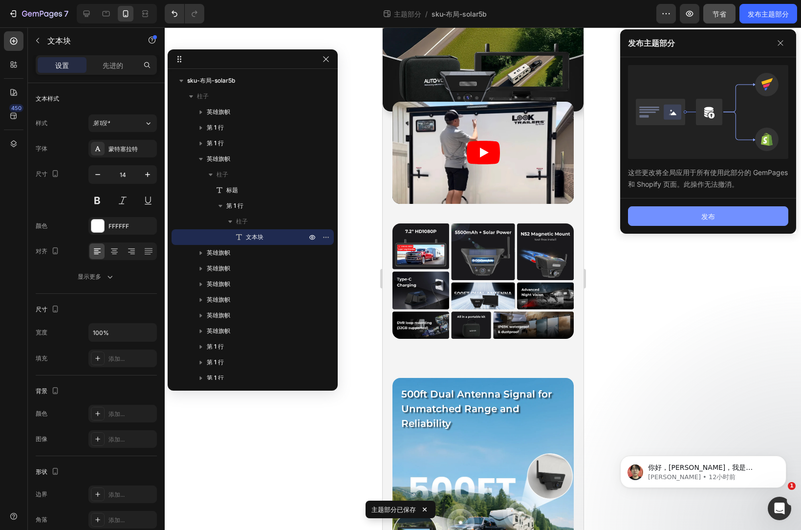
click at [711, 217] on font "发布" at bounding box center [709, 216] width 14 height 8
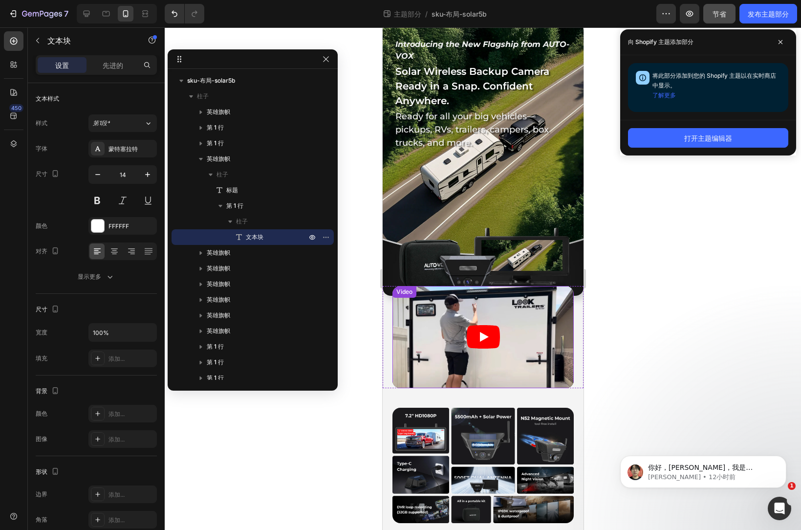
scroll to position [14, 0]
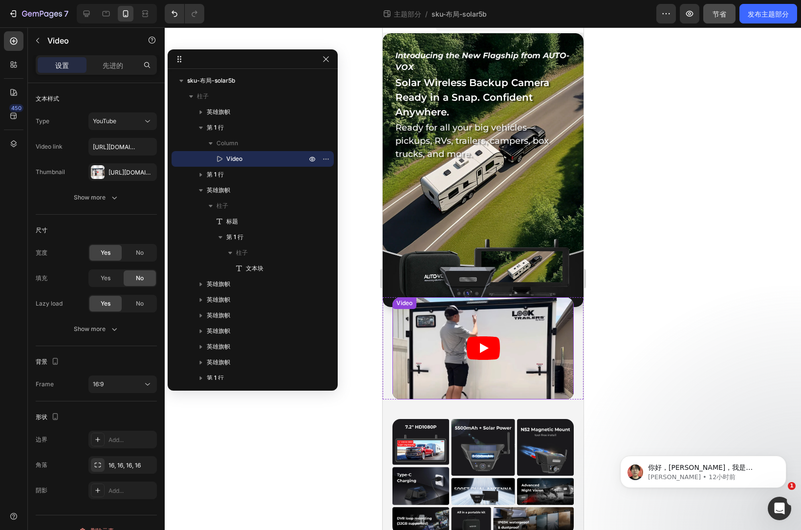
click at [523, 311] on article at bounding box center [482, 348] width 181 height 102
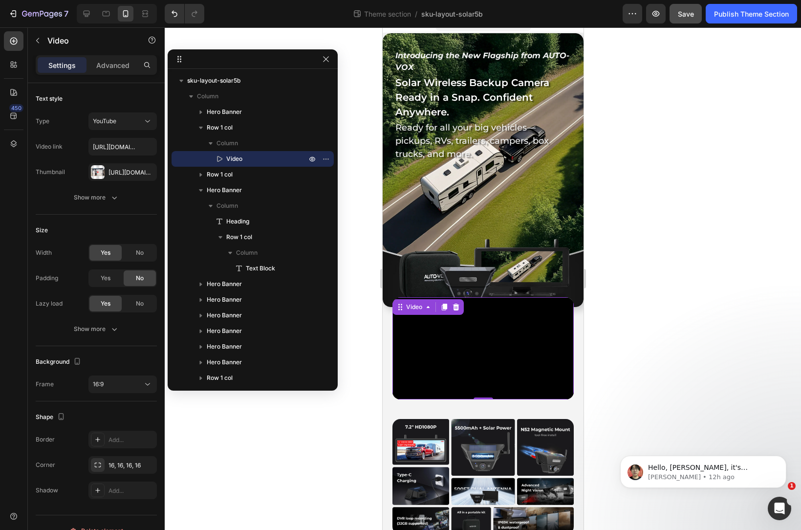
click at [665, 307] on div at bounding box center [483, 278] width 637 height 503
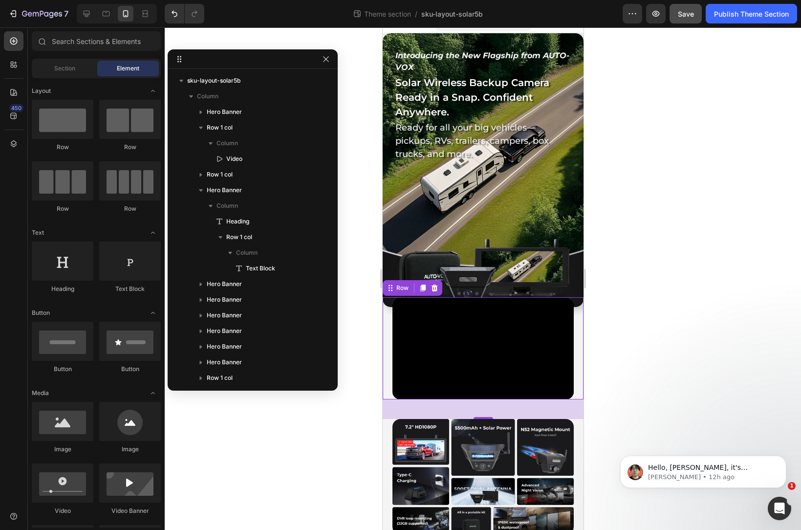
click at [387, 334] on div "Video Row 0" at bounding box center [482, 348] width 201 height 102
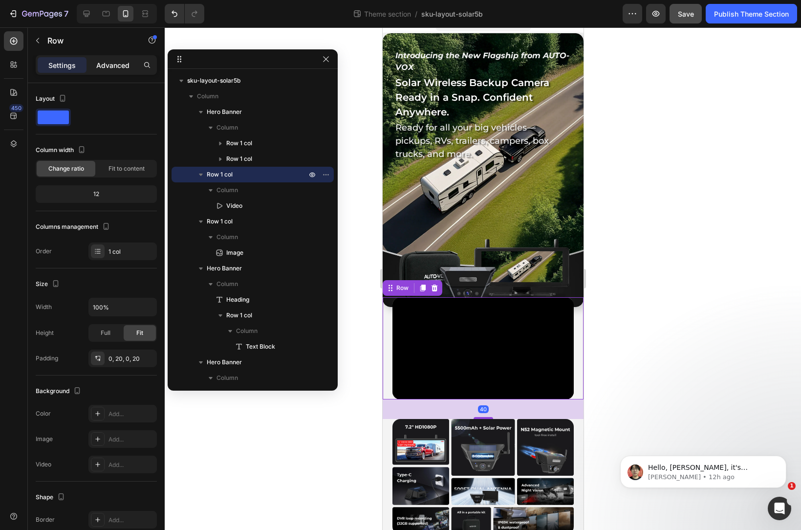
click at [113, 63] on p "Advanced" at bounding box center [112, 65] width 33 height 10
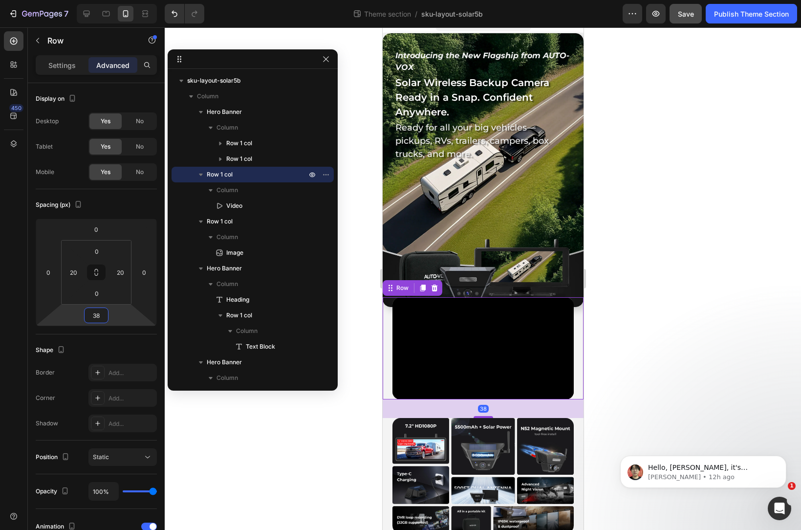
type input "40"
click at [123, 0] on html "7 Theme section / sku-layout-solar5b Preview Save Publish Theme Section 450 Sec…" at bounding box center [400, 0] width 801 height 0
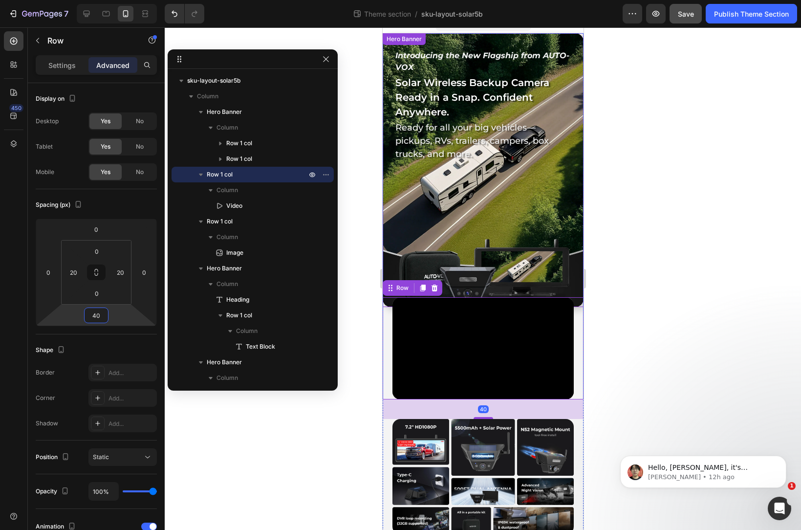
click at [520, 250] on div "Background Image" at bounding box center [482, 170] width 201 height 274
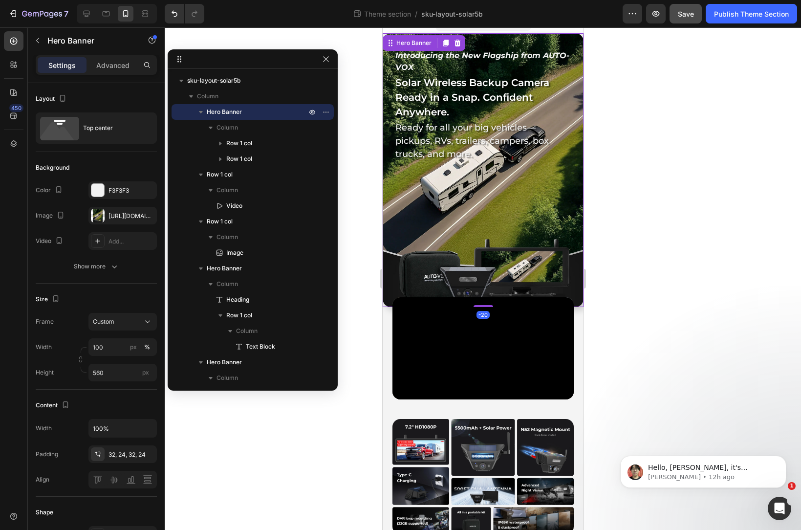
click at [507, 259] on div "Background Image" at bounding box center [482, 170] width 201 height 274
click at [121, 63] on p "Advanced" at bounding box center [112, 65] width 33 height 10
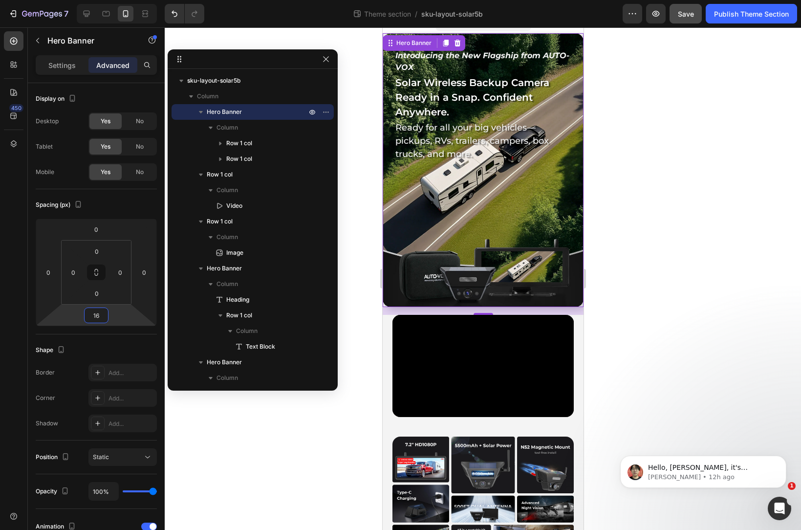
drag, startPoint x: 115, startPoint y: 315, endPoint x: 128, endPoint y: 306, distance: 15.5
click at [128, 0] on html "7 Theme section / sku-layout-solar5b Preview Save Publish Theme Section 450 Sec…" at bounding box center [400, 0] width 801 height 0
type input "1"
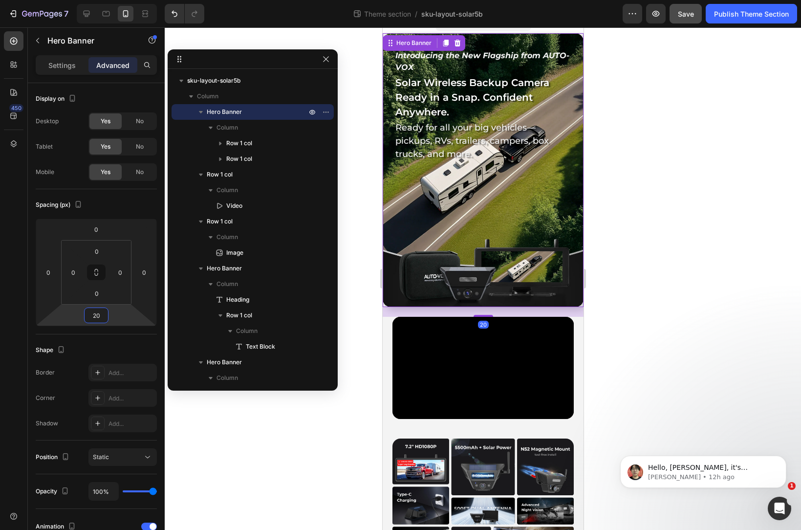
type input "20"
click at [663, 296] on div at bounding box center [483, 278] width 637 height 503
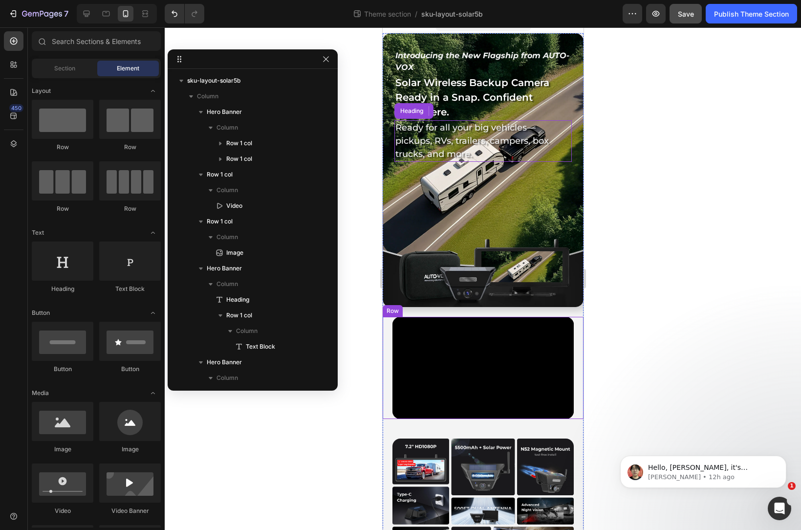
click at [387, 368] on div "Video Row" at bounding box center [482, 368] width 201 height 102
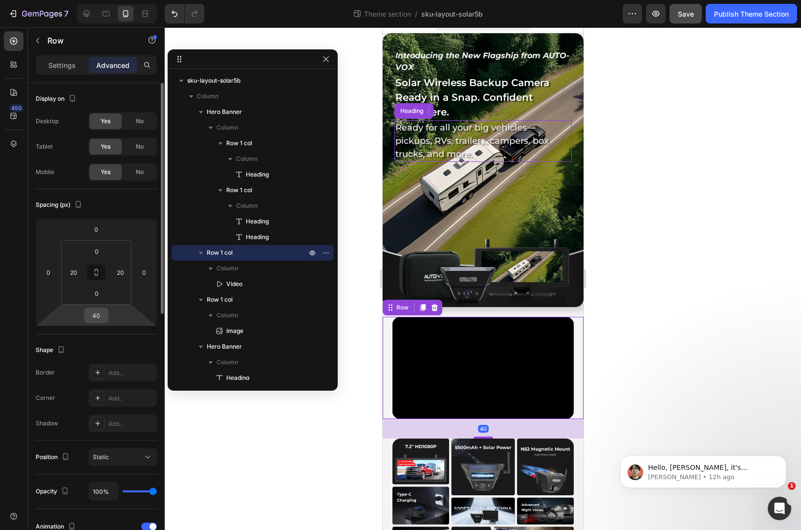
click at [101, 318] on input "40" at bounding box center [97, 315] width 20 height 15
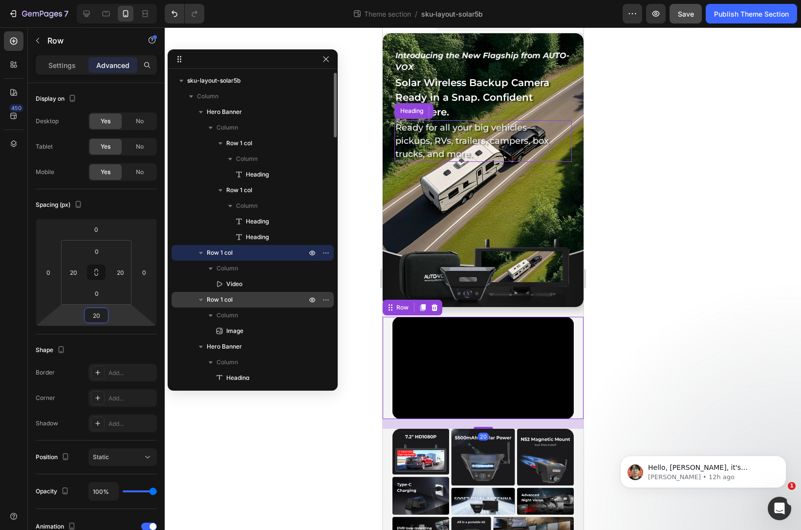
type input "20"
click at [650, 286] on div at bounding box center [483, 278] width 637 height 503
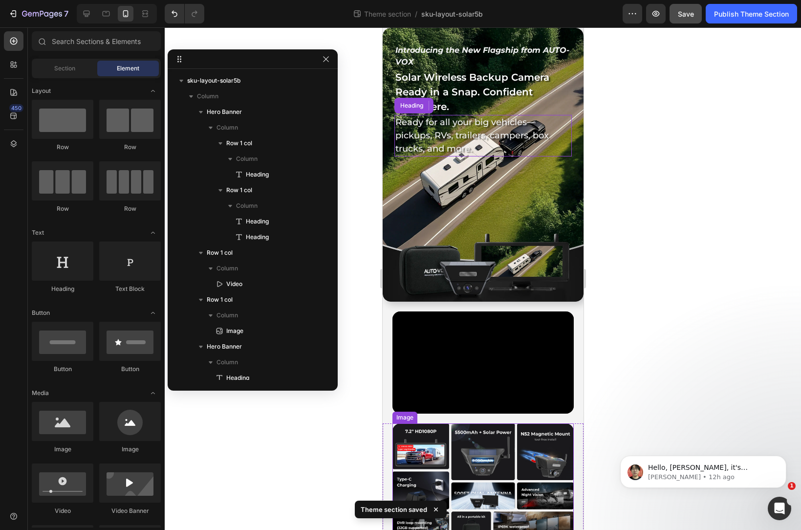
scroll to position [0, 0]
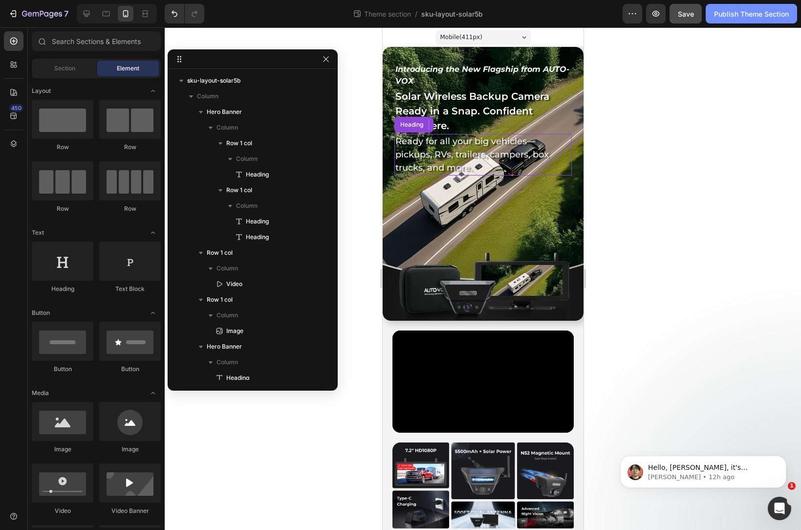
click at [740, 18] on div "Publish Theme Section" at bounding box center [751, 14] width 75 height 10
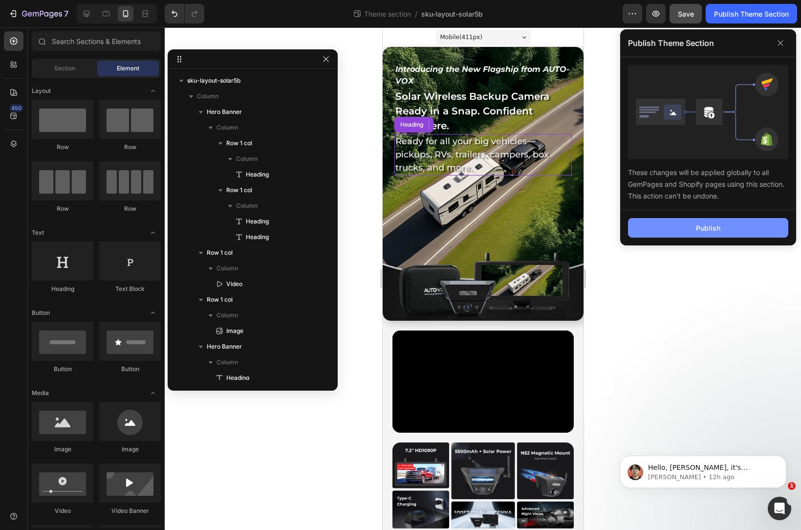
click at [710, 226] on div "Publish" at bounding box center [708, 228] width 24 height 10
